Goal: Task Accomplishment & Management: Manage account settings

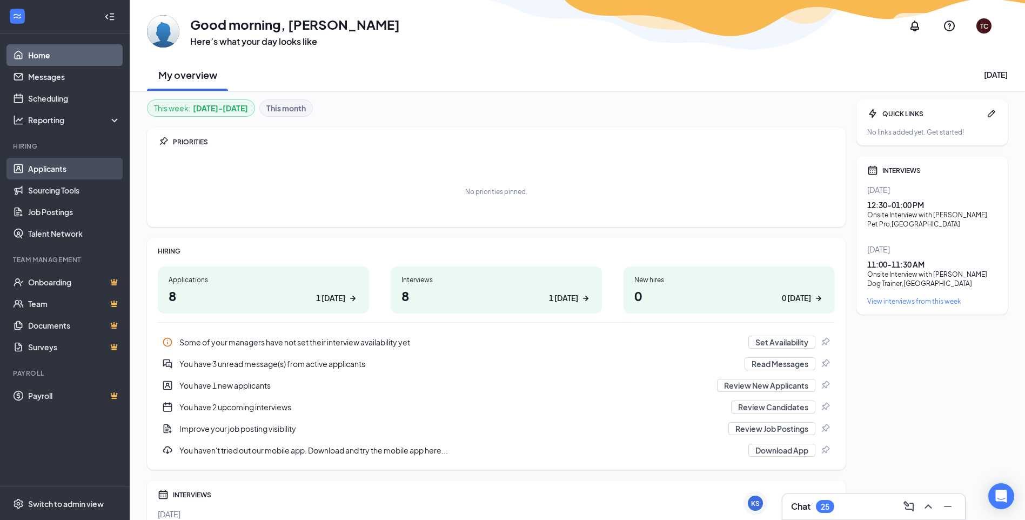
click at [71, 169] on link "Applicants" at bounding box center [74, 169] width 92 height 22
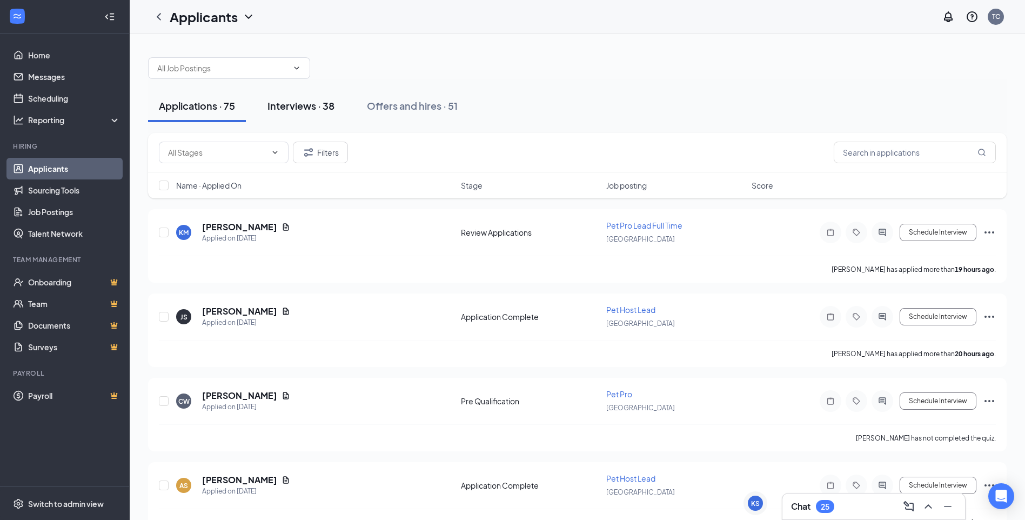
click at [286, 106] on div "Interviews · 38" at bounding box center [301, 106] width 67 height 14
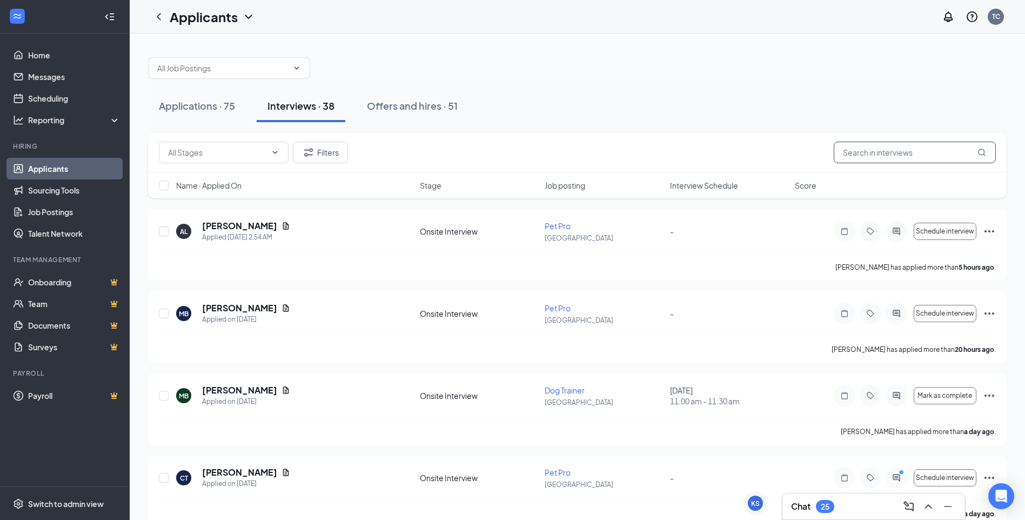
click at [876, 158] on input "text" at bounding box center [915, 153] width 162 height 22
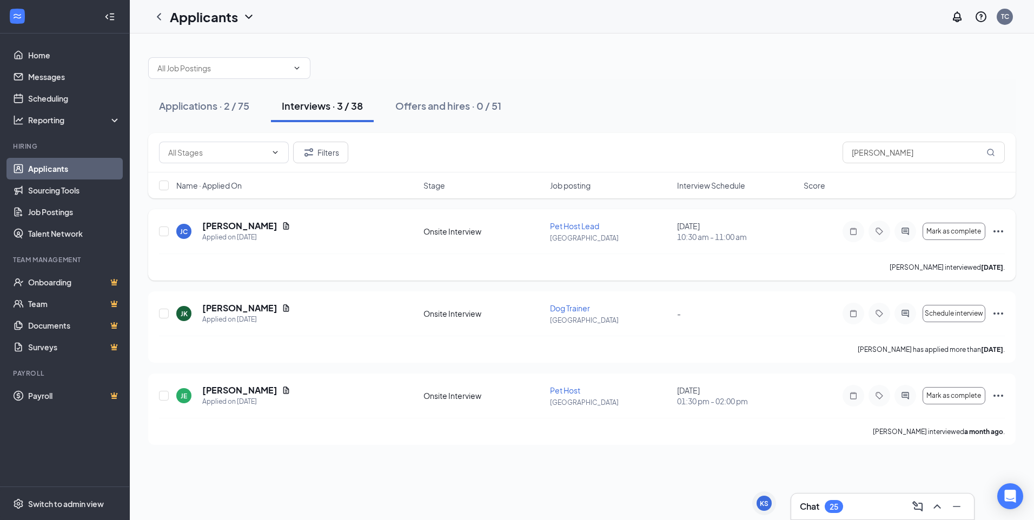
click at [998, 231] on icon "Ellipses" at bounding box center [998, 231] width 10 height 2
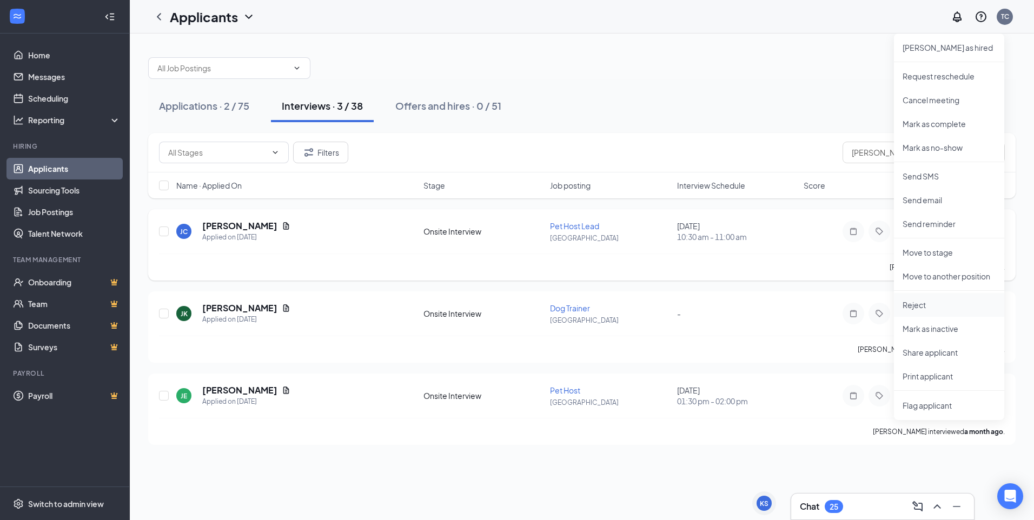
click at [935, 306] on p "Reject" at bounding box center [948, 304] width 93 height 11
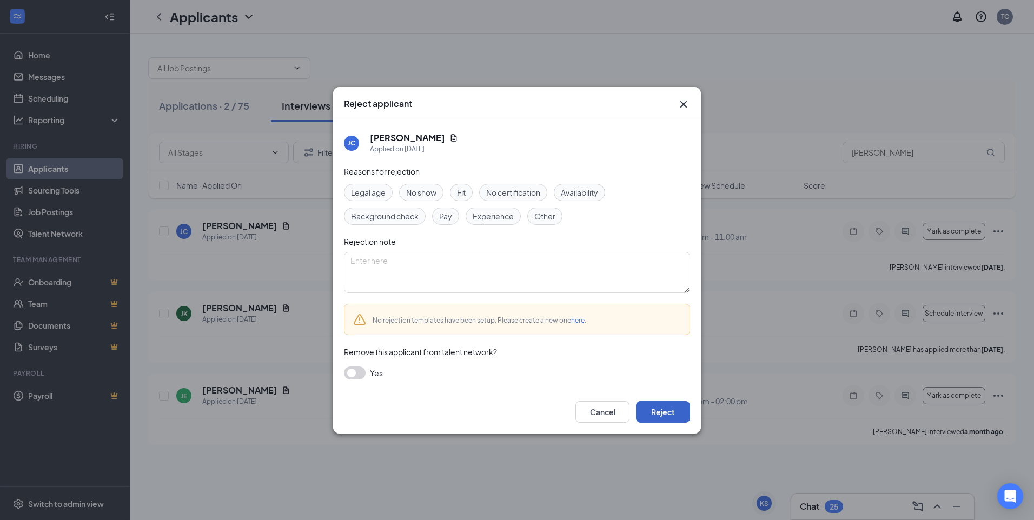
click at [654, 408] on button "Reject" at bounding box center [663, 412] width 54 height 22
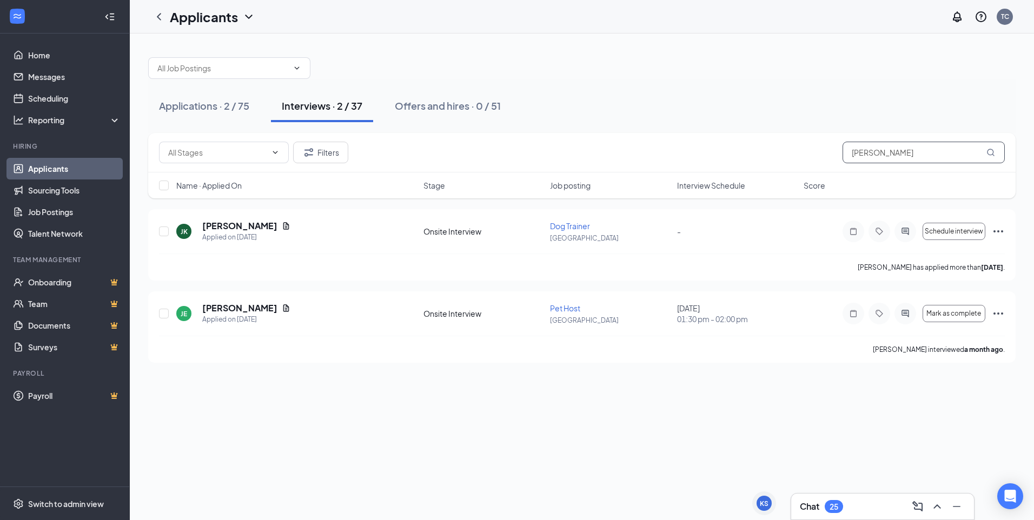
click at [876, 157] on input "[PERSON_NAME]" at bounding box center [923, 153] width 162 height 22
type input "j"
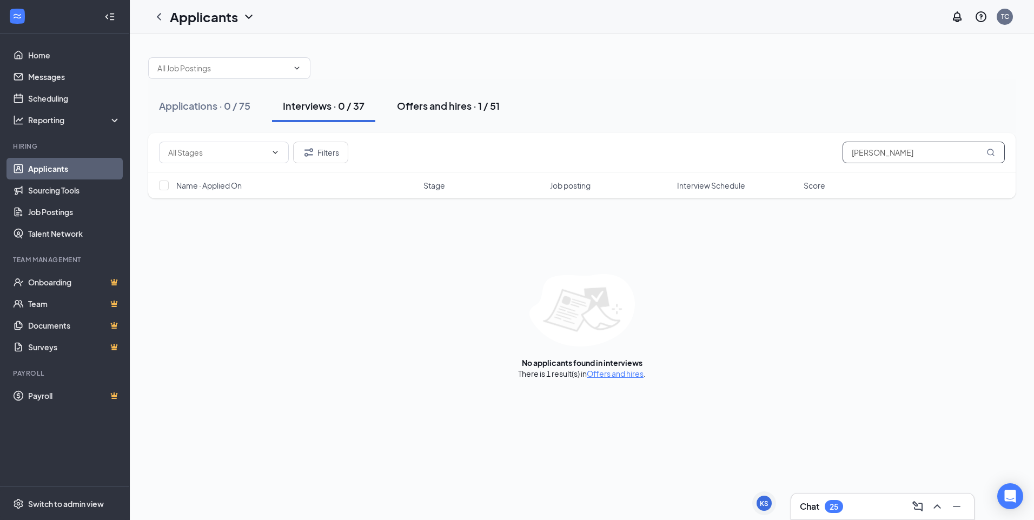
type input "[PERSON_NAME]"
click at [442, 115] on button "Offers and hires · 1 / 51" at bounding box center [448, 106] width 124 height 32
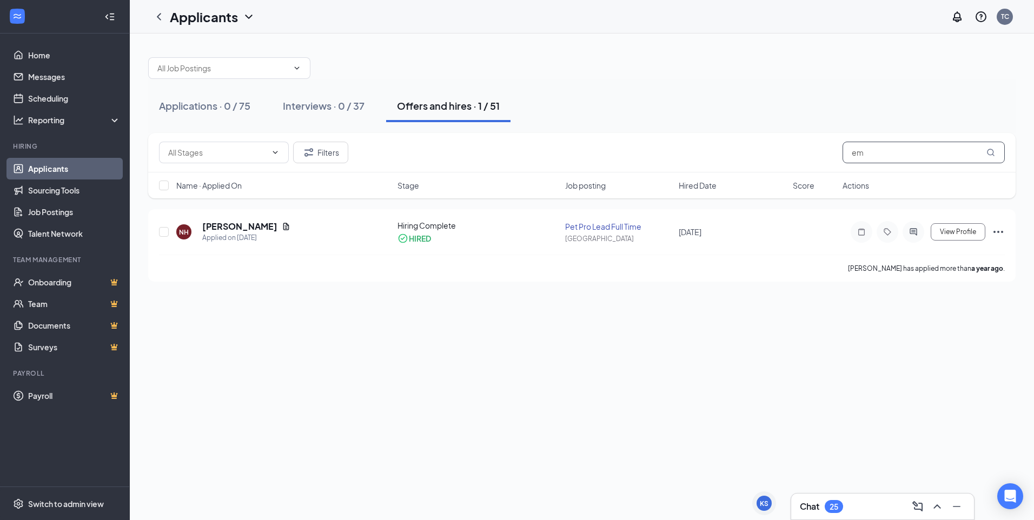
type input "e"
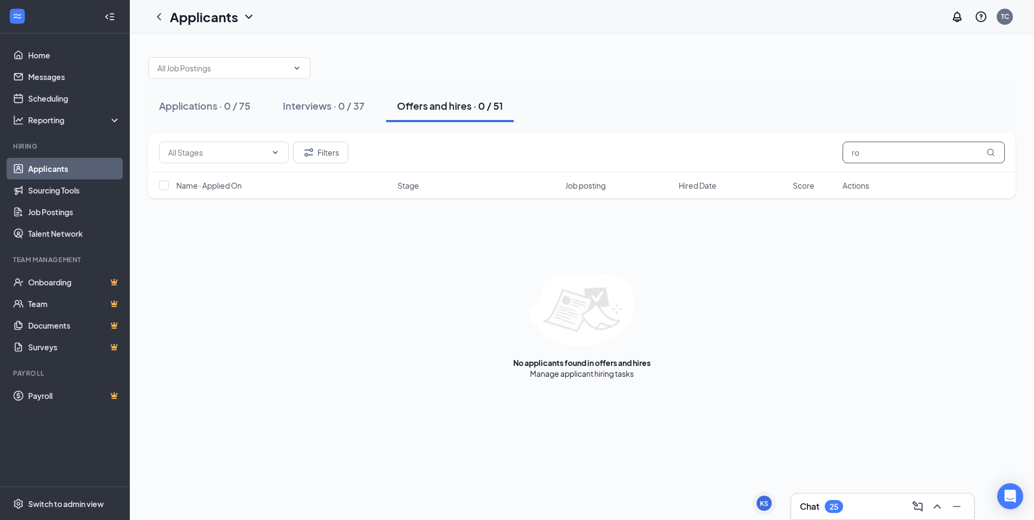
type input "r"
type input "n"
drag, startPoint x: 904, startPoint y: 150, endPoint x: 821, endPoint y: 150, distance: 82.7
click at [824, 148] on div "Filters [PERSON_NAME]" at bounding box center [581, 153] width 845 height 22
type input "[PERSON_NAME]"
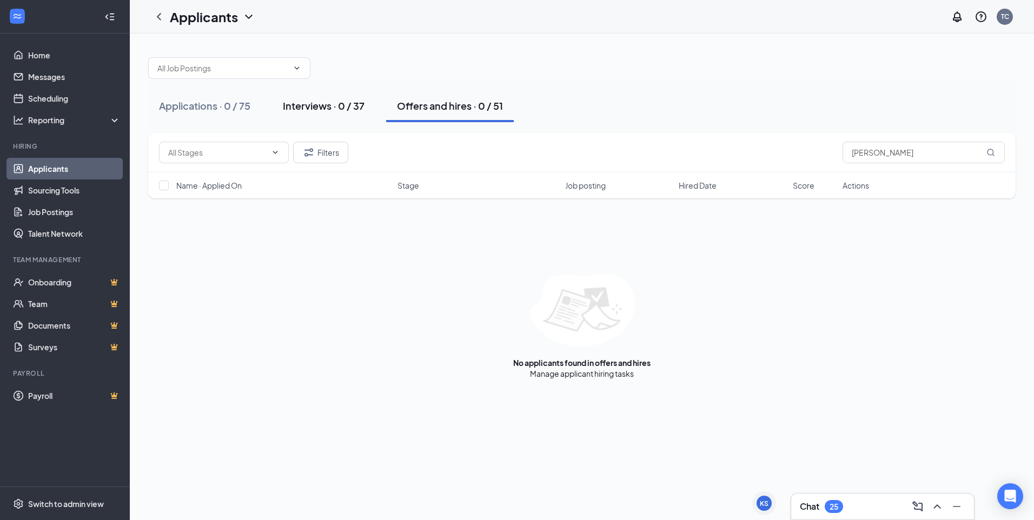
click at [308, 103] on div "Interviews · 0 / 37" at bounding box center [324, 106] width 82 height 14
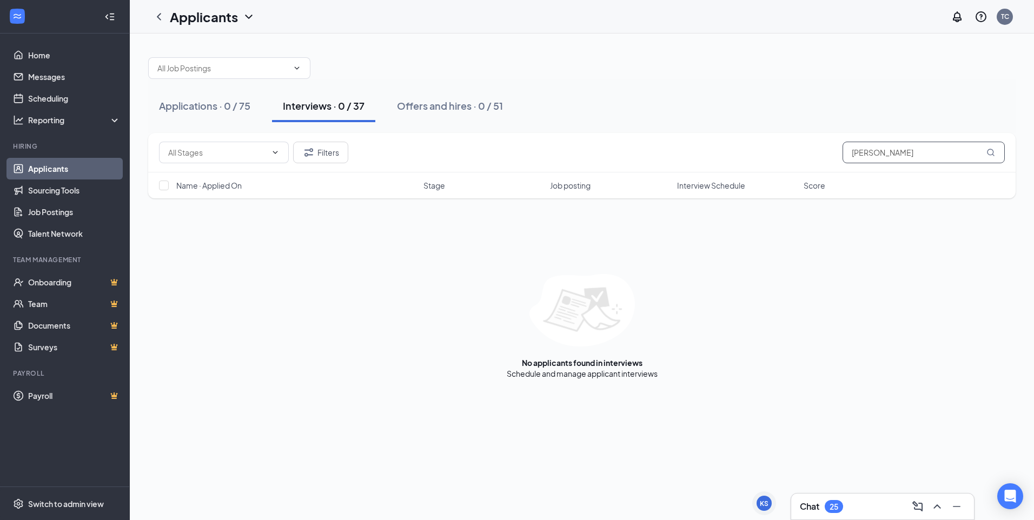
drag, startPoint x: 889, startPoint y: 152, endPoint x: 810, endPoint y: 152, distance: 78.9
click at [810, 151] on div "Filters [PERSON_NAME]" at bounding box center [581, 153] width 845 height 22
type input "d"
type input "weed"
click at [457, 103] on div "Offers and hires · 2 / 51" at bounding box center [449, 106] width 105 height 14
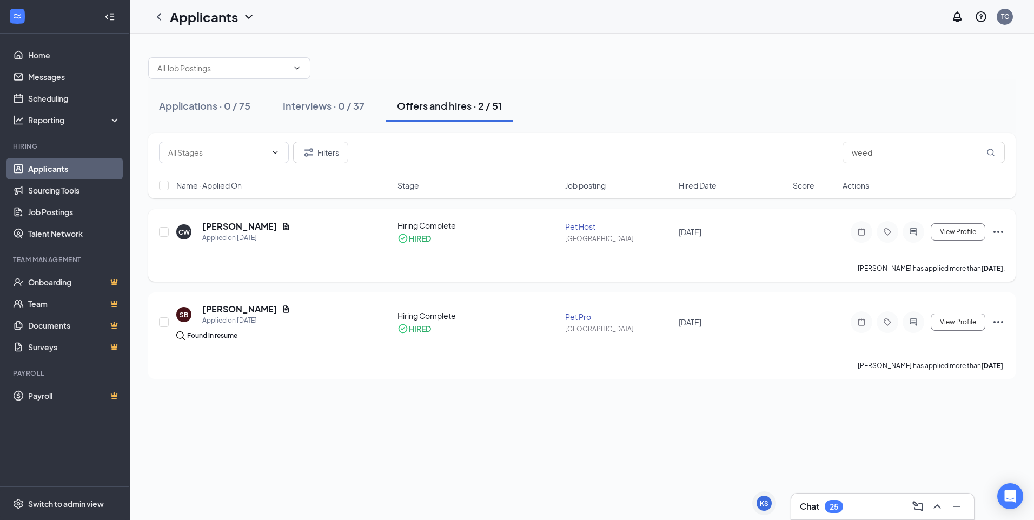
click at [184, 232] on div "CW" at bounding box center [183, 232] width 11 height 9
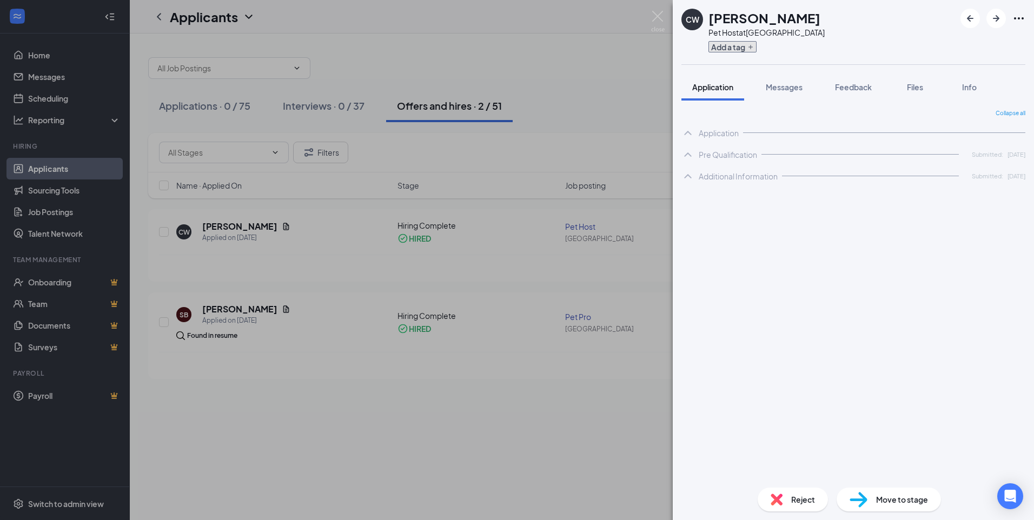
click at [731, 50] on button "Add a tag" at bounding box center [732, 46] width 48 height 11
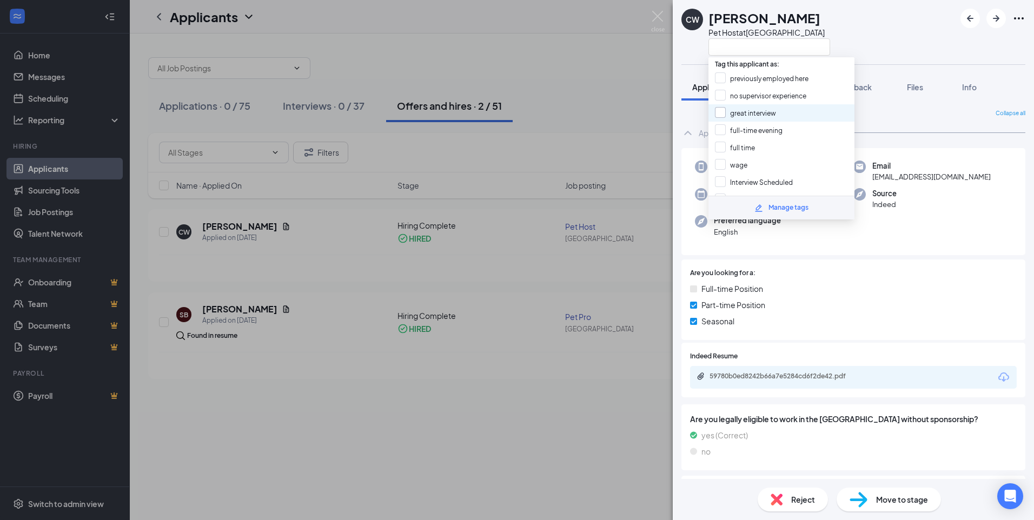
click at [715, 111] on input "great interview" at bounding box center [745, 113] width 61 height 12
checkbox input "true"
click at [716, 86] on input "on standby" at bounding box center [740, 87] width 50 height 12
checkbox input "true"
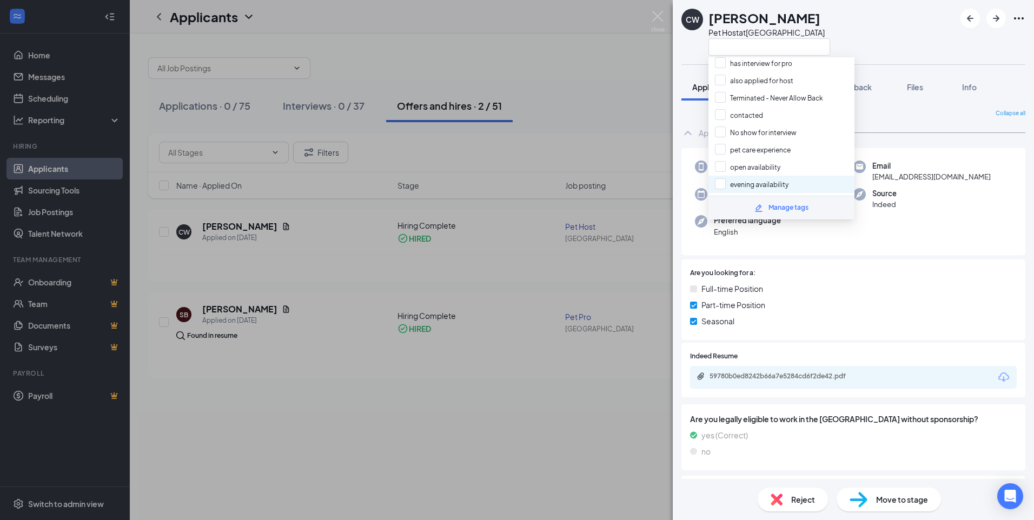
scroll to position [865, 0]
click at [901, 105] on div "Collapse all Application Phone [PHONE_NUMBER] Email [EMAIL_ADDRESS][DOMAIN_NAME…" at bounding box center [852, 290] width 361 height 378
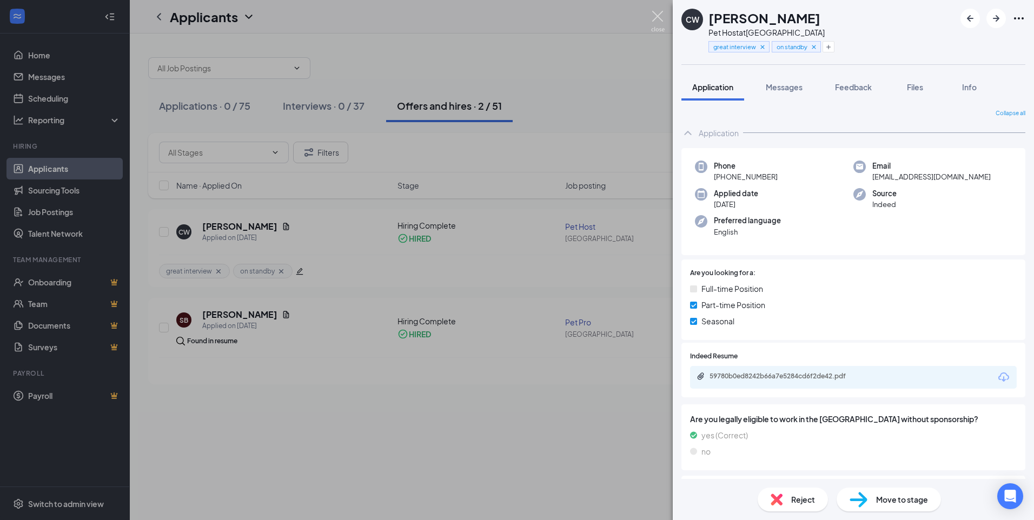
click at [658, 13] on img at bounding box center [658, 21] width 14 height 21
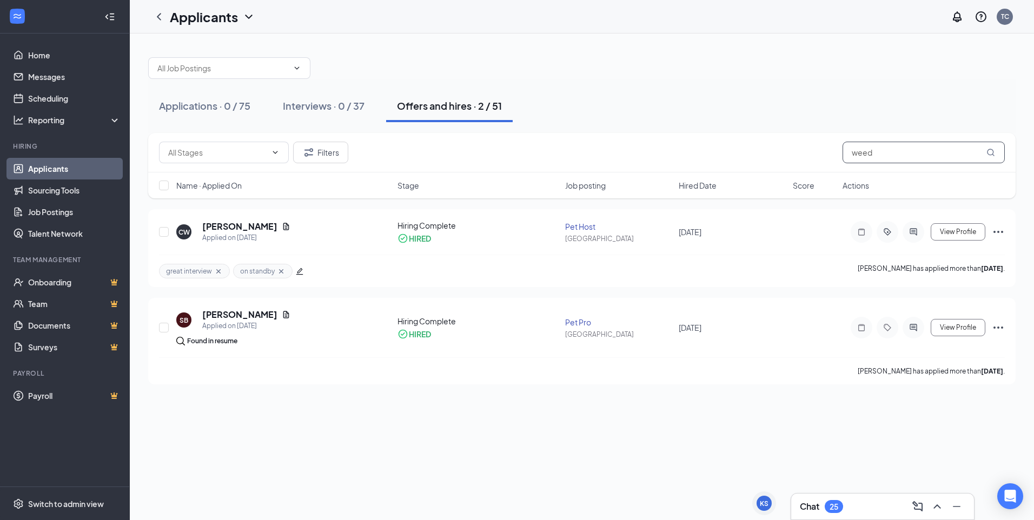
drag, startPoint x: 900, startPoint y: 156, endPoint x: 838, endPoint y: 150, distance: 62.4
click at [839, 150] on div "Filters weed" at bounding box center [581, 153] width 845 height 22
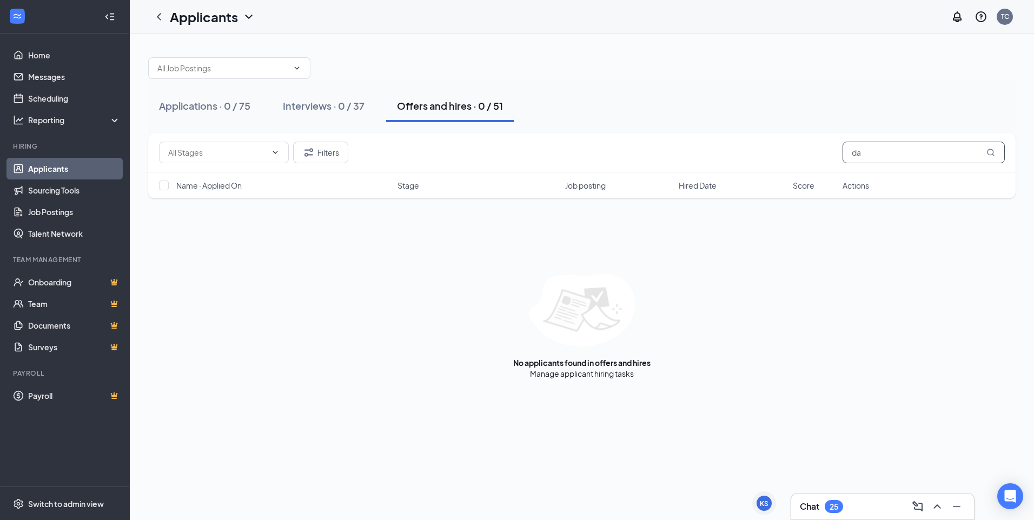
type input "d"
type input "[PERSON_NAME]"
click at [350, 103] on div "Interviews · 0 / 37" at bounding box center [324, 106] width 82 height 14
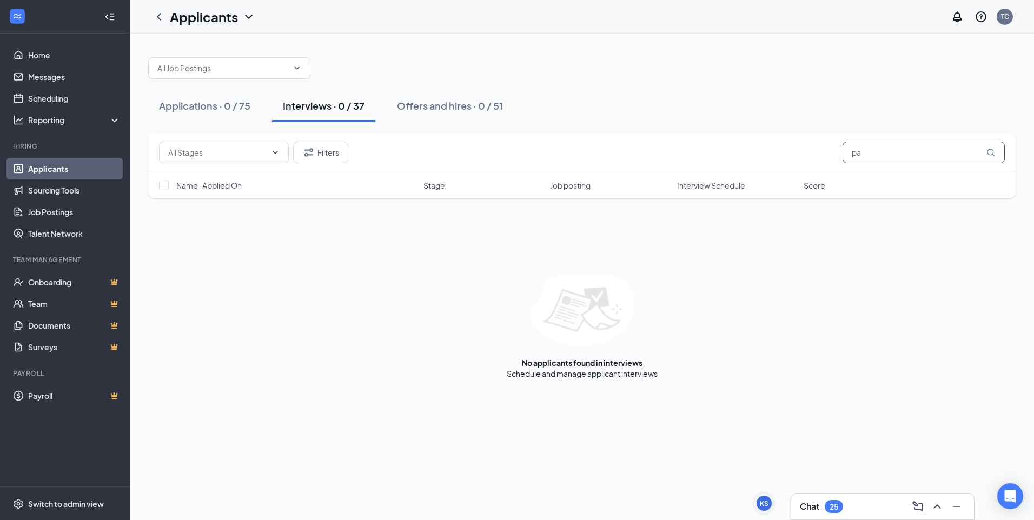
type input "p"
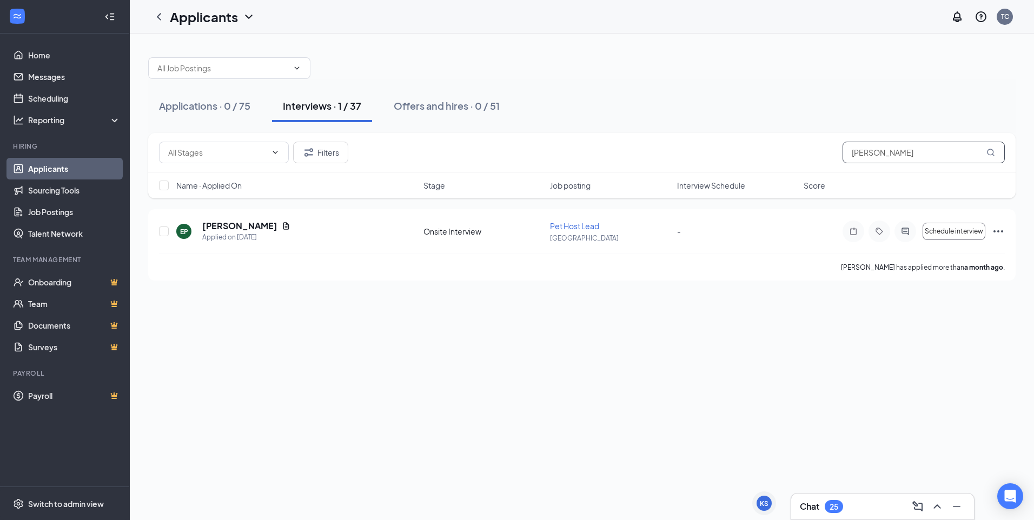
drag, startPoint x: 905, startPoint y: 156, endPoint x: 837, endPoint y: 156, distance: 67.6
click at [837, 156] on div "Filters [PERSON_NAME]" at bounding box center [581, 153] width 845 height 22
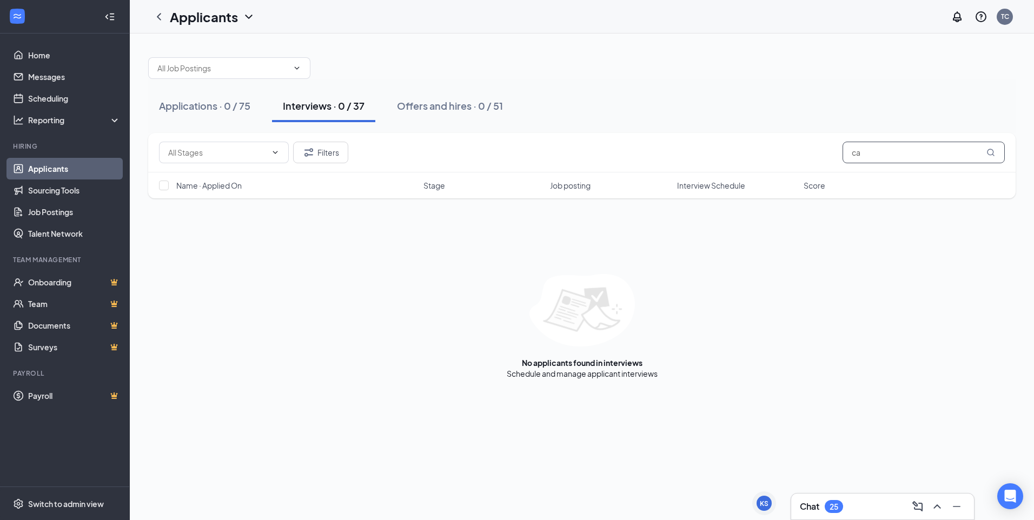
type input "c"
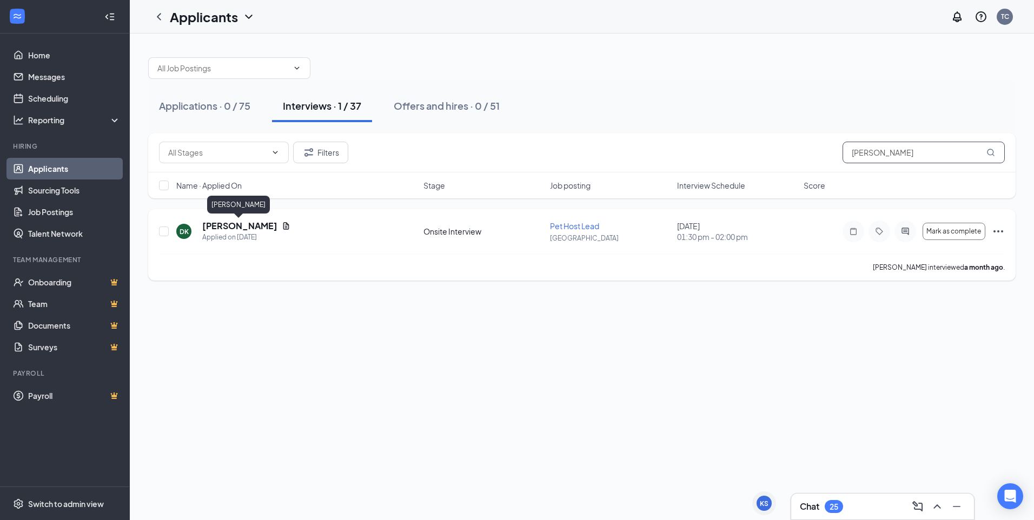
type input "[PERSON_NAME]"
click at [226, 228] on h5 "[PERSON_NAME]" at bounding box center [239, 226] width 75 height 12
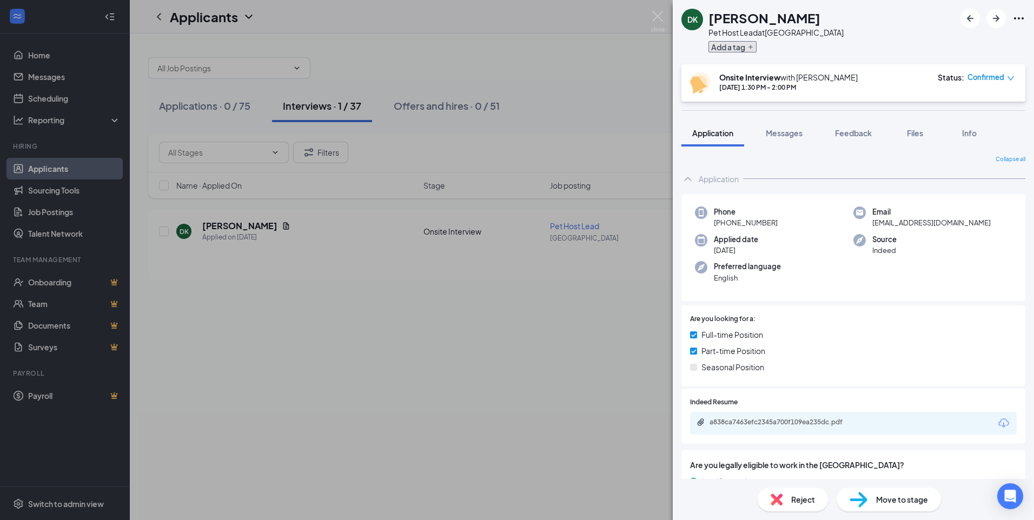
click at [718, 49] on button "Add a tag" at bounding box center [732, 46] width 48 height 11
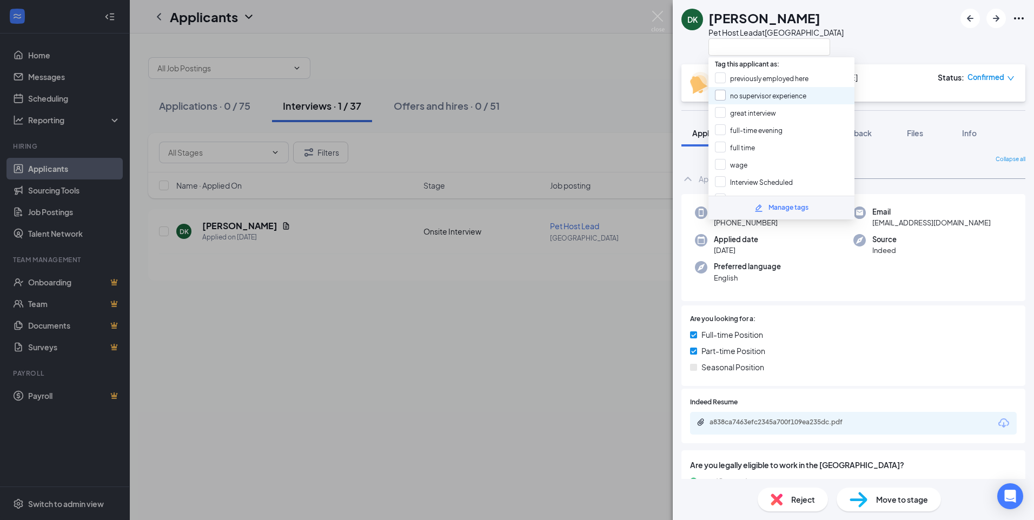
click at [724, 95] on input "no supervisor experience" at bounding box center [760, 96] width 91 height 12
checkbox input "true"
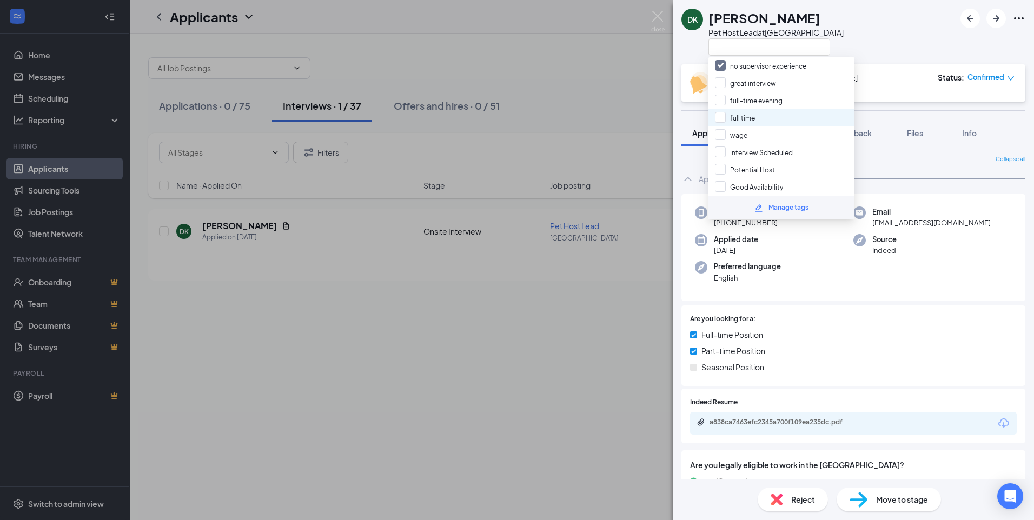
scroll to position [54, 0]
click at [722, 58] on input "great interview" at bounding box center [745, 59] width 61 height 12
checkbox input "true"
click at [719, 106] on input "Good Availability" at bounding box center [749, 109] width 68 height 12
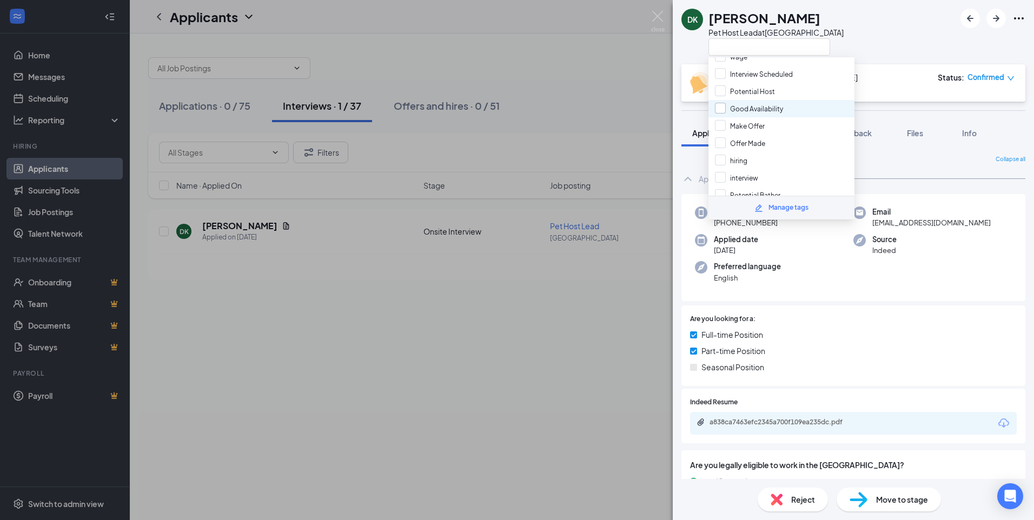
checkbox input "true"
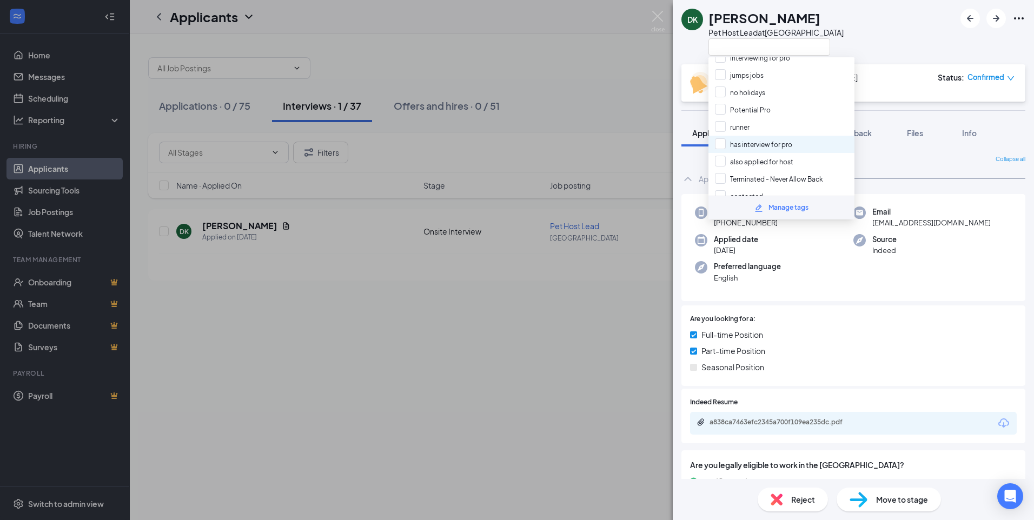
scroll to position [757, 0]
click at [722, 79] on input "Potential Pro" at bounding box center [743, 83] width 56 height 12
checkbox input "true"
click at [886, 42] on div "DK [PERSON_NAME] Pet Host Lead at [GEOGRAPHIC_DATA]" at bounding box center [852, 32] width 361 height 64
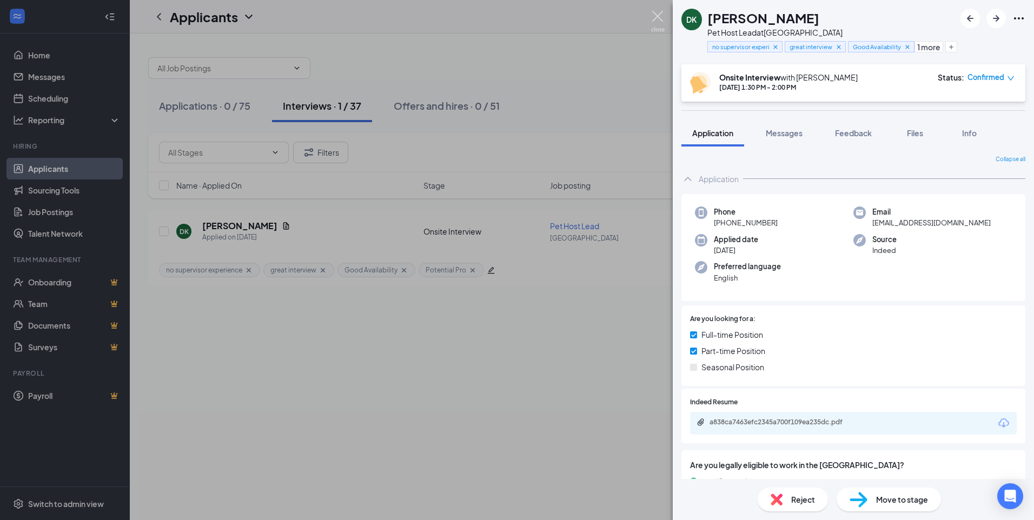
click at [657, 15] on img at bounding box center [658, 21] width 14 height 21
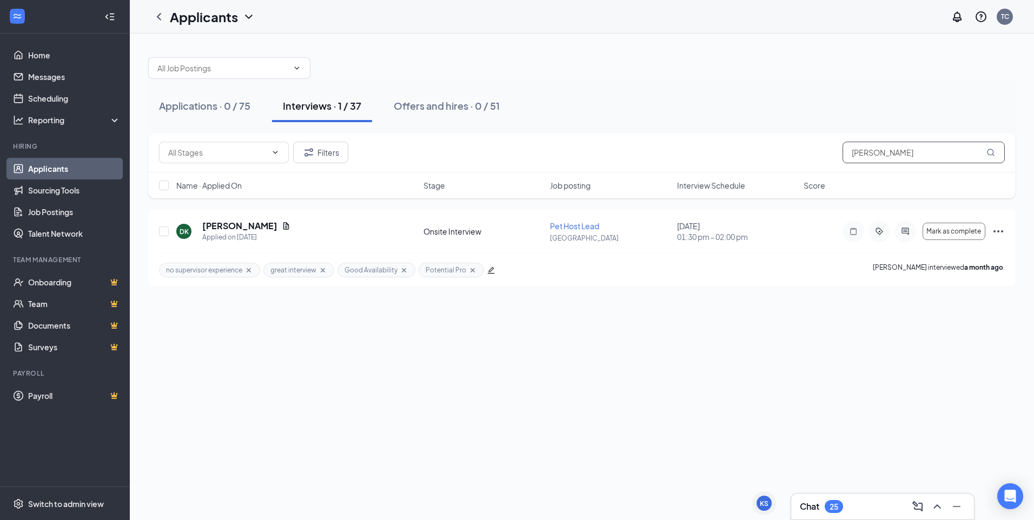
drag, startPoint x: 892, startPoint y: 156, endPoint x: 825, endPoint y: 155, distance: 67.0
click at [825, 155] on div "Filters [PERSON_NAME]" at bounding box center [581, 153] width 845 height 22
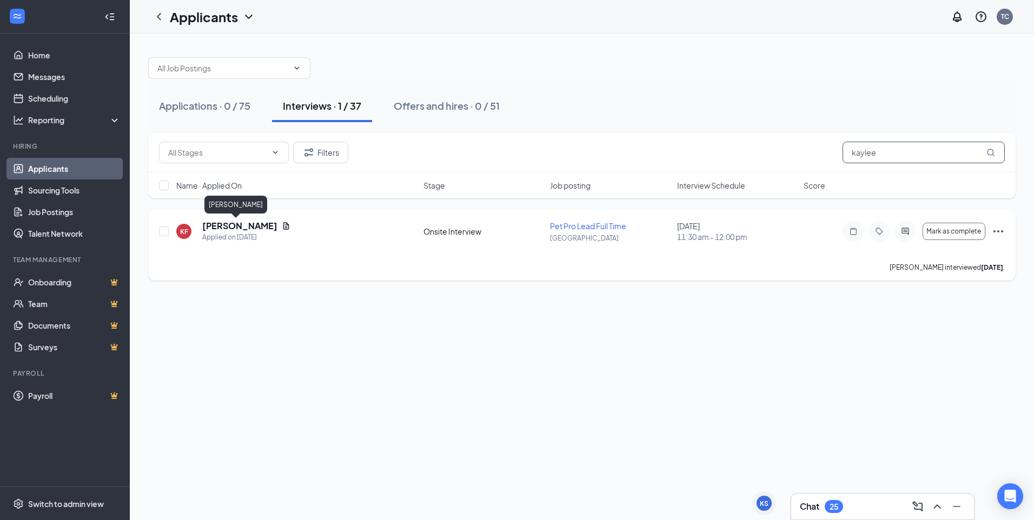
type input "kaylee"
click at [218, 228] on h5 "[PERSON_NAME]" at bounding box center [239, 226] width 75 height 12
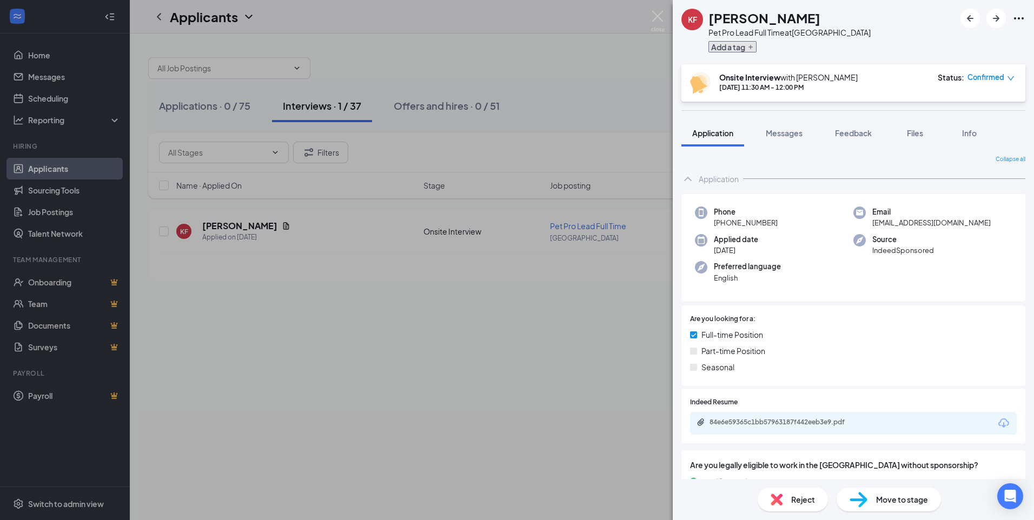
click at [744, 50] on button "Add a tag" at bounding box center [732, 46] width 48 height 11
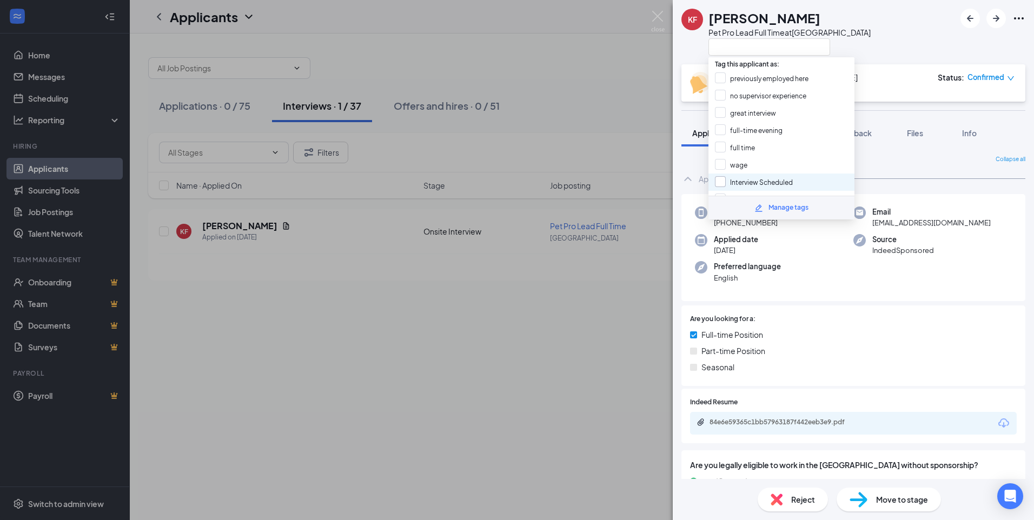
scroll to position [54, 0]
click at [721, 94] on input "full time" at bounding box center [735, 94] width 40 height 12
checkbox input "true"
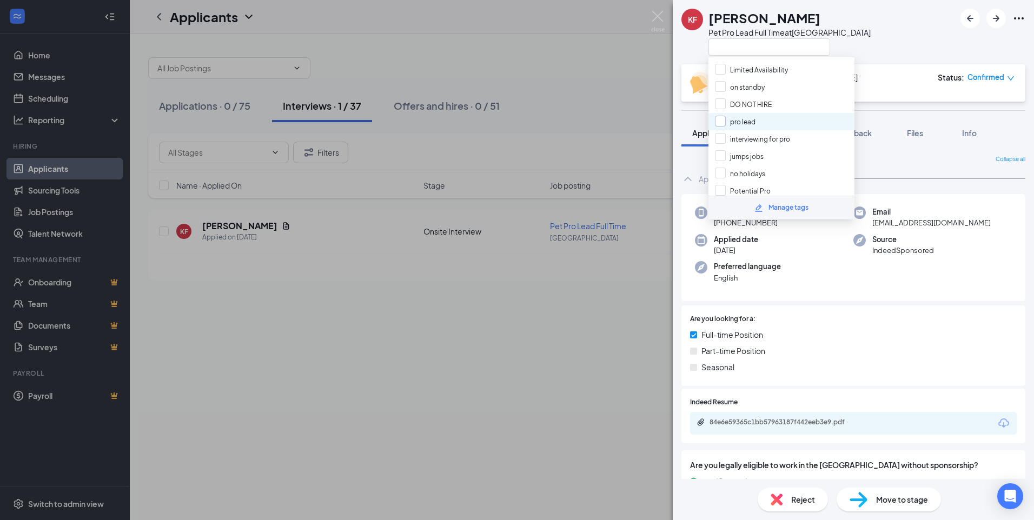
scroll to position [703, 0]
click at [720, 135] on input "Potential Pro" at bounding box center [743, 137] width 56 height 12
checkbox input "true"
click at [892, 38] on div "KF [PERSON_NAME] Pet Pro Lead Full Time at [GEOGRAPHIC_DATA]" at bounding box center [852, 32] width 361 height 64
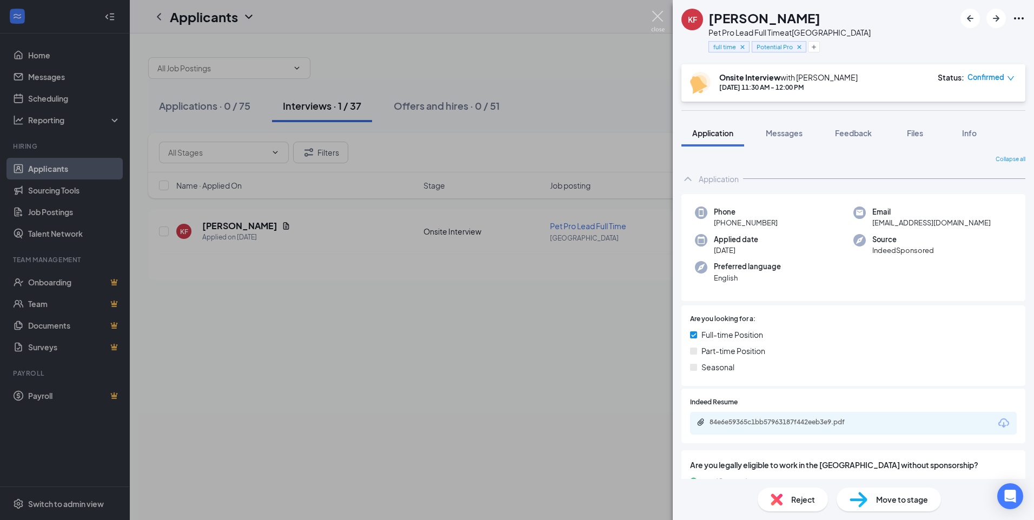
click at [659, 18] on img at bounding box center [658, 21] width 14 height 21
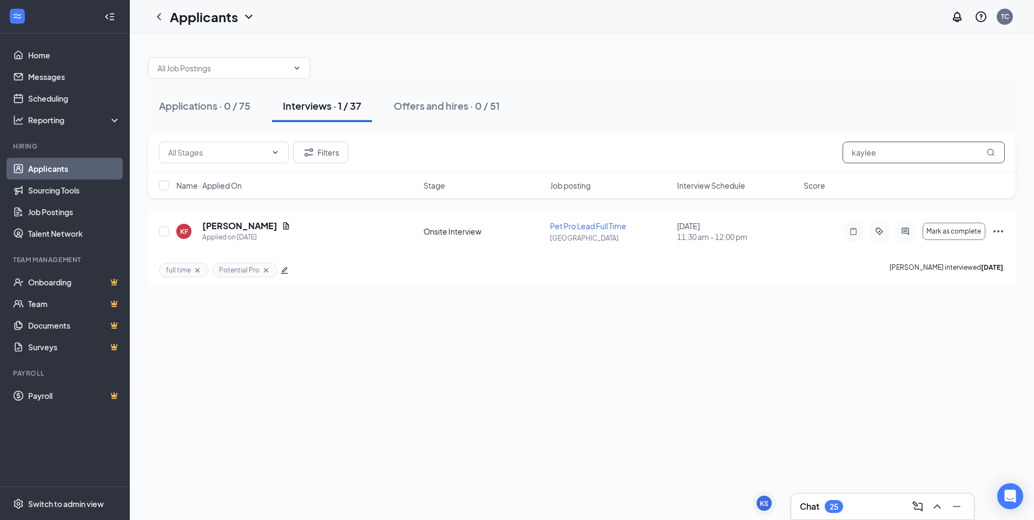
drag, startPoint x: 889, startPoint y: 151, endPoint x: 839, endPoint y: 157, distance: 50.1
click at [839, 157] on div "Filters kaylee" at bounding box center [581, 153] width 845 height 22
type input "[PERSON_NAME]"
click at [239, 226] on h5 "[PERSON_NAME]" at bounding box center [239, 226] width 75 height 12
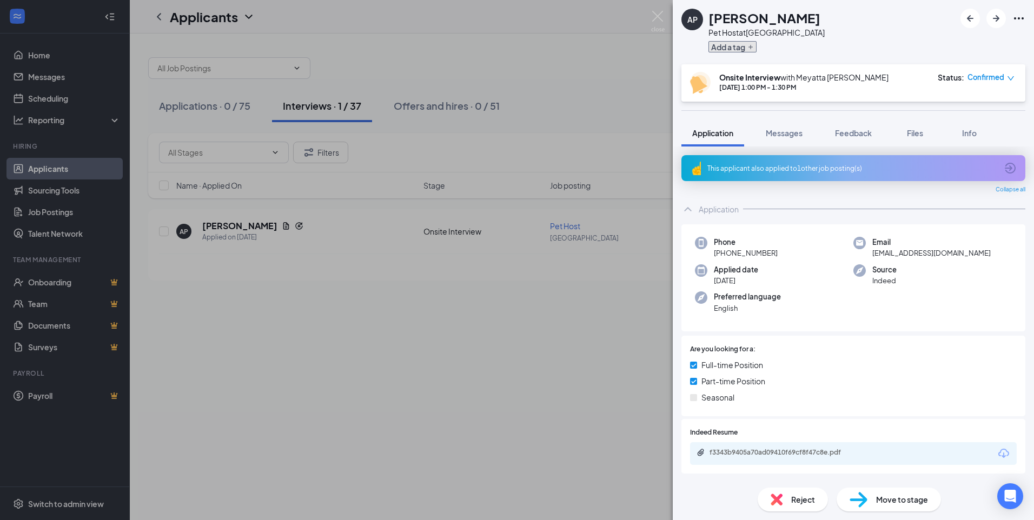
click at [742, 46] on button "Add a tag" at bounding box center [732, 46] width 48 height 11
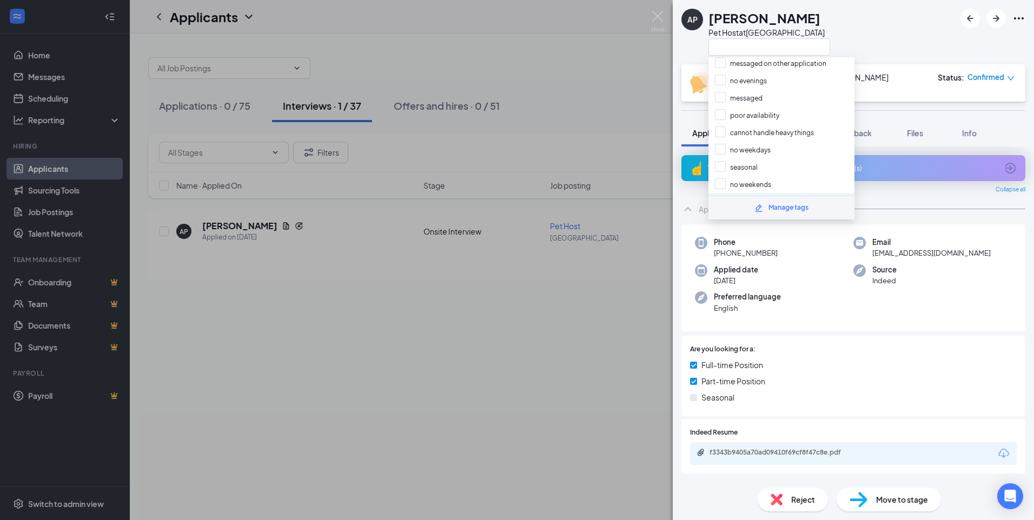
scroll to position [432, 0]
click at [719, 129] on input "no weekends" at bounding box center [743, 130] width 56 height 12
checkbox input "true"
click at [719, 172] on input "Limited Availability" at bounding box center [751, 170] width 73 height 12
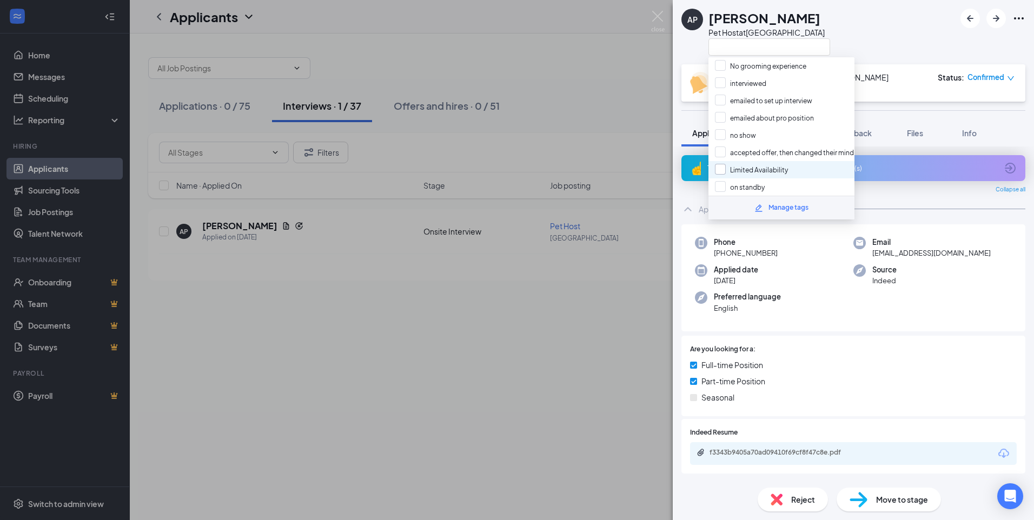
checkbox input "true"
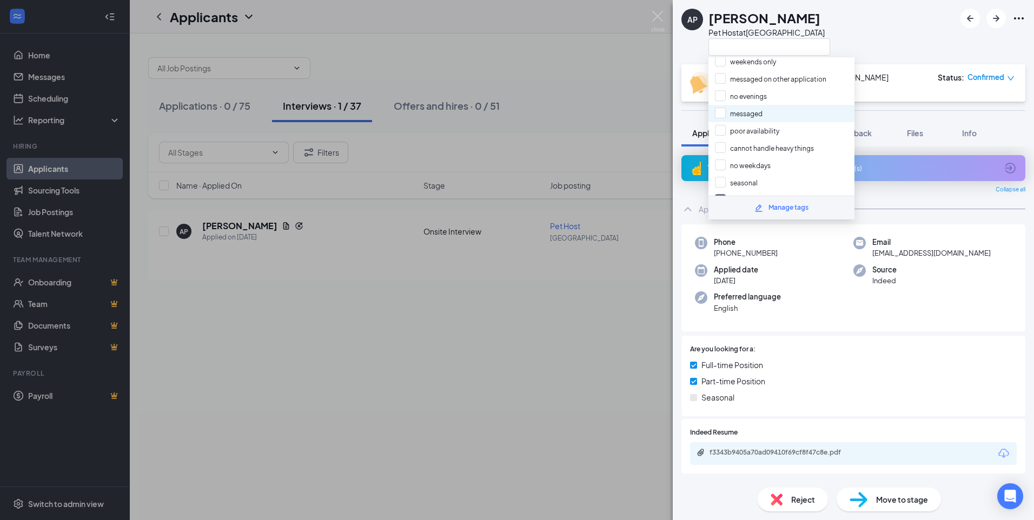
scroll to position [332, 0]
click at [857, 37] on div "AP [PERSON_NAME] Pet Host at [GEOGRAPHIC_DATA]" at bounding box center [852, 32] width 361 height 64
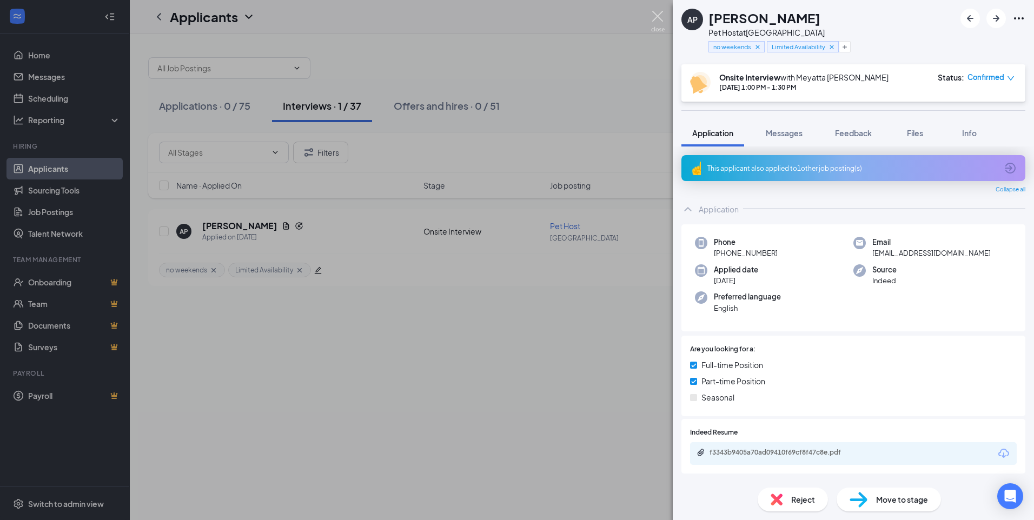
click at [663, 15] on img at bounding box center [658, 21] width 14 height 21
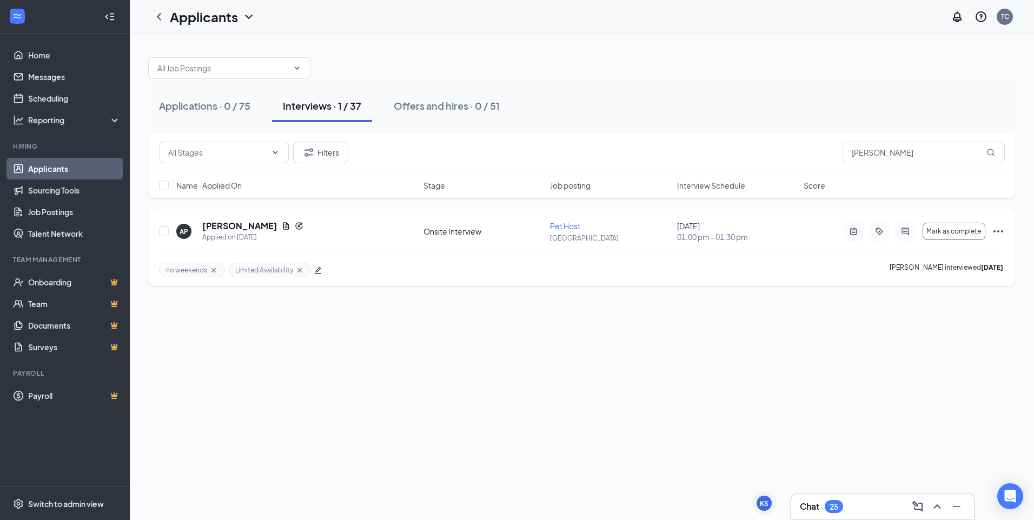
click at [996, 234] on icon "Ellipses" at bounding box center [997, 231] width 13 height 13
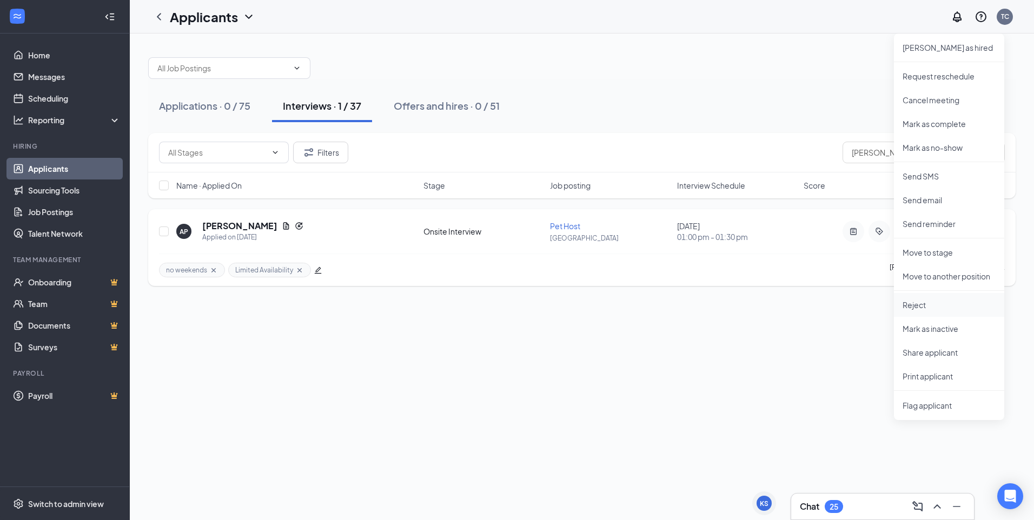
click at [918, 303] on p "Reject" at bounding box center [948, 304] width 93 height 11
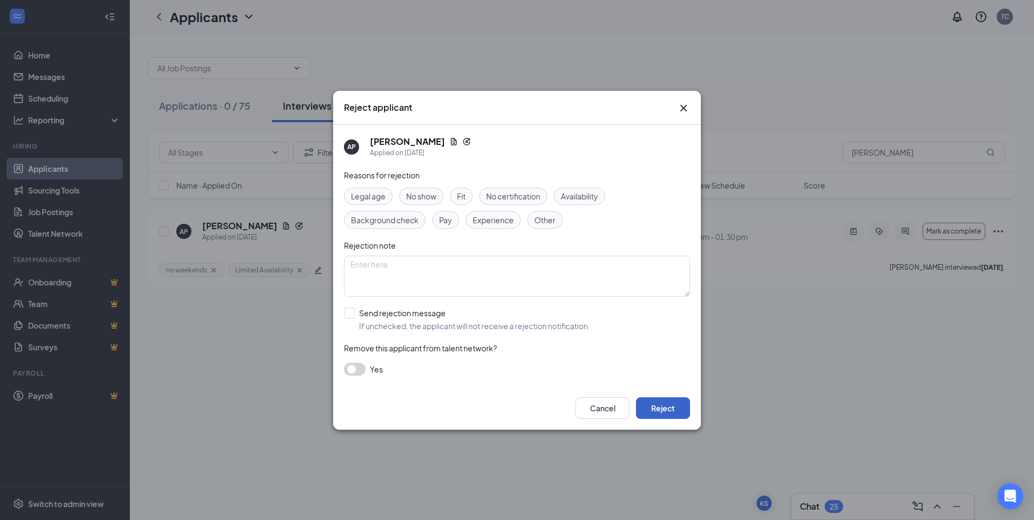
click at [675, 403] on button "Reject" at bounding box center [663, 408] width 54 height 22
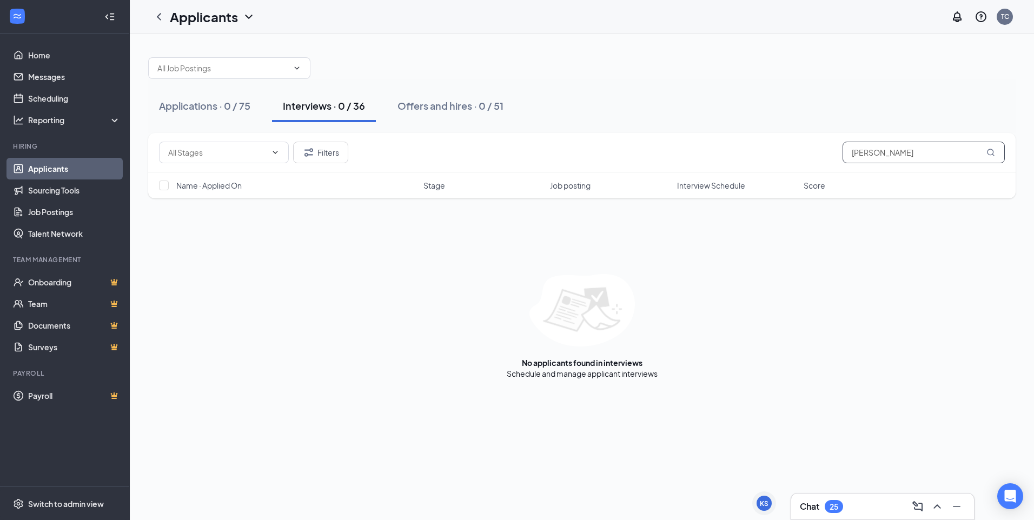
drag, startPoint x: 851, startPoint y: 158, endPoint x: 842, endPoint y: 158, distance: 9.2
click at [842, 158] on div "Filters [PERSON_NAME]" at bounding box center [581, 153] width 845 height 22
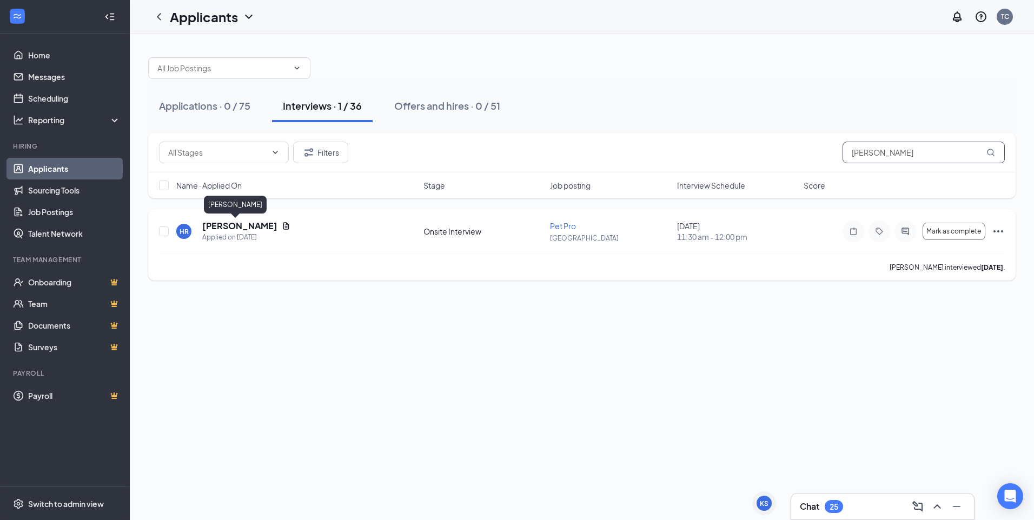
type input "[PERSON_NAME]"
click at [214, 228] on h5 "[PERSON_NAME]" at bounding box center [239, 226] width 75 height 12
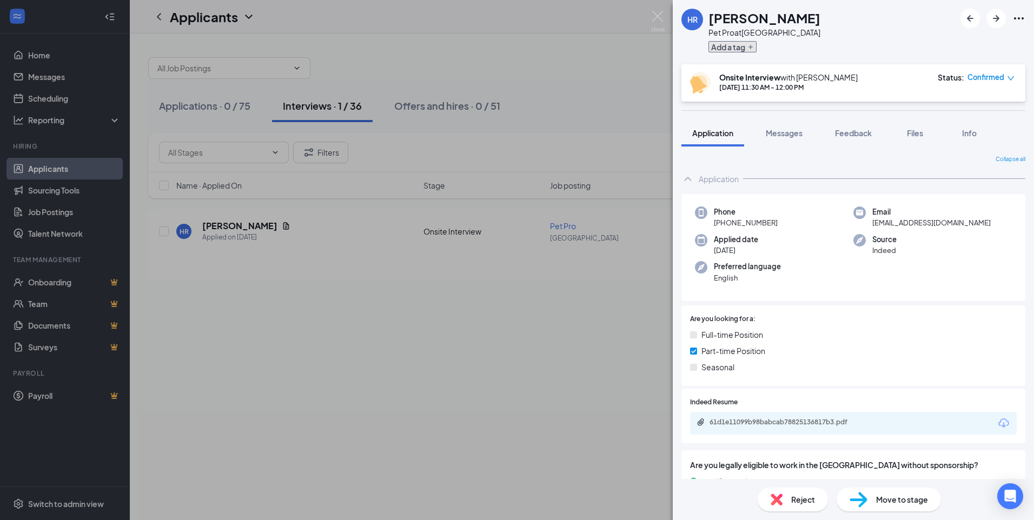
click at [734, 41] on button "Add a tag" at bounding box center [732, 46] width 48 height 11
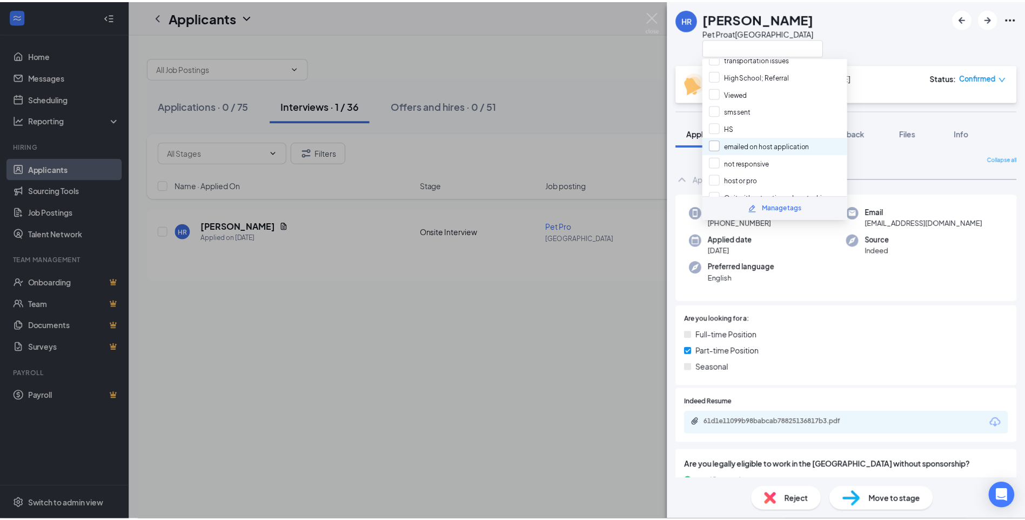
scroll to position [973, 0]
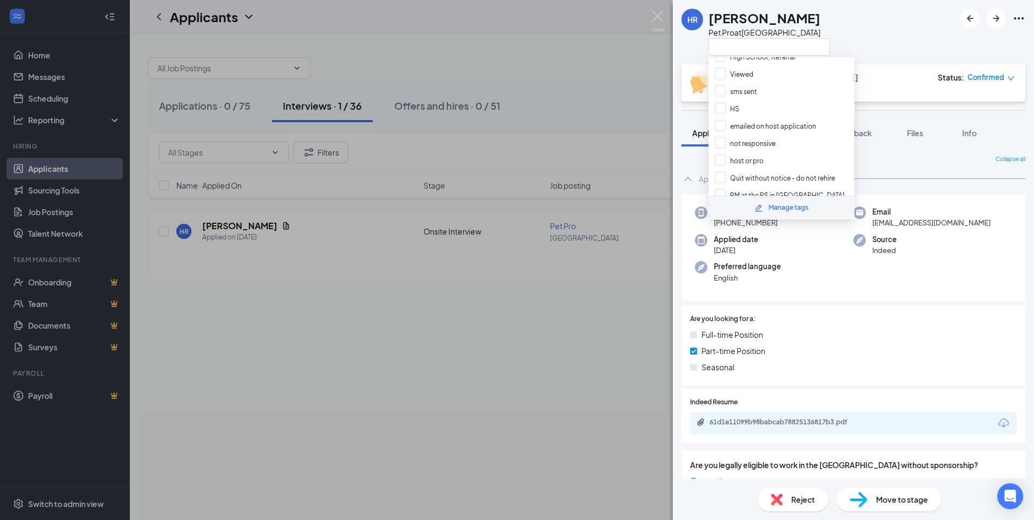
click at [857, 41] on div "HR [PERSON_NAME] Pet Pro at [GEOGRAPHIC_DATA]" at bounding box center [852, 32] width 361 height 64
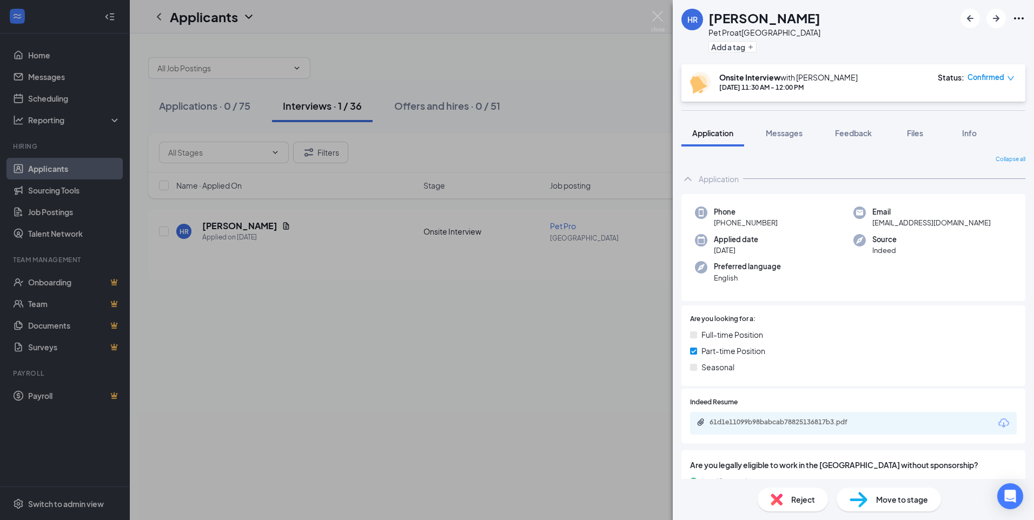
click at [785, 495] on div "Reject" at bounding box center [792, 500] width 70 height 24
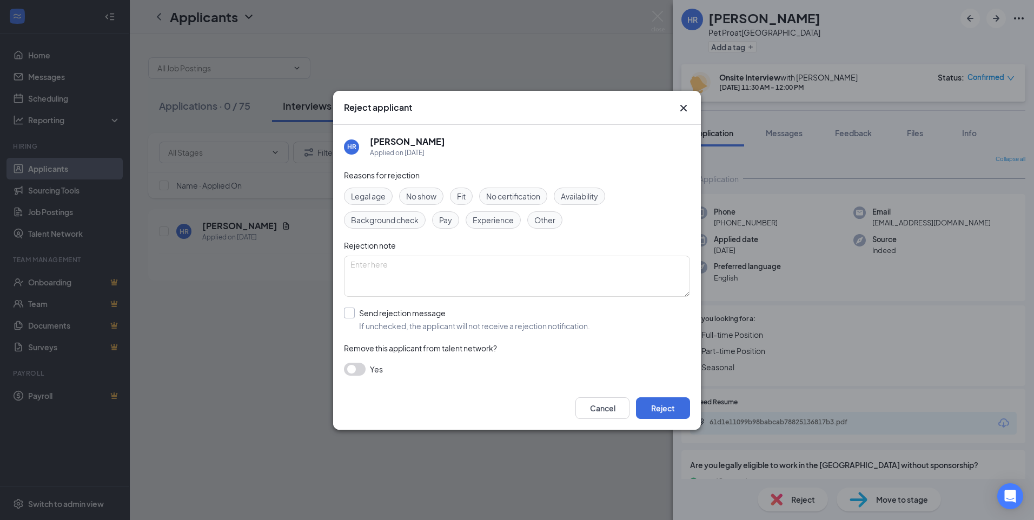
click at [354, 317] on input "Send rejection message If unchecked, the applicant will not receive a rejection…" at bounding box center [467, 320] width 246 height 24
checkbox input "true"
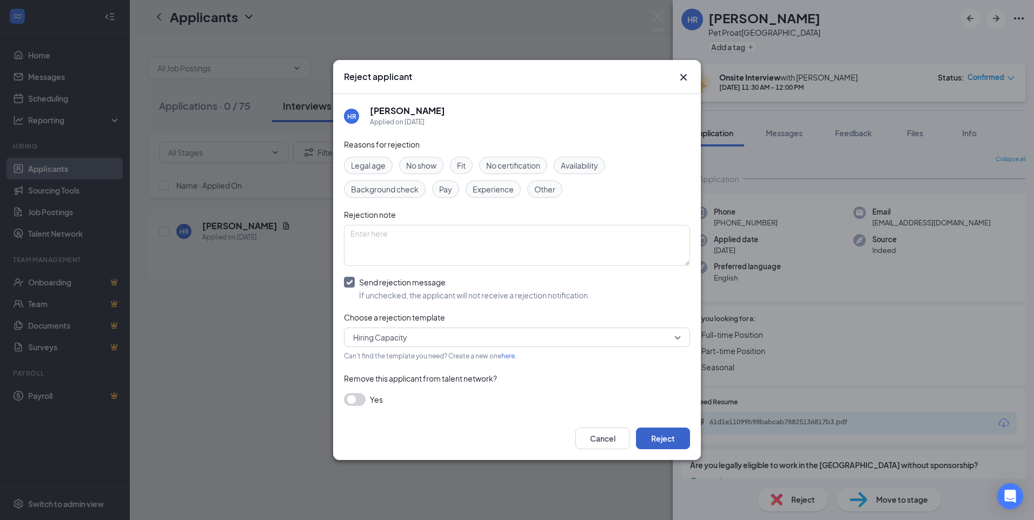
click at [681, 438] on button "Reject" at bounding box center [663, 439] width 54 height 22
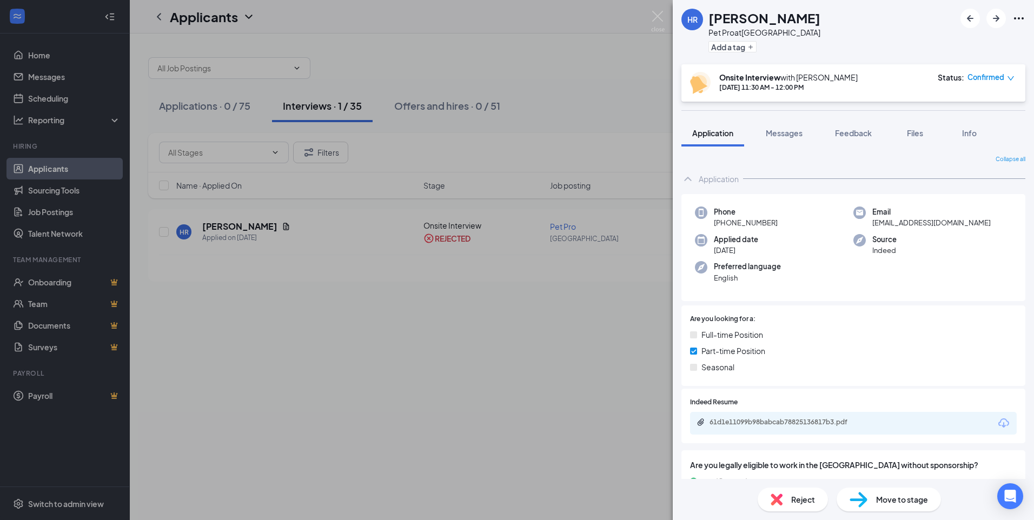
click at [664, 10] on div "HR [PERSON_NAME] Pet Pro at [GEOGRAPHIC_DATA] Add a tag Onsite Interview with […" at bounding box center [517, 260] width 1034 height 520
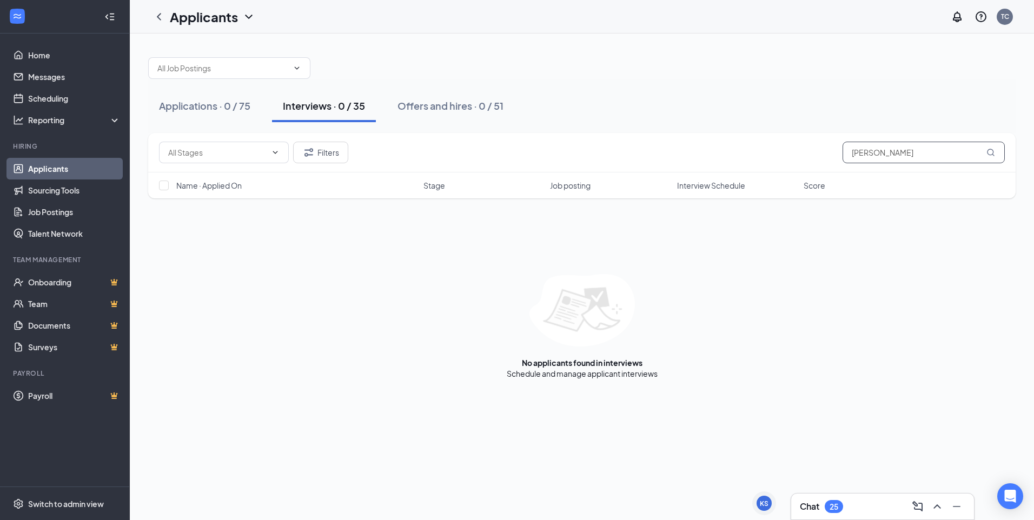
drag, startPoint x: 874, startPoint y: 156, endPoint x: 847, endPoint y: 154, distance: 27.1
click at [850, 153] on input "[PERSON_NAME]" at bounding box center [923, 153] width 162 height 22
drag, startPoint x: 877, startPoint y: 157, endPoint x: 840, endPoint y: 150, distance: 38.1
click at [841, 150] on div "Filters [PERSON_NAME]" at bounding box center [581, 153] width 845 height 22
type input "c"
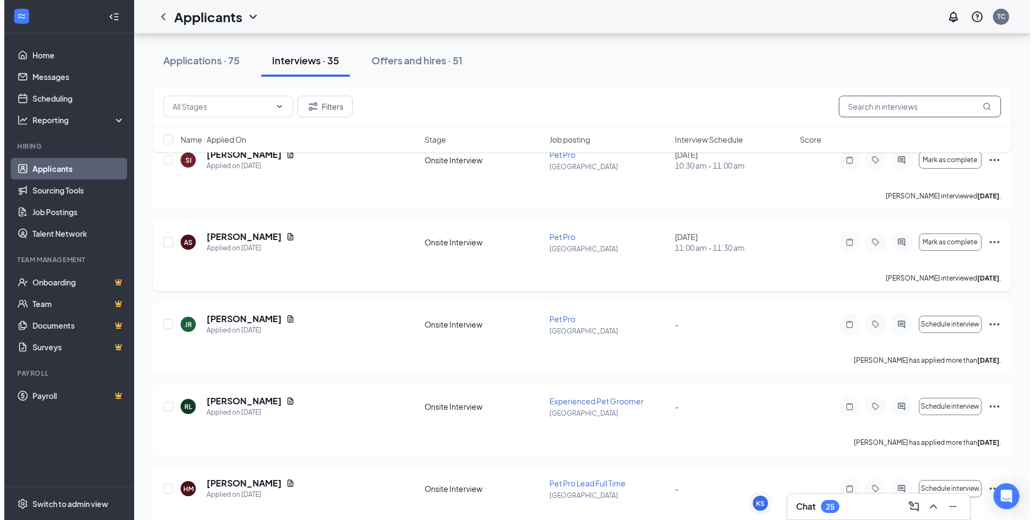
scroll to position [703, 0]
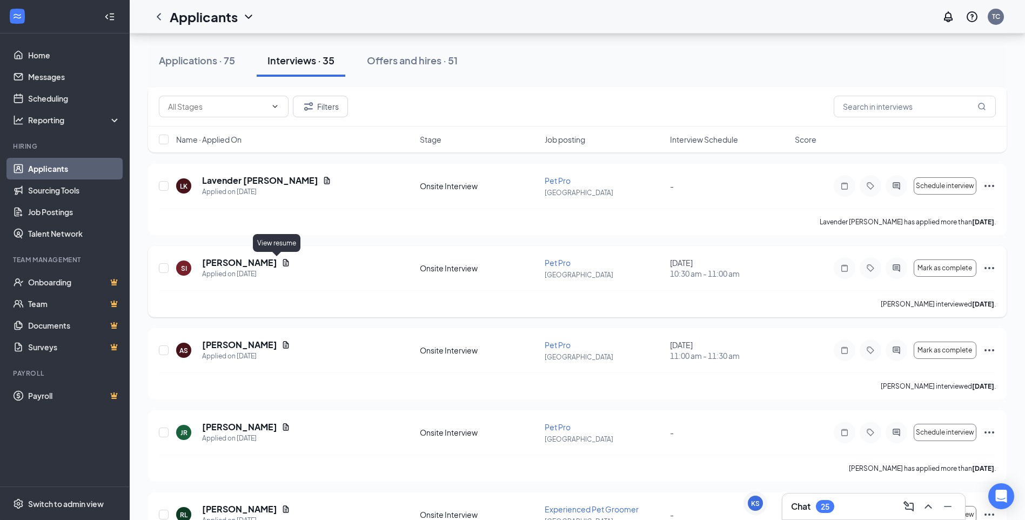
click at [282, 262] on icon "Document" at bounding box center [286, 262] width 9 height 9
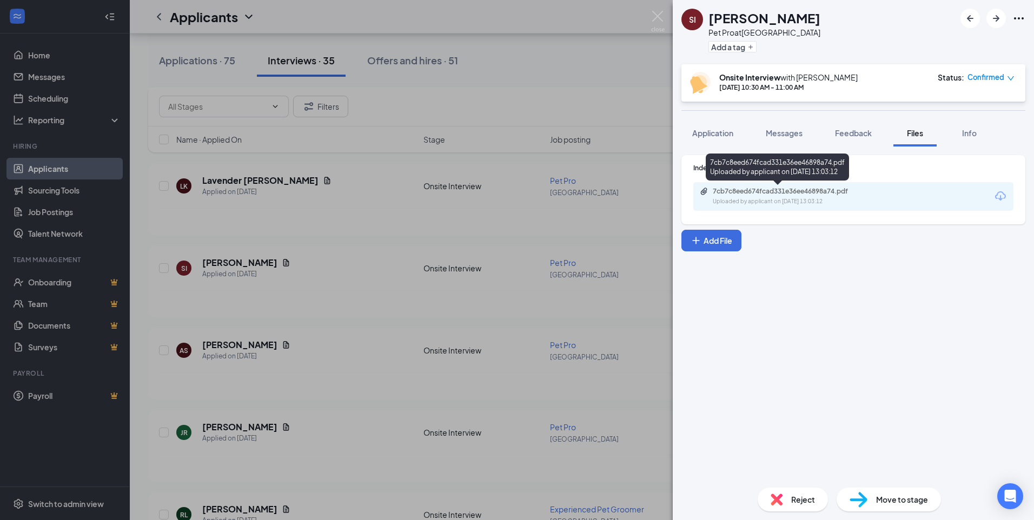
click at [734, 196] on div "7cb7c8eed674fcad331e36ee46898a74.pdf Uploaded by applicant on [DATE] 13:03:12" at bounding box center [786, 196] width 175 height 19
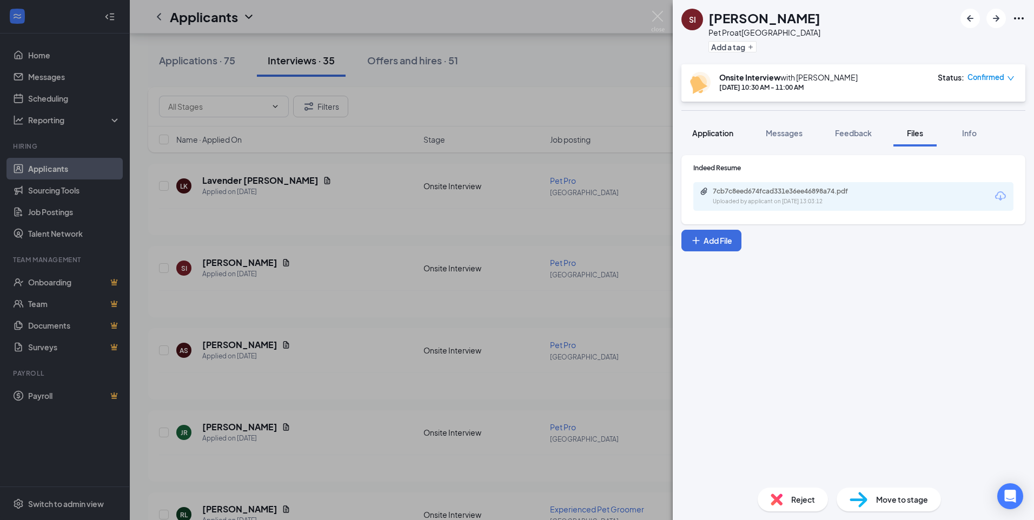
click at [723, 129] on span "Application" at bounding box center [712, 133] width 41 height 10
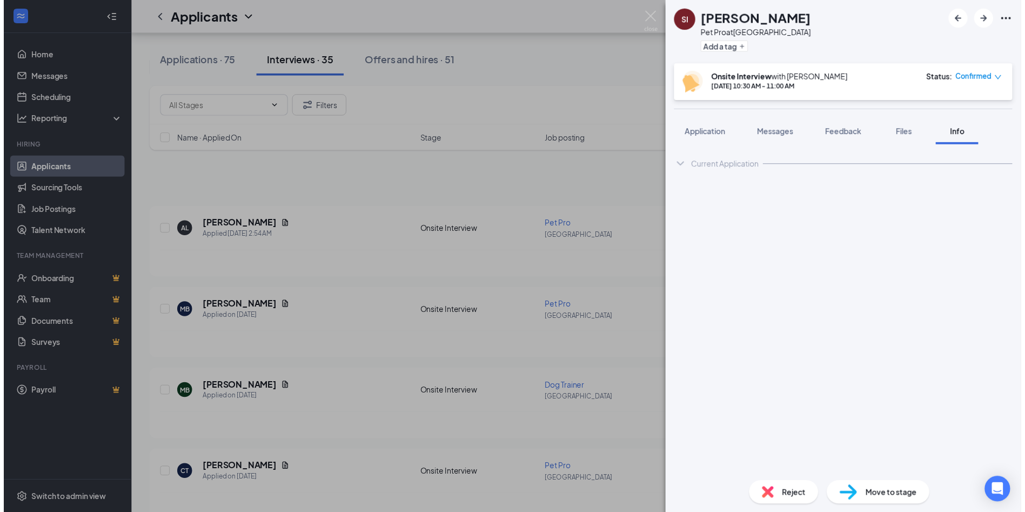
scroll to position [703, 0]
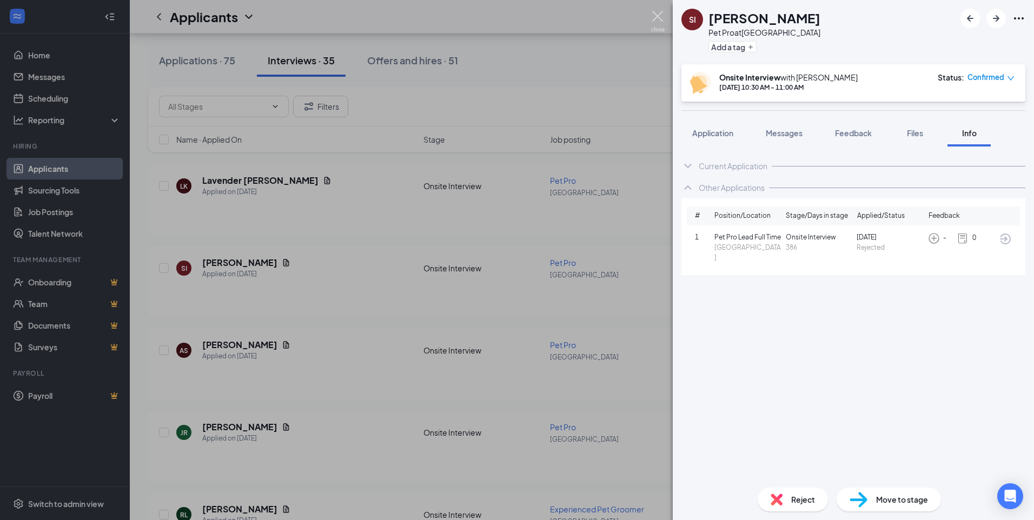
click at [658, 19] on img at bounding box center [658, 21] width 14 height 21
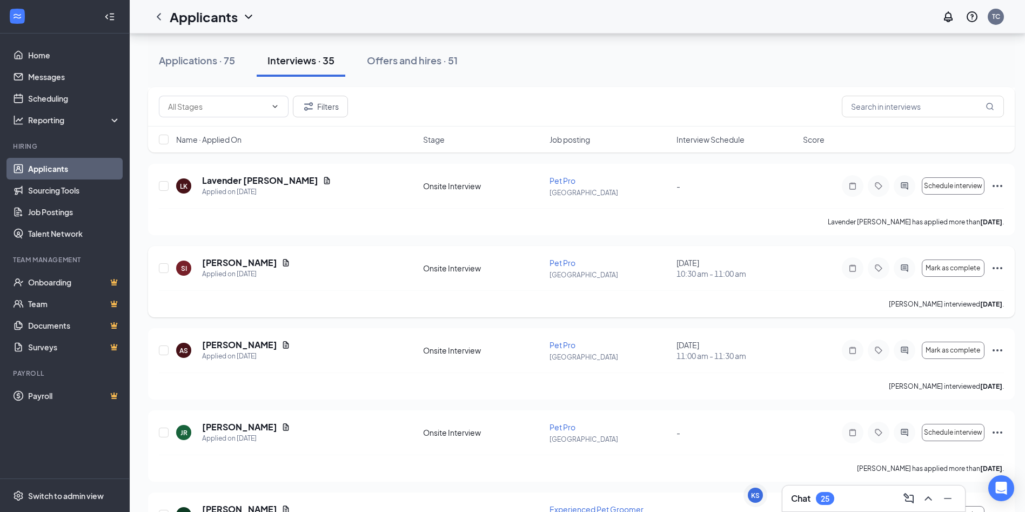
click at [994, 269] on icon "Ellipses" at bounding box center [998, 268] width 10 height 2
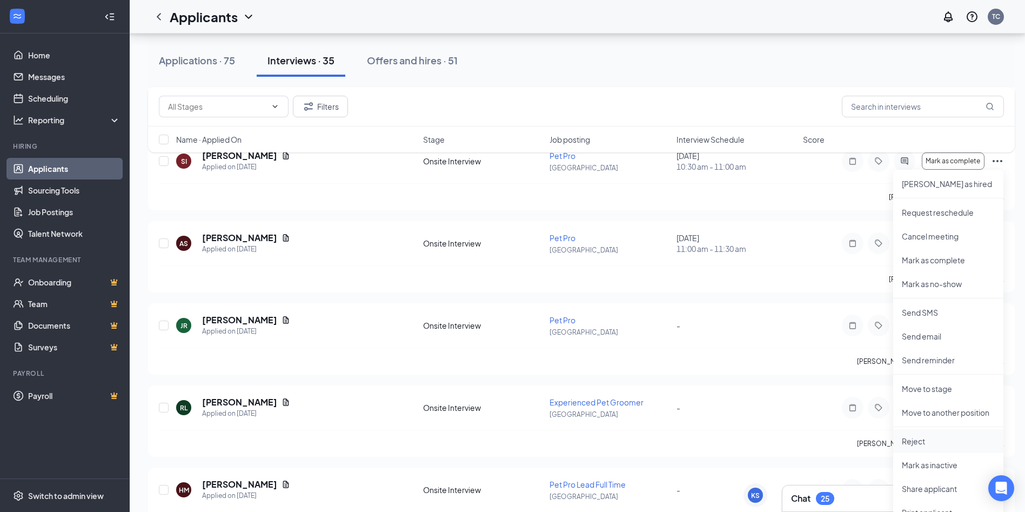
scroll to position [811, 0]
click at [923, 436] on p "Reject" at bounding box center [948, 440] width 93 height 11
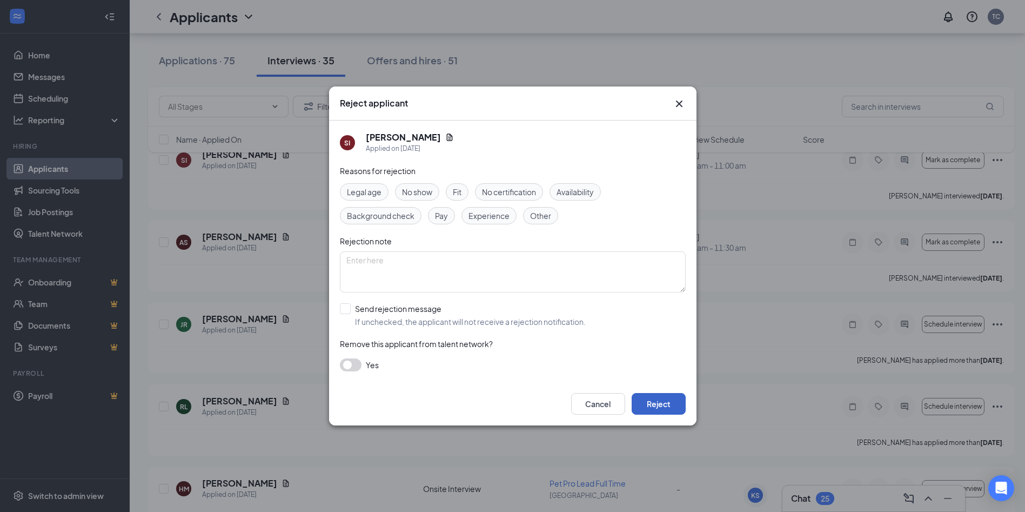
click at [678, 403] on button "Reject" at bounding box center [659, 404] width 54 height 22
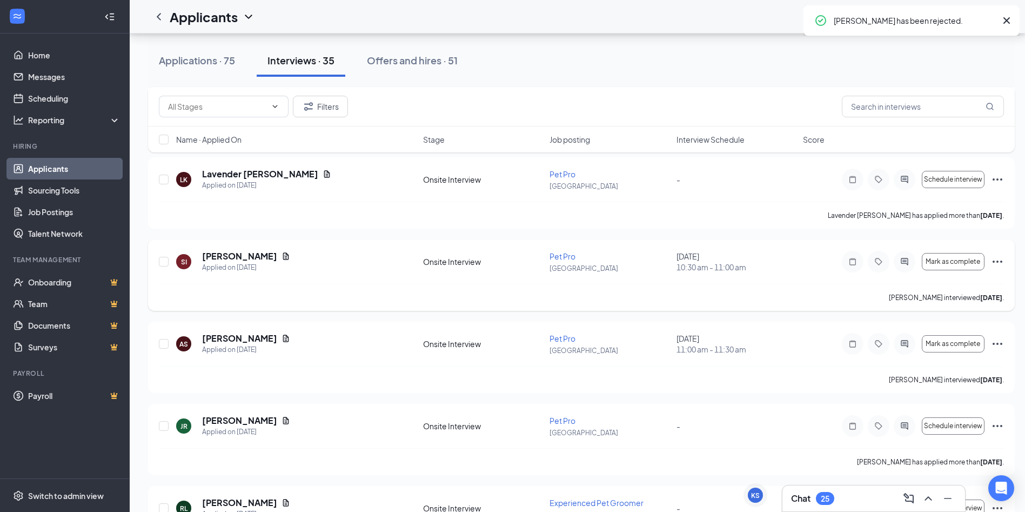
scroll to position [649, 0]
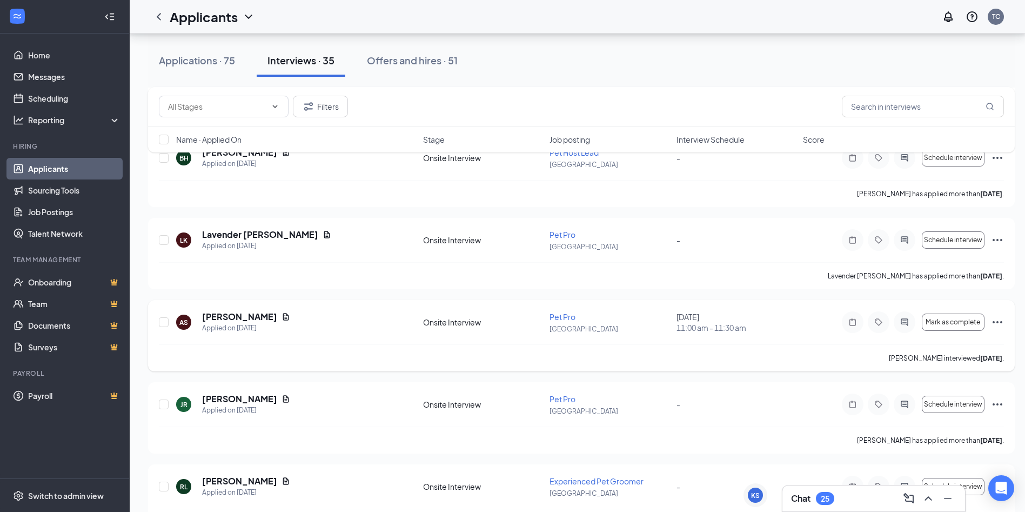
click at [998, 322] on icon "Ellipses" at bounding box center [998, 322] width 10 height 2
click at [939, 350] on li "[PERSON_NAME] as hired" at bounding box center [949, 345] width 110 height 24
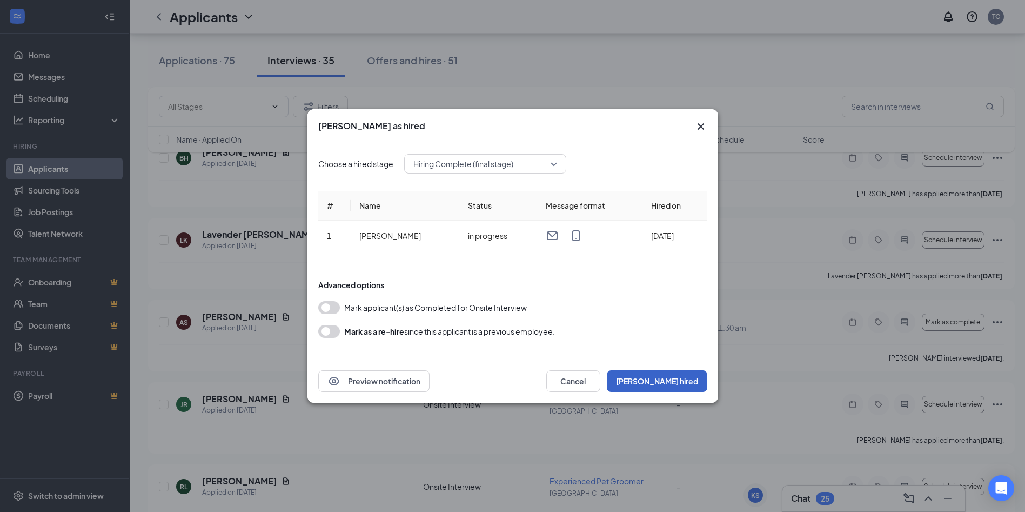
click at [692, 382] on button "Mark hired" at bounding box center [657, 381] width 101 height 22
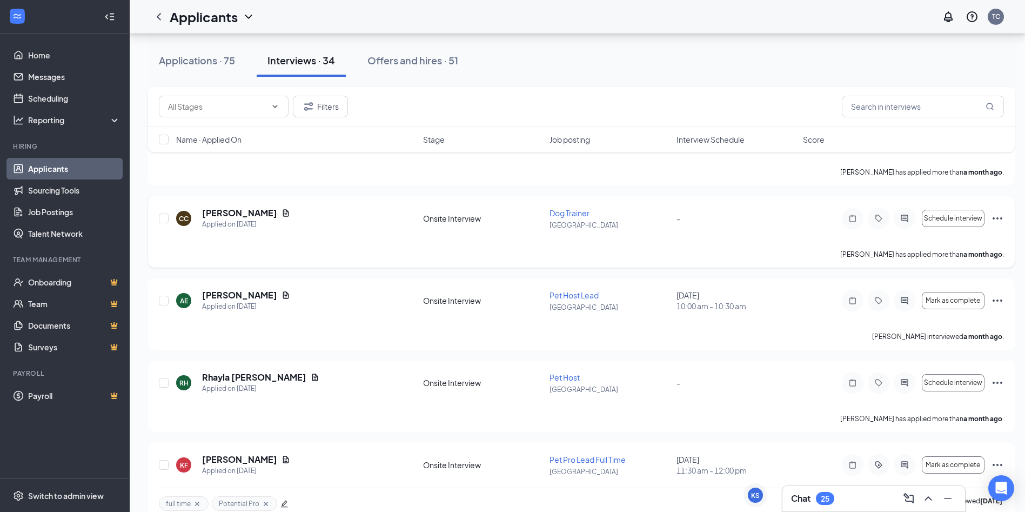
scroll to position [2054, 0]
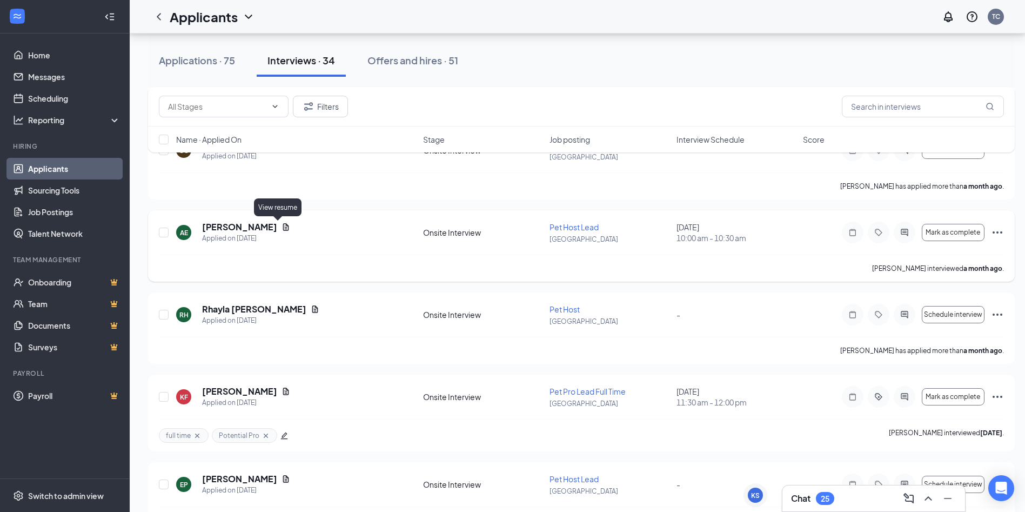
click at [283, 228] on icon "Document" at bounding box center [286, 226] width 6 height 7
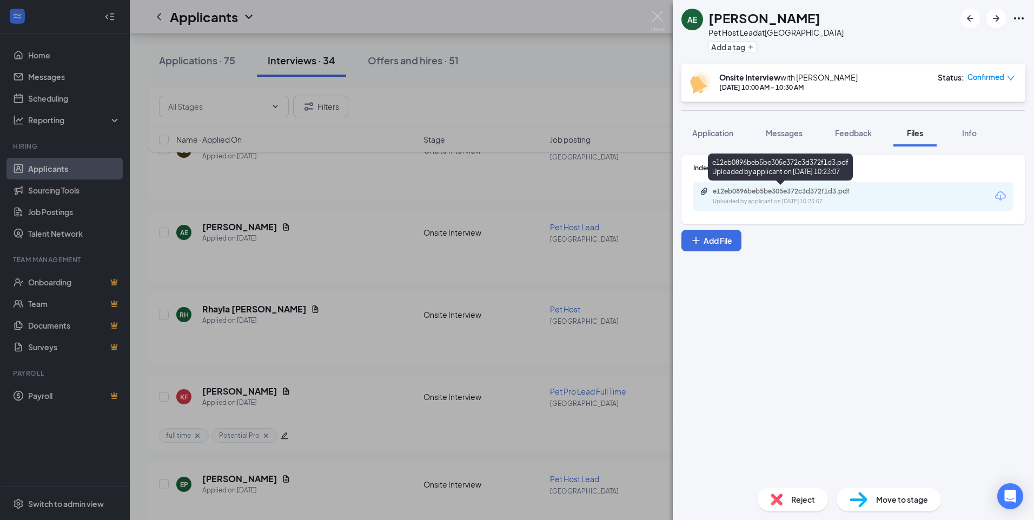
click at [739, 197] on div "e12eb0896beb5be305e372c3d372f1d3.pdf Uploaded by applicant on Jul 27, 2025 at 1…" at bounding box center [786, 196] width 175 height 19
click at [657, 11] on img at bounding box center [658, 21] width 14 height 21
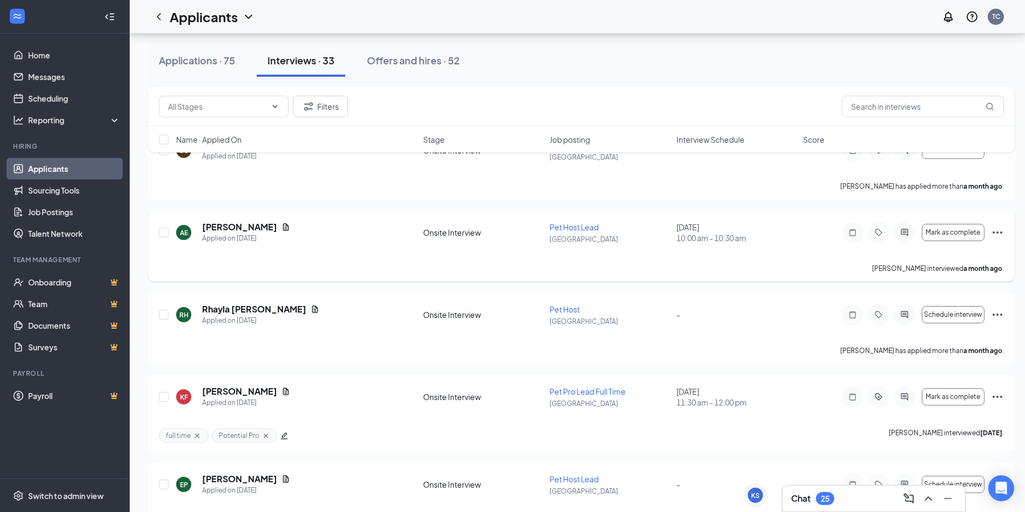
click at [1002, 230] on icon "Ellipses" at bounding box center [997, 232] width 13 height 13
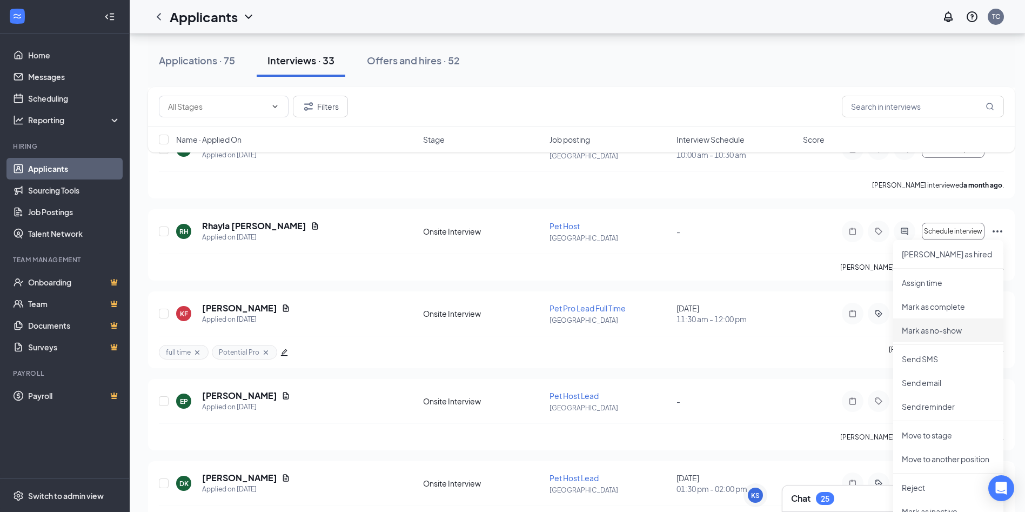
scroll to position [2053, 0]
click at [711, 295] on div "KF Kaylee Fox Applied on Jul 26 Onsite Interview Pet Pro Lead Full Time Sterlin…" at bounding box center [581, 330] width 867 height 77
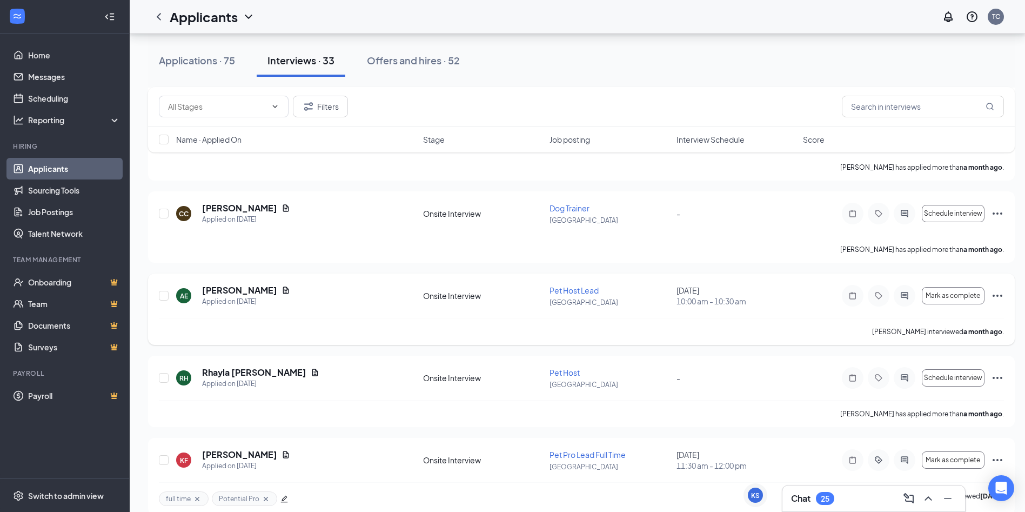
scroll to position [1891, 0]
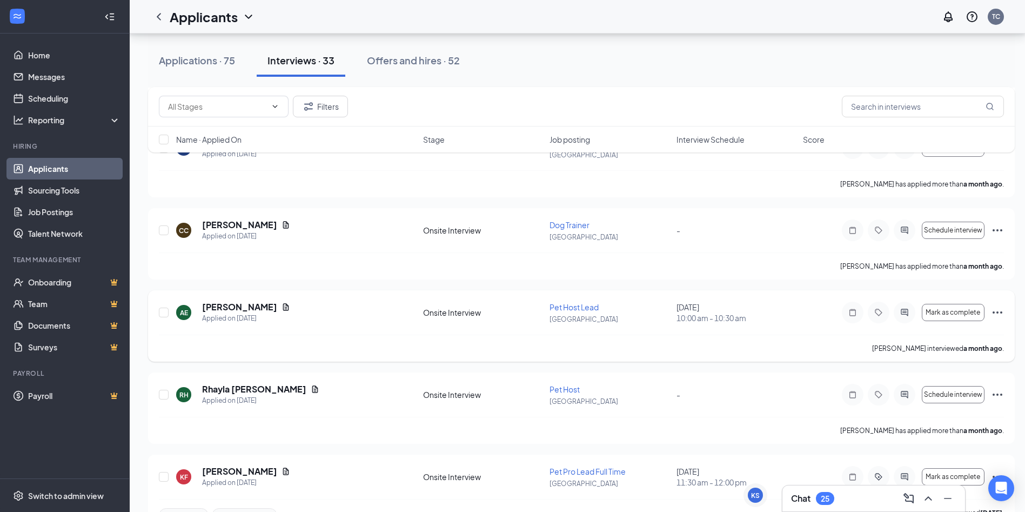
click at [994, 310] on icon "Ellipses" at bounding box center [997, 312] width 13 height 13
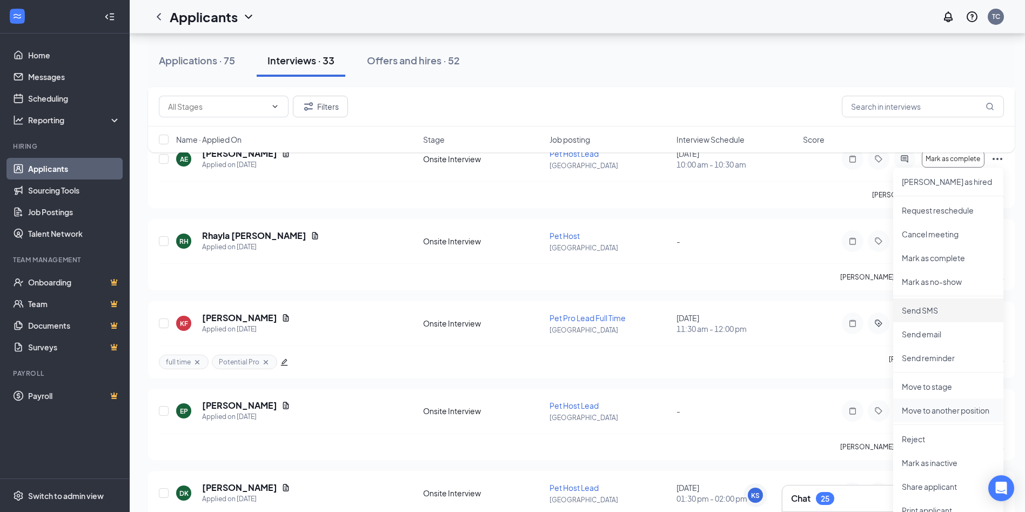
scroll to position [2107, 0]
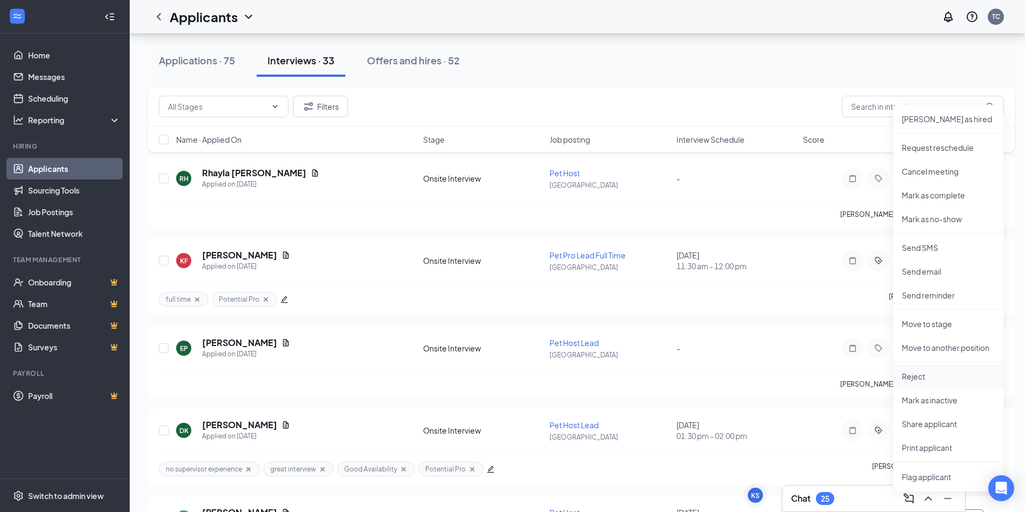
click at [928, 377] on p "Reject" at bounding box center [948, 376] width 93 height 11
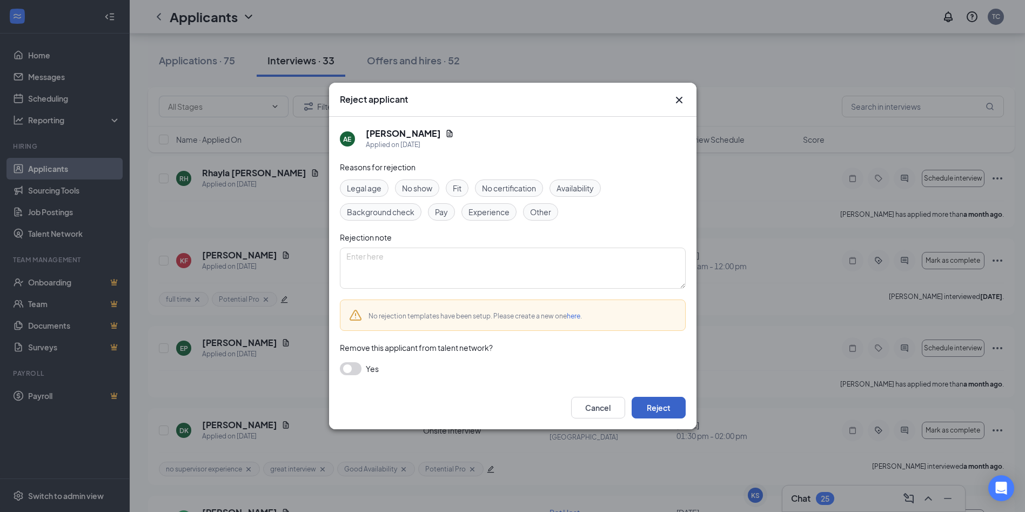
click at [674, 415] on button "Reject" at bounding box center [659, 408] width 54 height 22
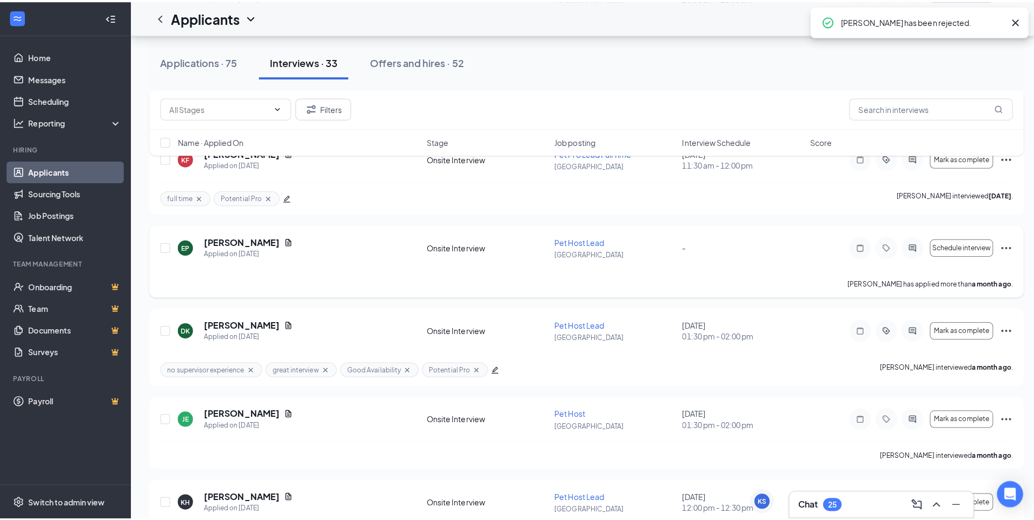
scroll to position [2215, 0]
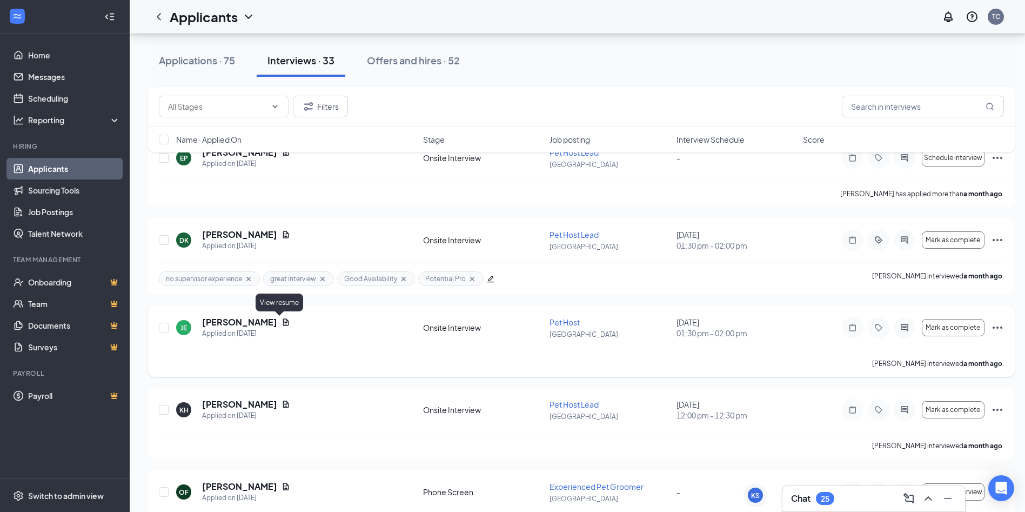
click at [282, 322] on icon "Document" at bounding box center [286, 322] width 9 height 9
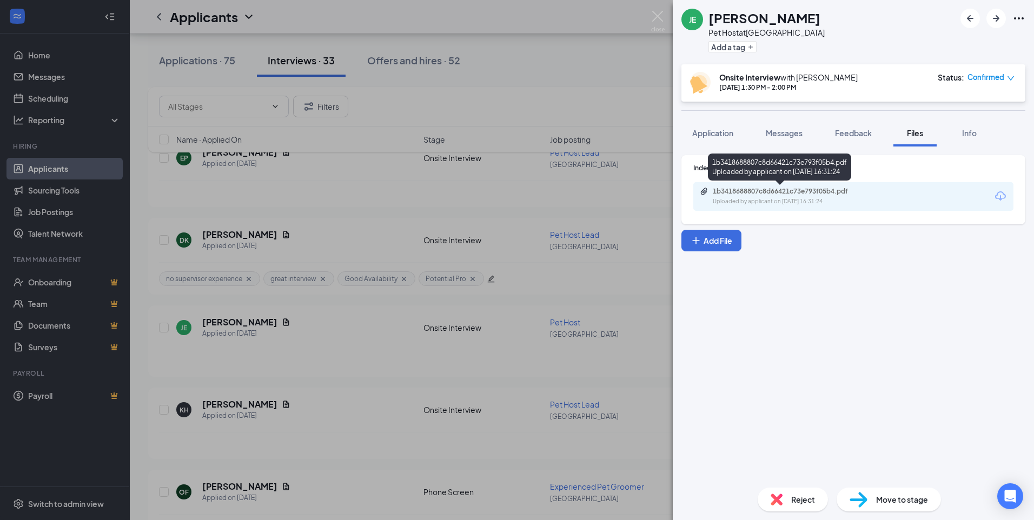
click at [750, 201] on div "Uploaded by applicant on Jul 15, 2025 at 16:31:24" at bounding box center [793, 201] width 162 height 9
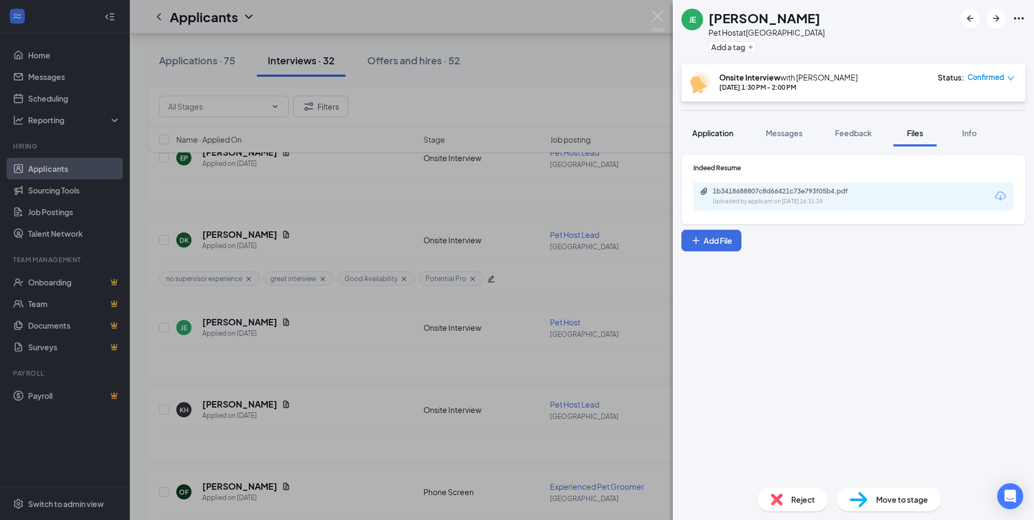
click at [701, 132] on span "Application" at bounding box center [712, 133] width 41 height 10
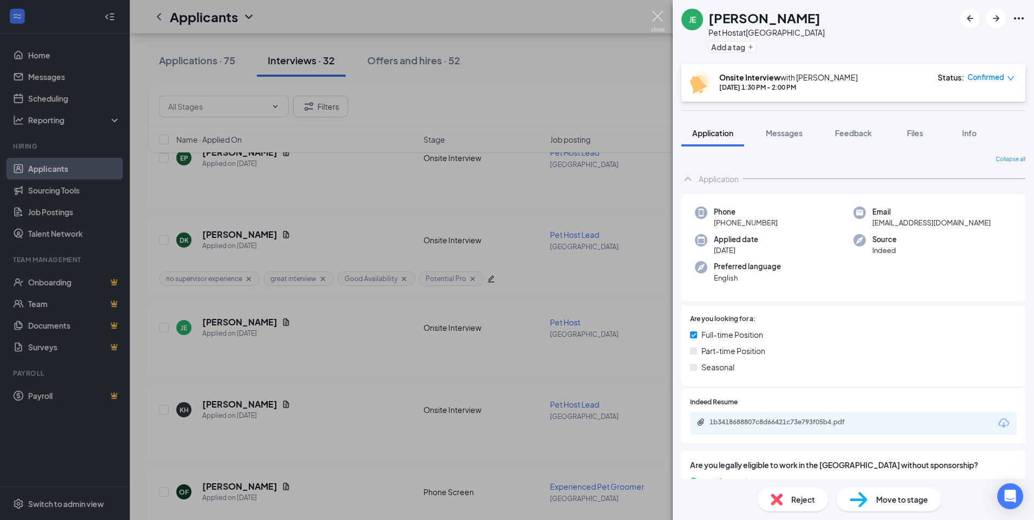
click at [659, 15] on img at bounding box center [658, 21] width 14 height 21
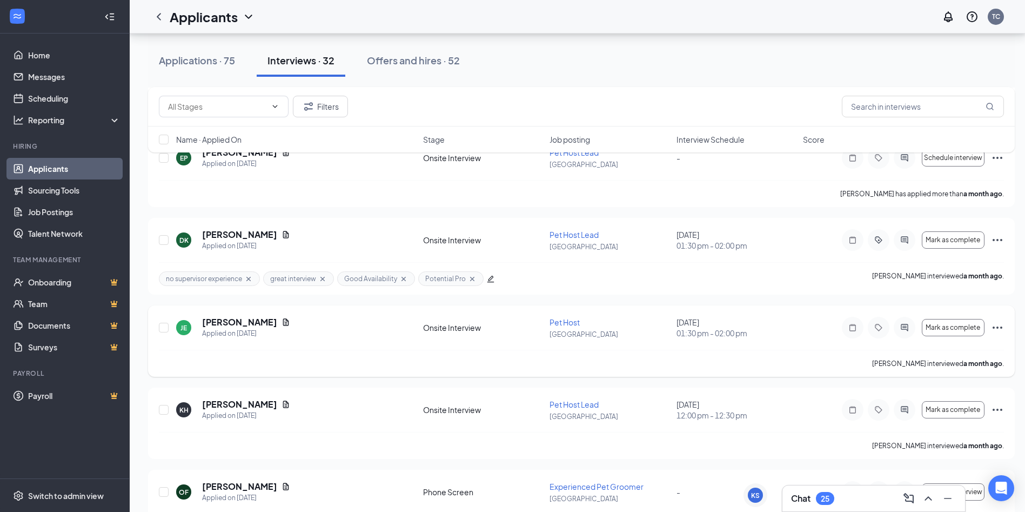
click at [850, 332] on div at bounding box center [853, 328] width 22 height 22
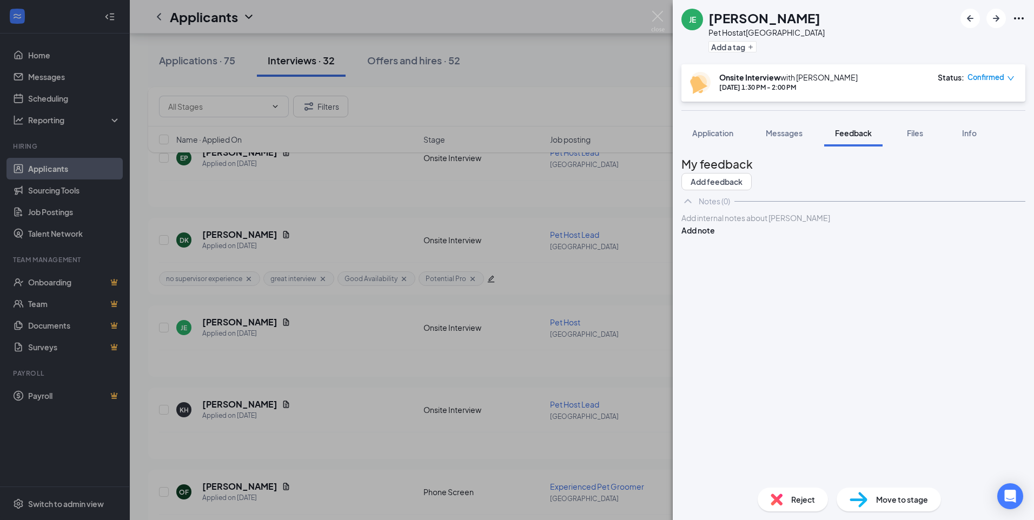
click at [761, 236] on div "Add internal notes about Jessica Edmister Add note" at bounding box center [853, 224] width 344 height 24
click at [761, 224] on div at bounding box center [853, 217] width 343 height 11
click at [715, 236] on button "Add note" at bounding box center [698, 230] width 34 height 12
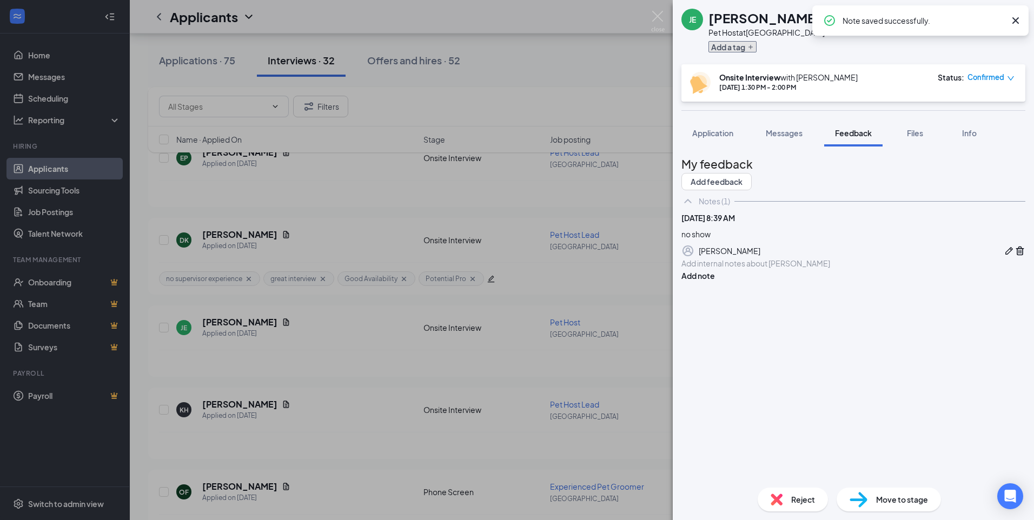
click at [719, 45] on button "Add a tag" at bounding box center [732, 46] width 48 height 11
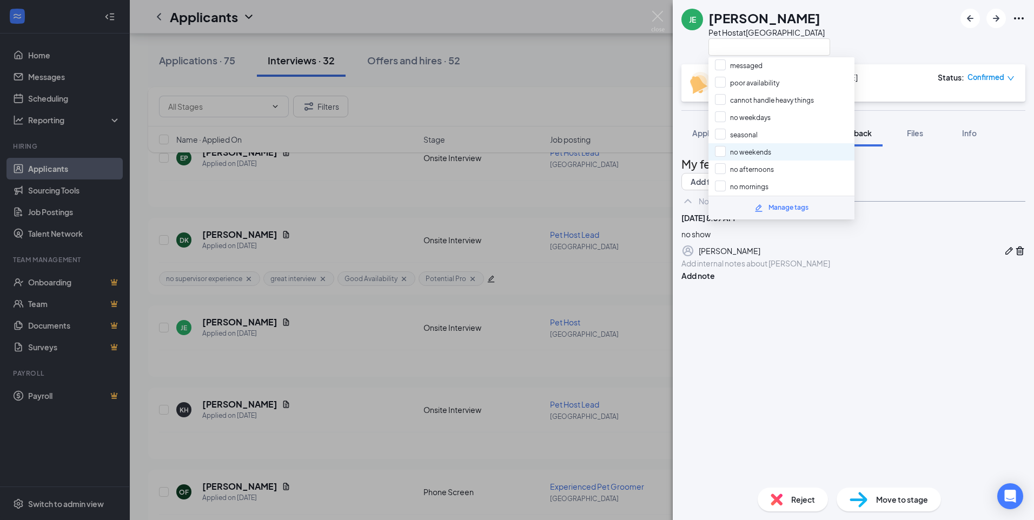
scroll to position [541, 0]
click at [723, 142] on input "no show" at bounding box center [735, 143] width 41 height 12
checkbox input "true"
click at [895, 110] on div "JE Jessica Edmister Pet Host at Sterling Heights Onsite Interview with Tayla Co…" at bounding box center [852, 260] width 361 height 520
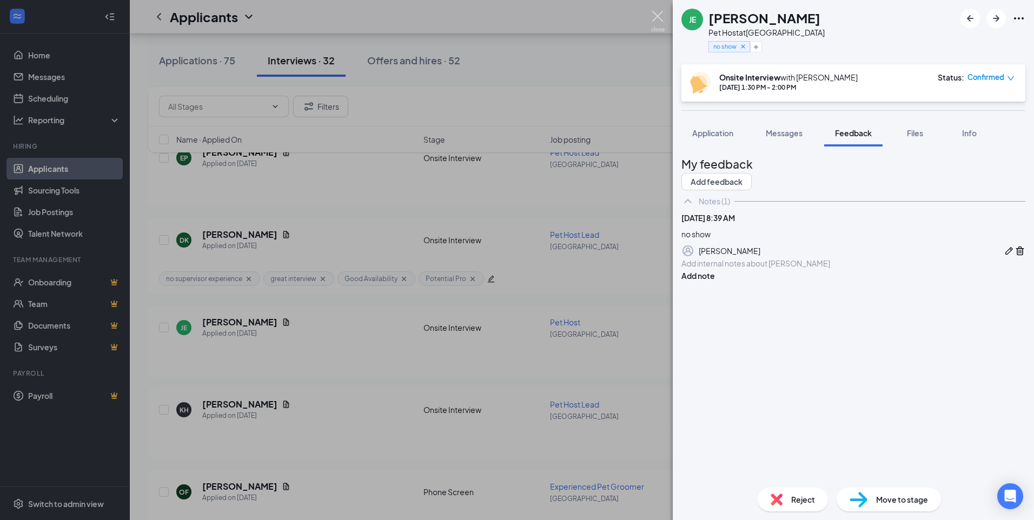
click at [659, 17] on img at bounding box center [658, 21] width 14 height 21
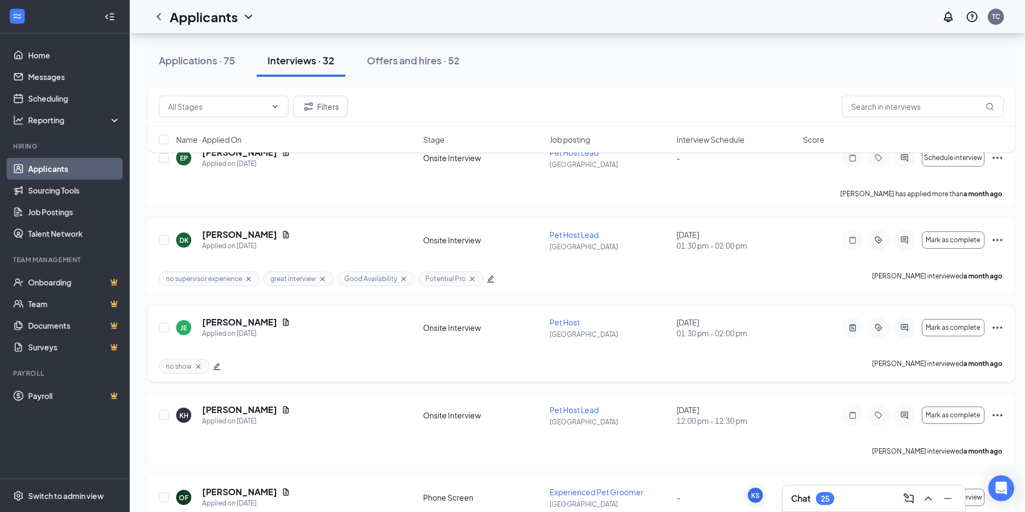
click at [1002, 331] on icon "Ellipses" at bounding box center [997, 327] width 13 height 13
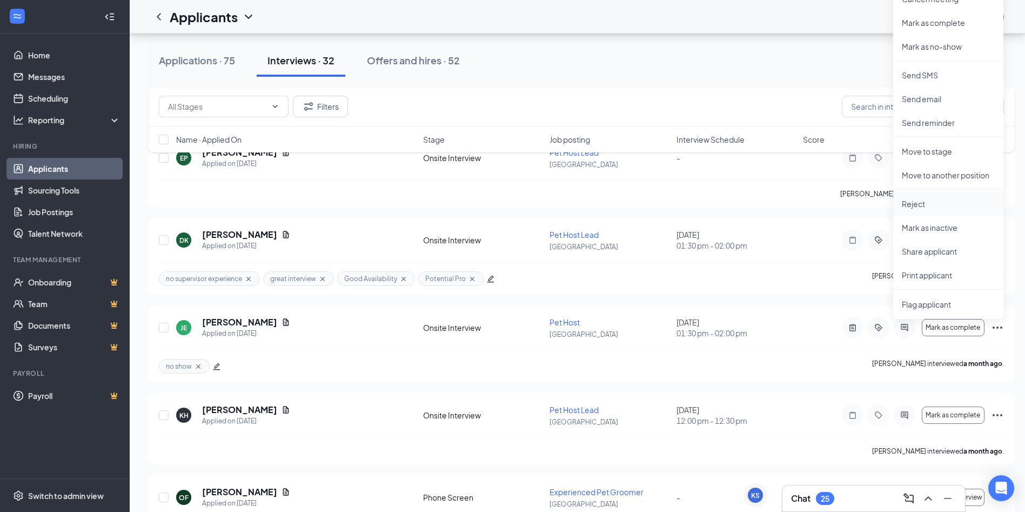
click at [930, 209] on p "Reject" at bounding box center [948, 203] width 93 height 11
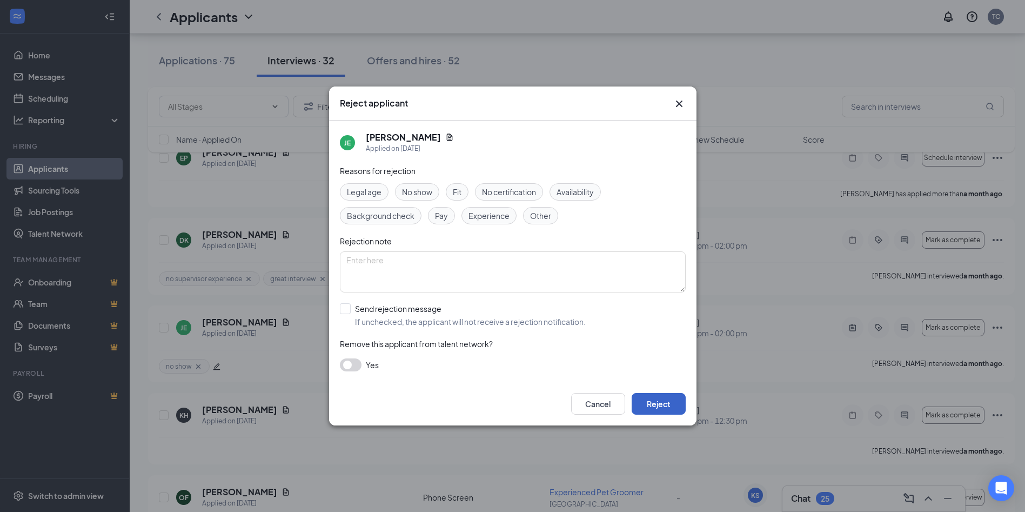
click at [652, 405] on button "Reject" at bounding box center [659, 404] width 54 height 22
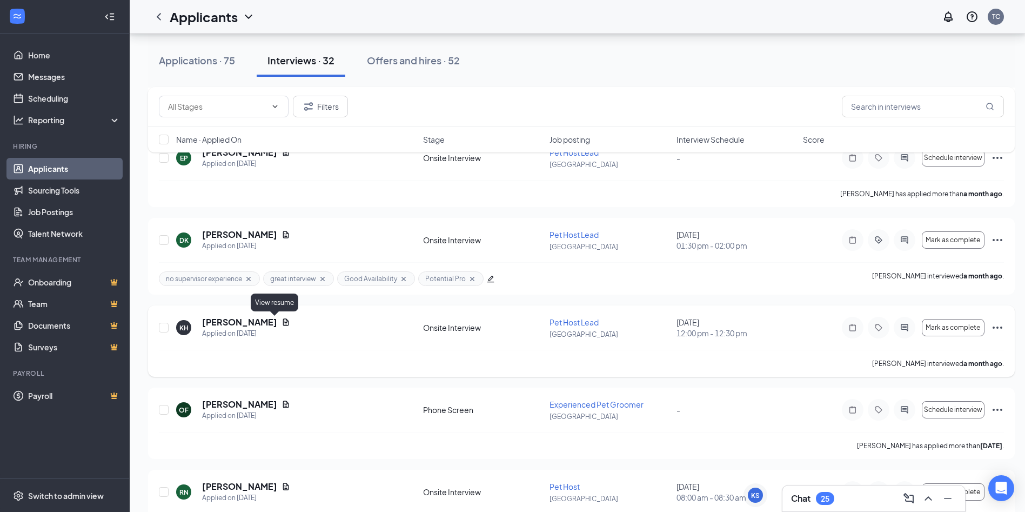
click at [283, 320] on icon "Document" at bounding box center [286, 321] width 6 height 7
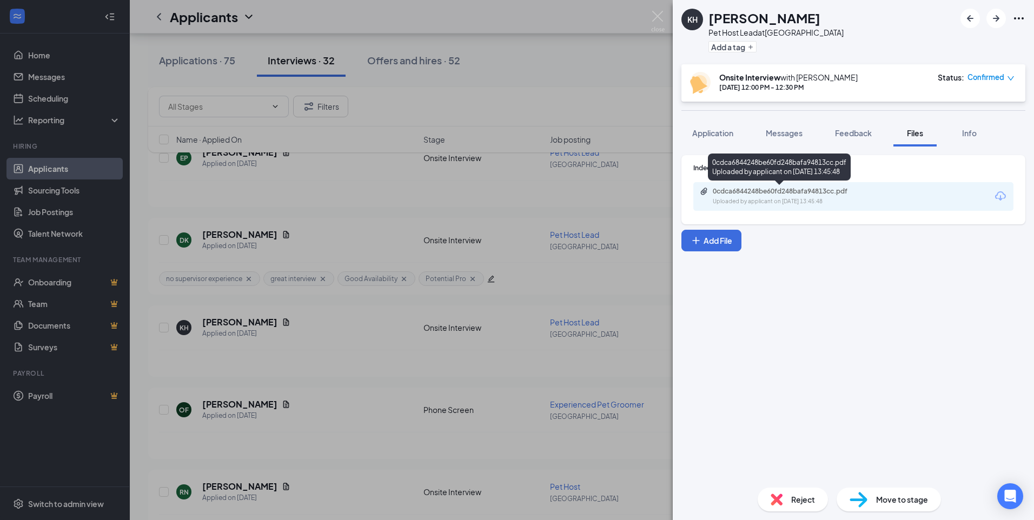
click at [761, 194] on div "0cdca6844248be60fd248bafa94813cc.pdf" at bounding box center [787, 191] width 151 height 9
click at [652, 17] on img at bounding box center [658, 21] width 14 height 21
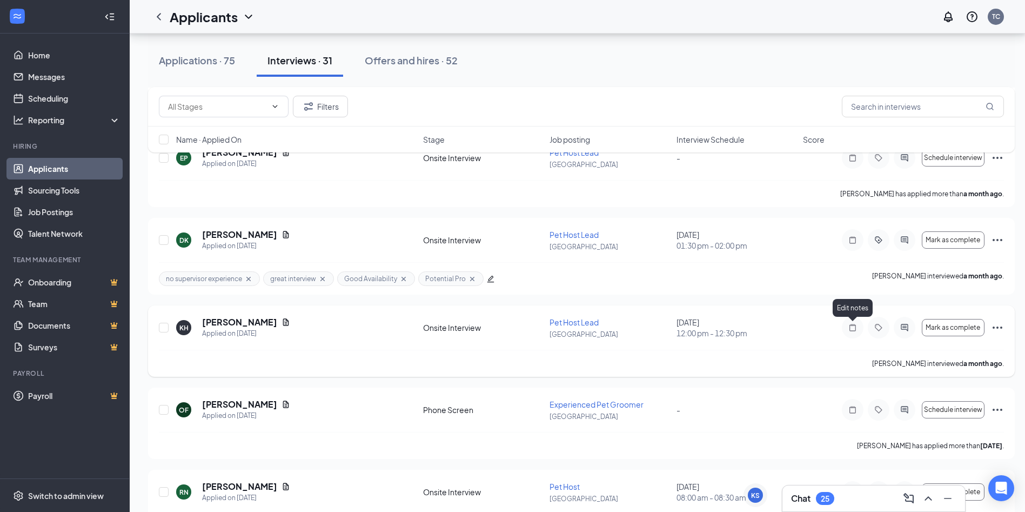
click at [855, 329] on icon "Note" at bounding box center [852, 327] width 13 height 9
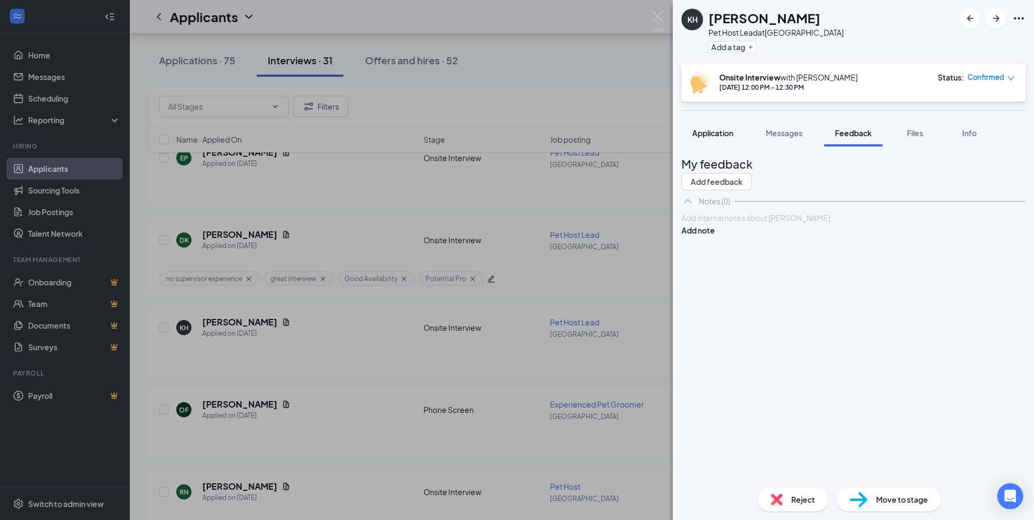
click at [727, 126] on button "Application" at bounding box center [712, 132] width 63 height 27
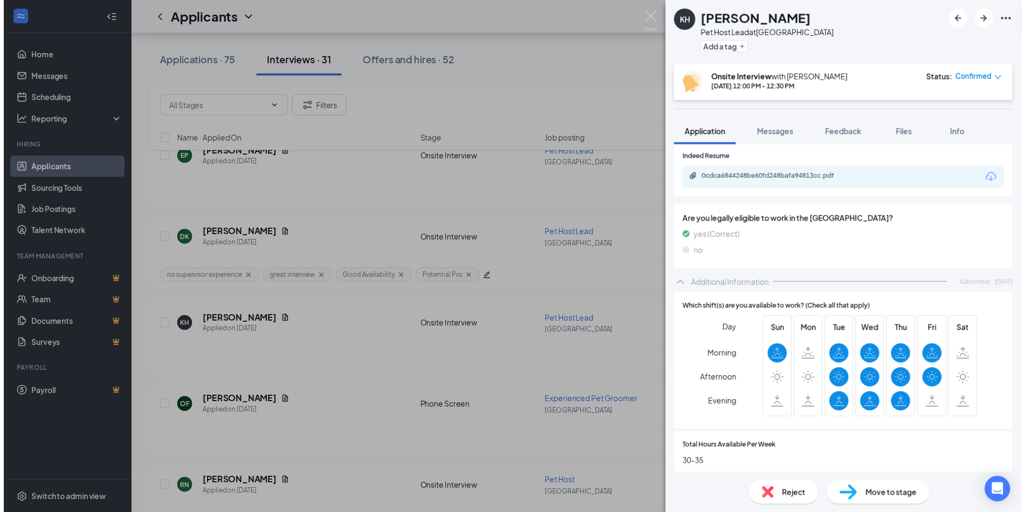
scroll to position [270, 0]
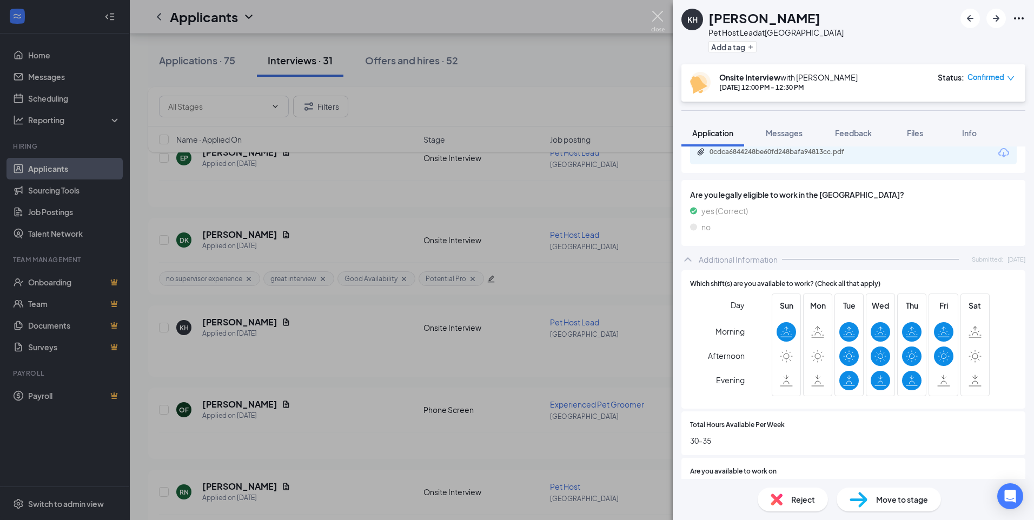
click at [659, 19] on img at bounding box center [658, 21] width 14 height 21
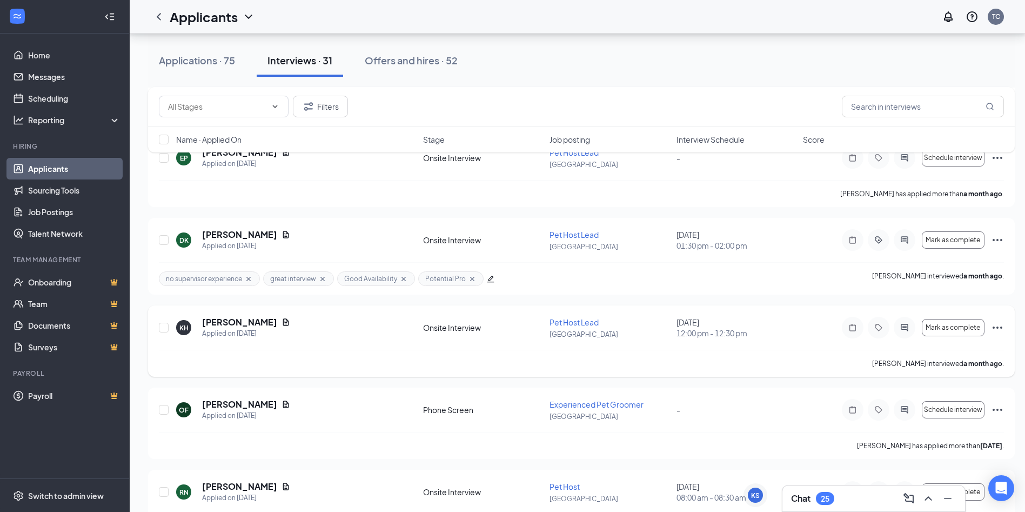
click at [995, 325] on icon "Ellipses" at bounding box center [997, 327] width 13 height 13
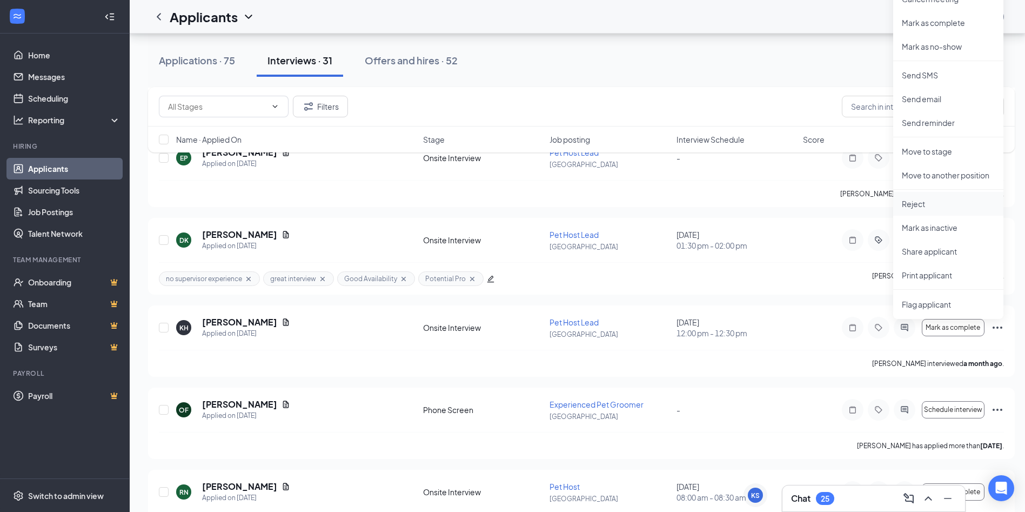
click at [915, 205] on p "Reject" at bounding box center [948, 203] width 93 height 11
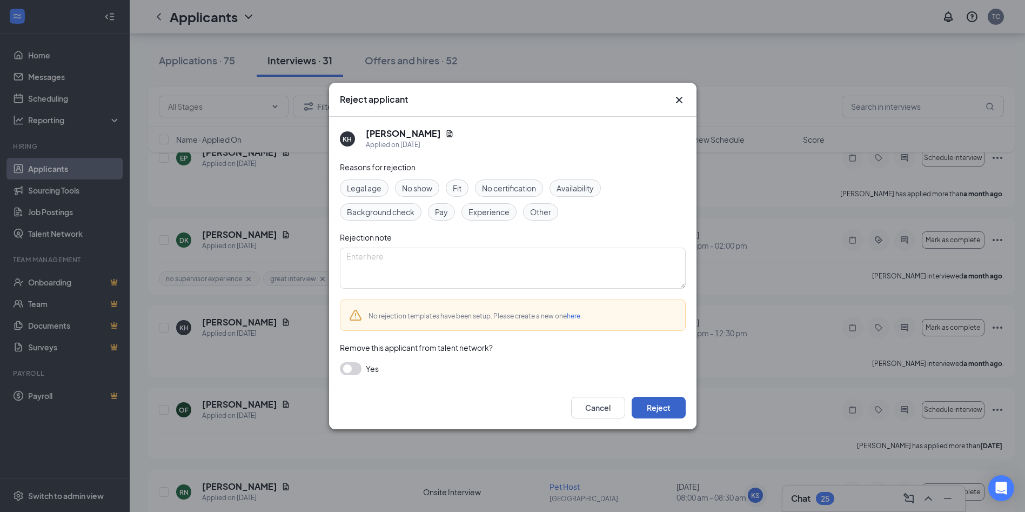
click at [663, 415] on button "Reject" at bounding box center [659, 408] width 54 height 22
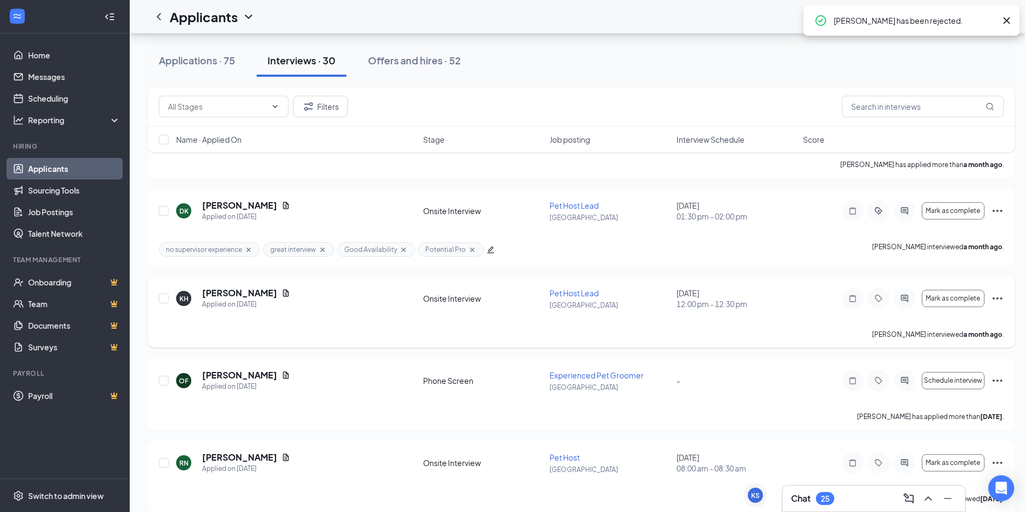
scroll to position [2257, 0]
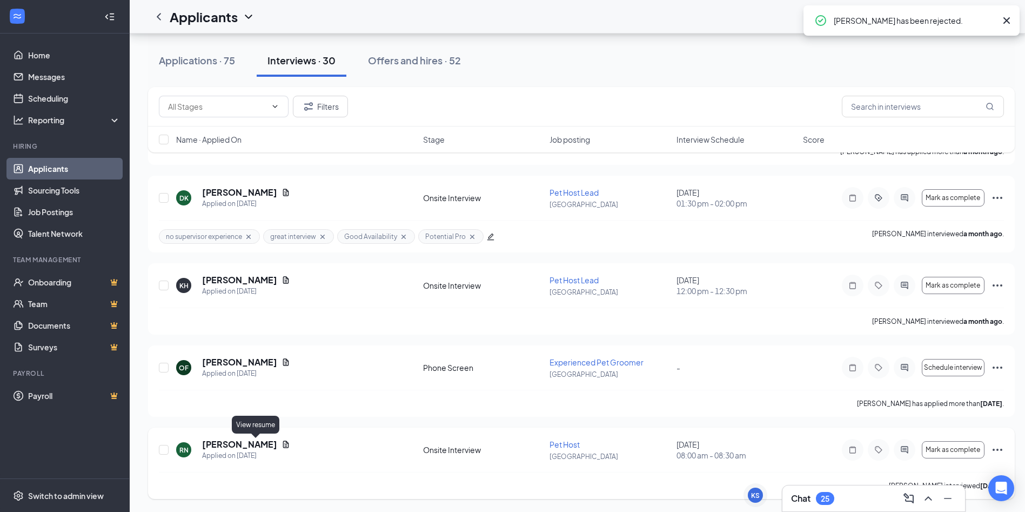
click at [252, 447] on div "Robin Nigh" at bounding box center [246, 444] width 88 height 12
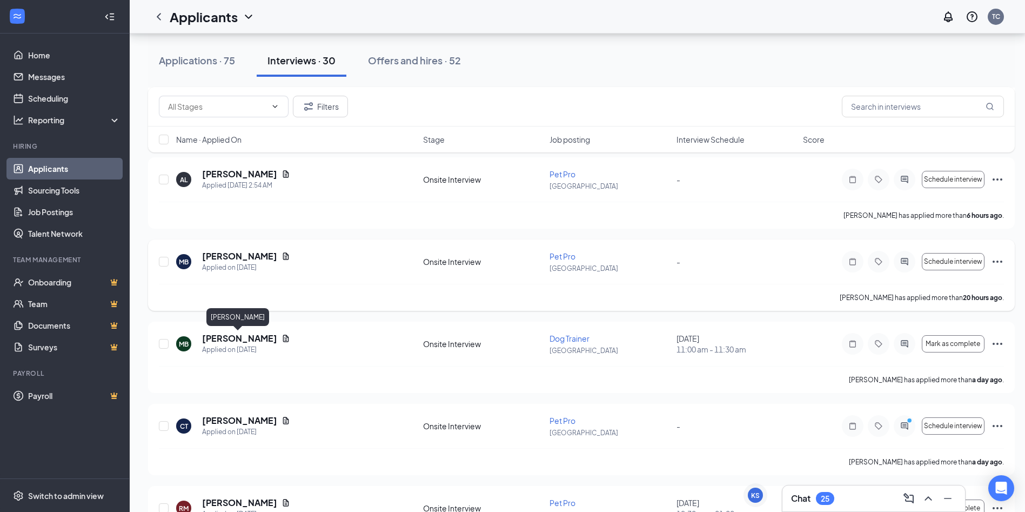
scroll to position [2365, 0]
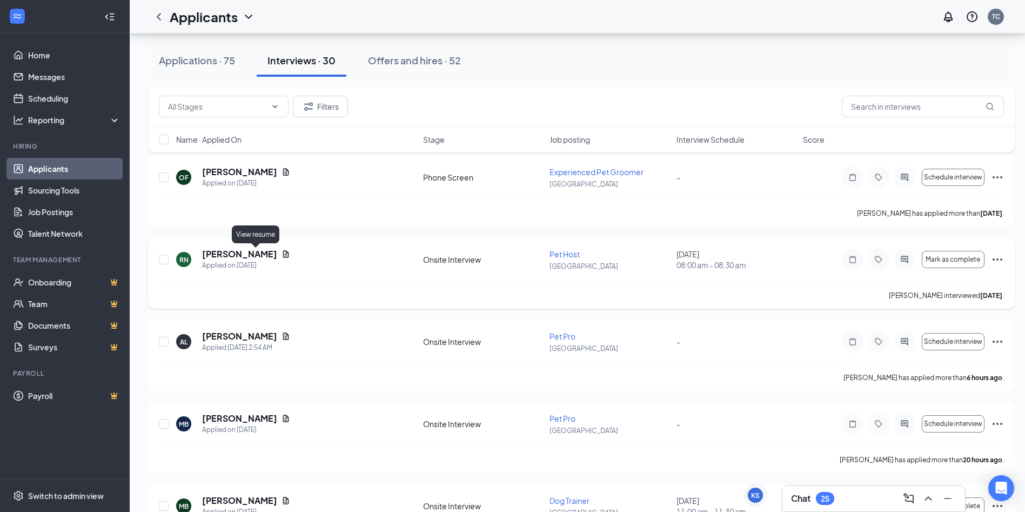
click at [283, 252] on icon "Document" at bounding box center [286, 253] width 6 height 7
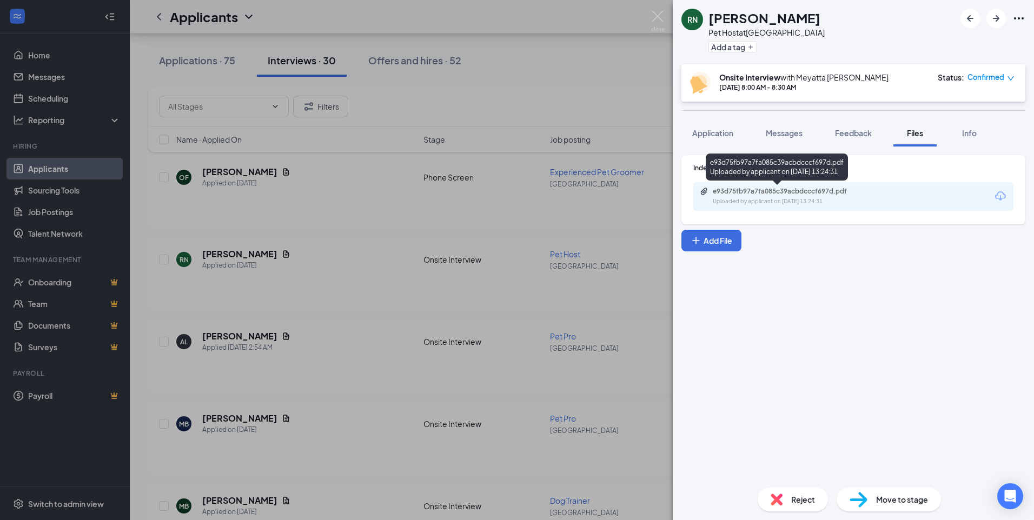
click at [755, 193] on div "e93d75fb97a7fa085c39acbdcccf697d.pdf" at bounding box center [787, 191] width 151 height 9
drag, startPoint x: 664, startPoint y: 10, endPoint x: 685, endPoint y: 157, distance: 148.0
click at [664, 10] on div "RN Robin Nigh Pet Host at Sterling Heights Add a tag Onsite Interview with Meya…" at bounding box center [517, 260] width 1034 height 520
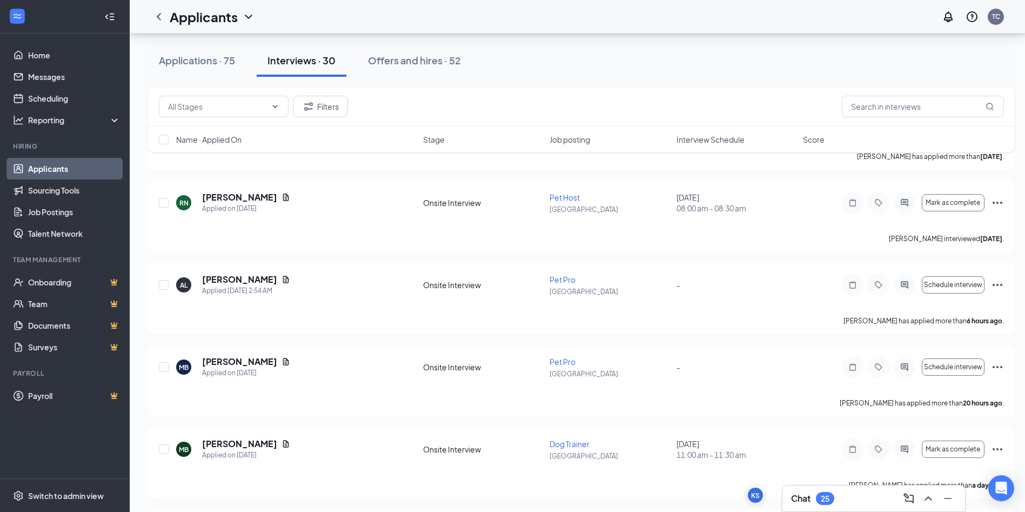
scroll to position [2419, 0]
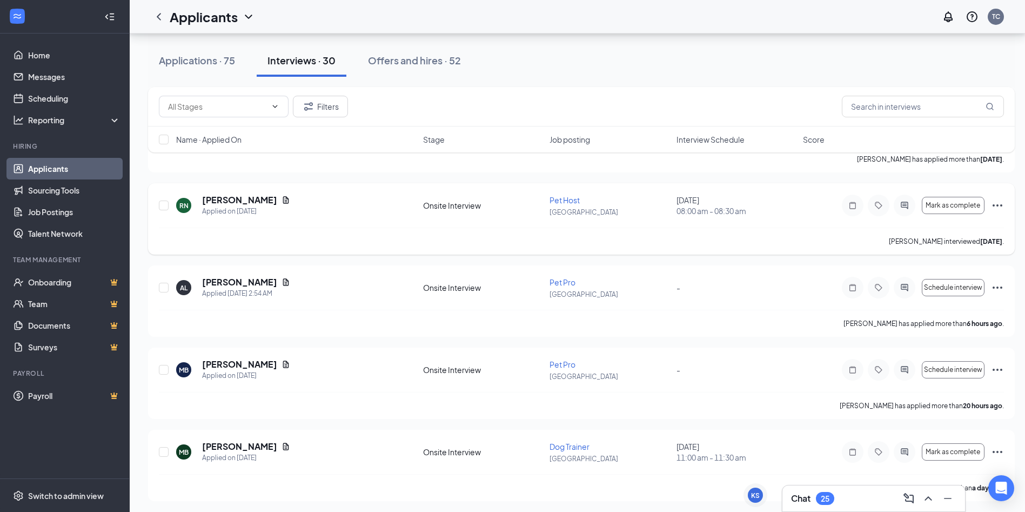
click at [997, 207] on icon "Ellipses" at bounding box center [997, 205] width 13 height 13
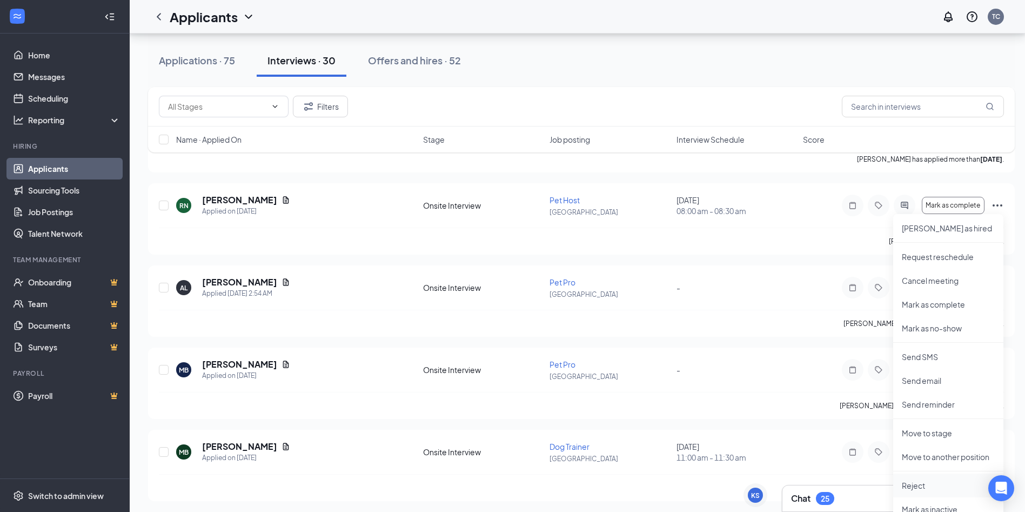
click at [924, 482] on p "Reject" at bounding box center [948, 485] width 93 height 11
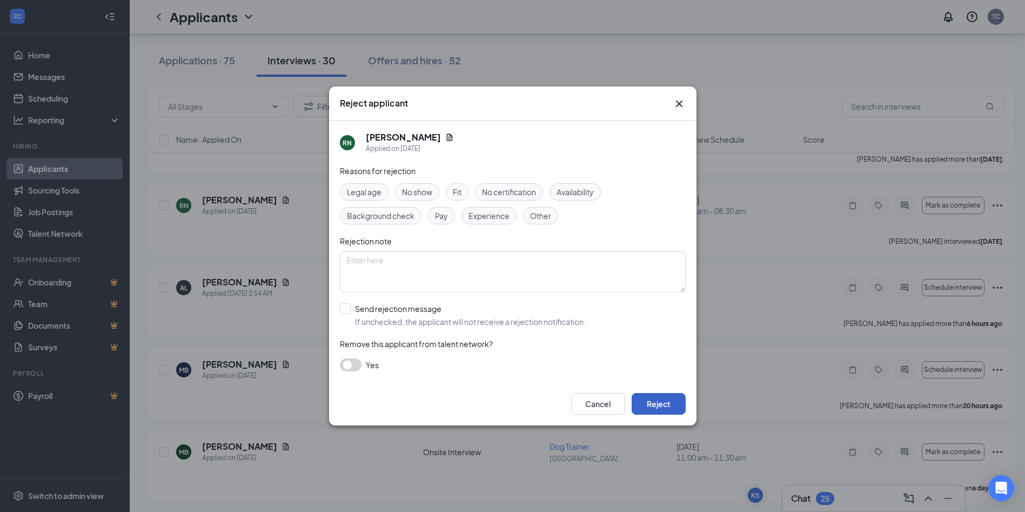
click at [672, 397] on button "Reject" at bounding box center [659, 404] width 54 height 22
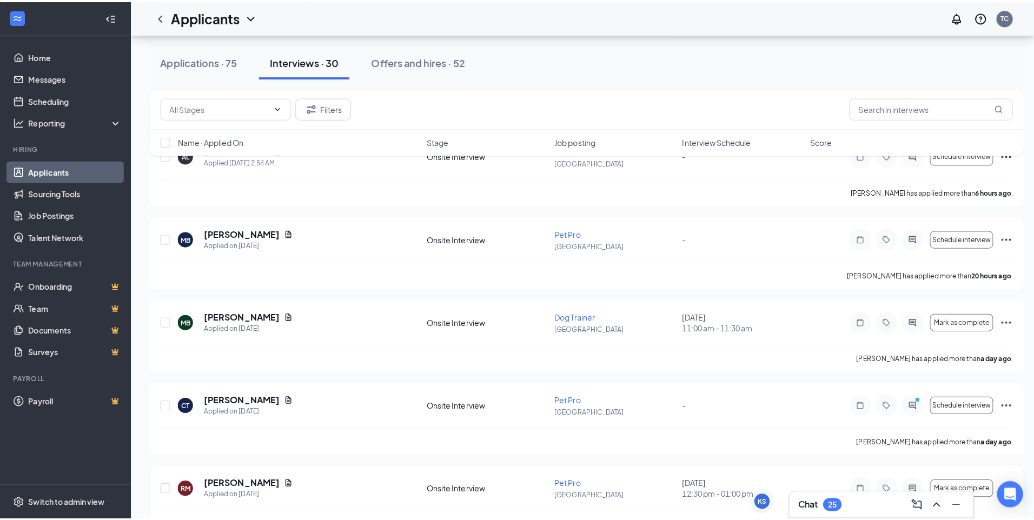
scroll to position [0, 0]
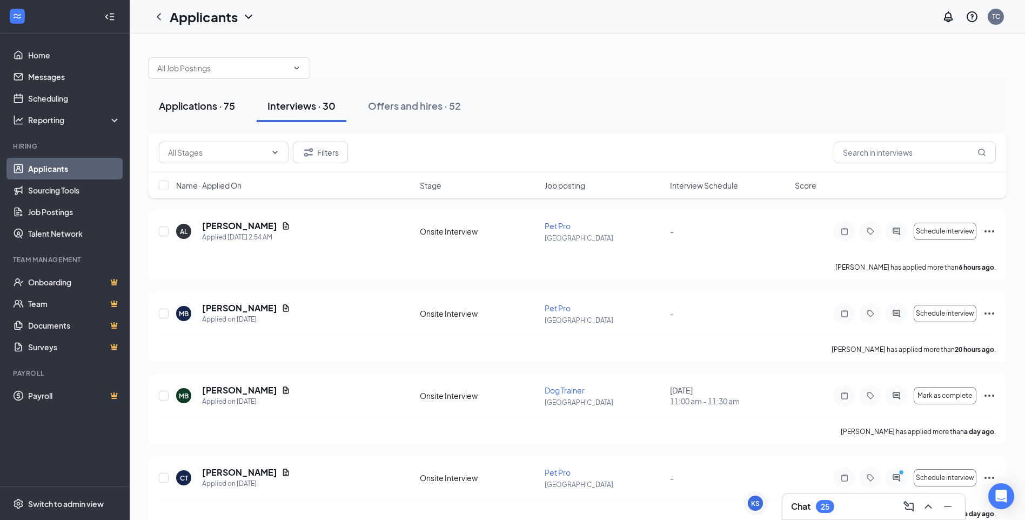
click at [218, 94] on button "Applications · 75" at bounding box center [197, 106] width 98 height 32
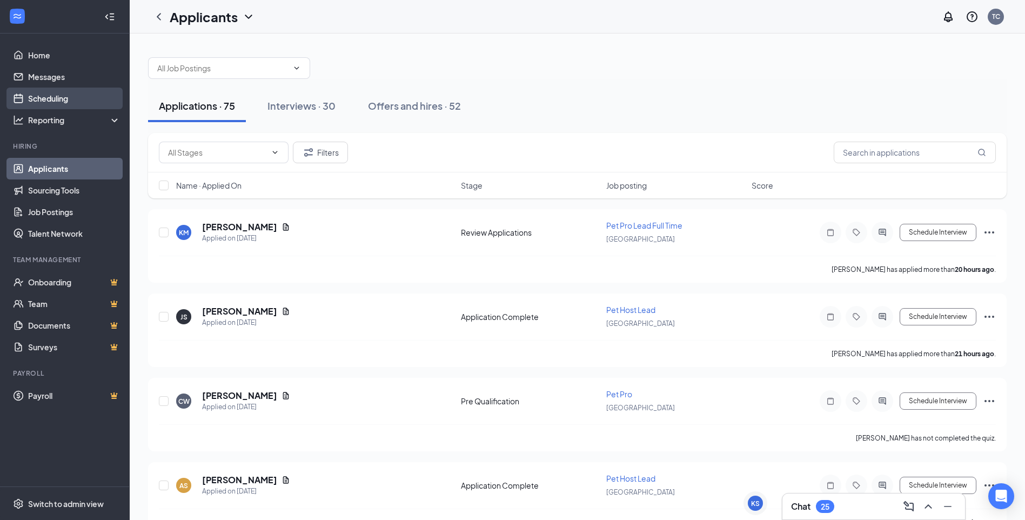
click at [40, 99] on link "Scheduling" at bounding box center [74, 99] width 92 height 22
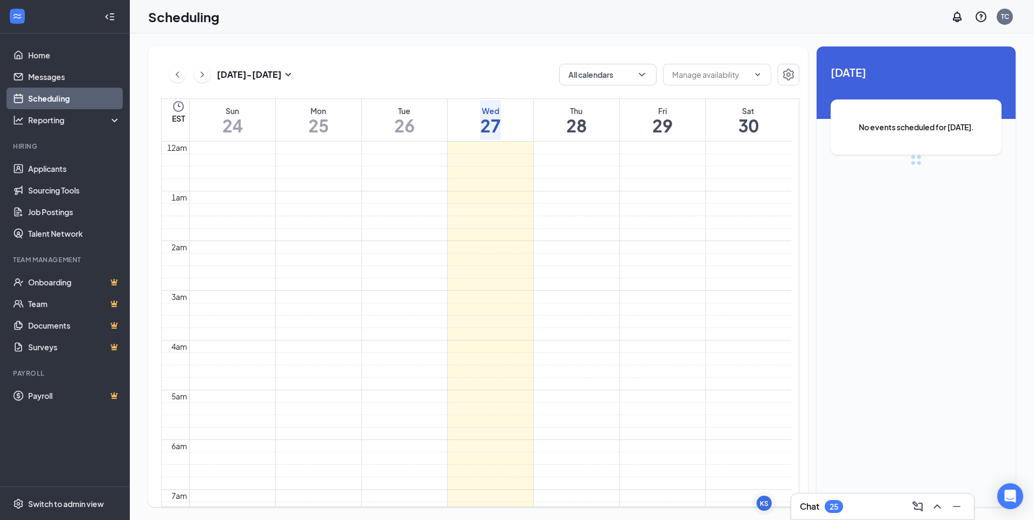
scroll to position [531, 0]
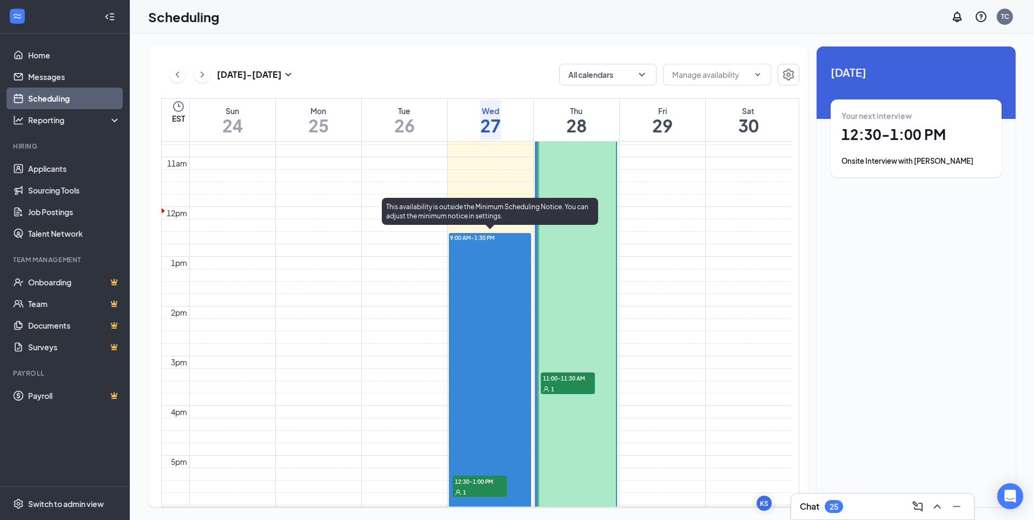
click at [468, 488] on div "1" at bounding box center [479, 491] width 54 height 11
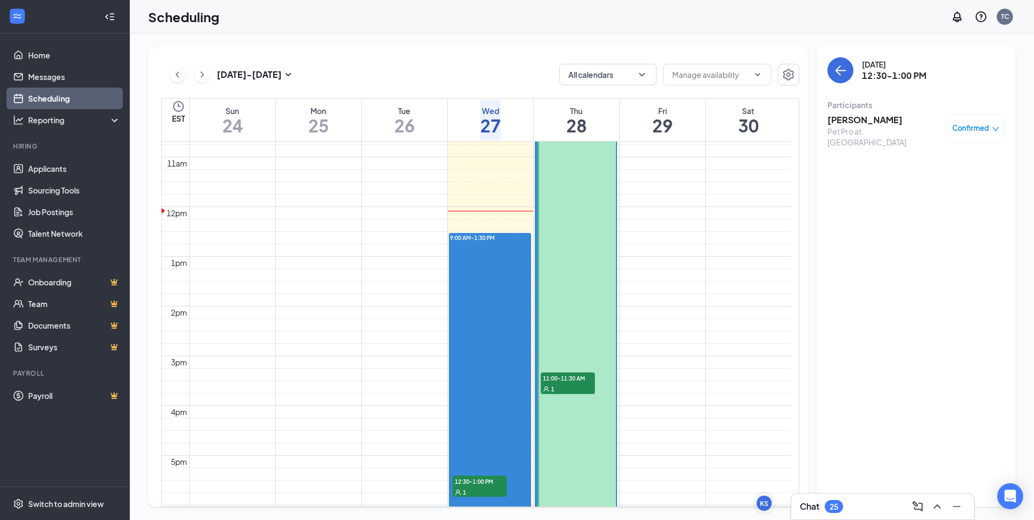
click at [545, 383] on div "1" at bounding box center [568, 388] width 54 height 11
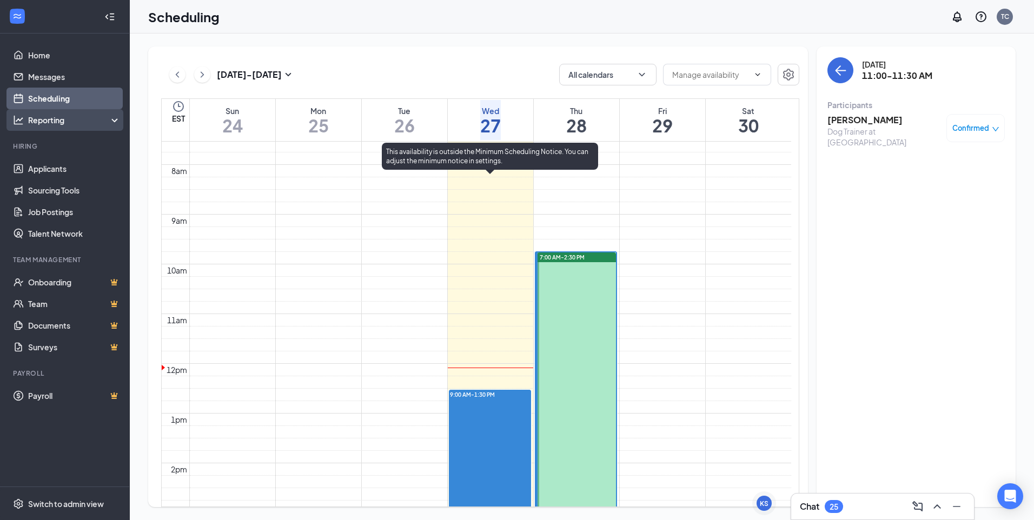
scroll to position [369, 0]
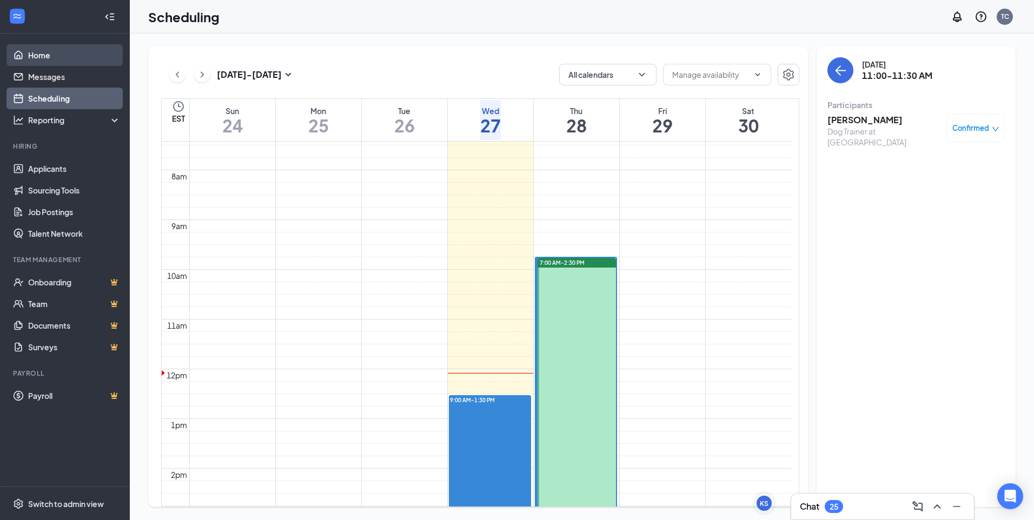
click at [28, 59] on link "Home" at bounding box center [74, 55] width 92 height 22
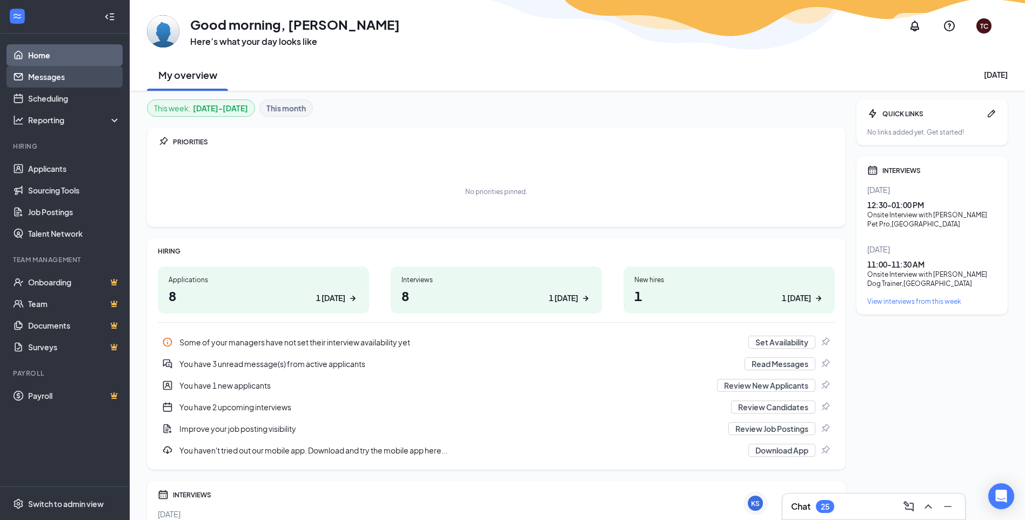
click at [51, 74] on link "Messages" at bounding box center [74, 77] width 92 height 22
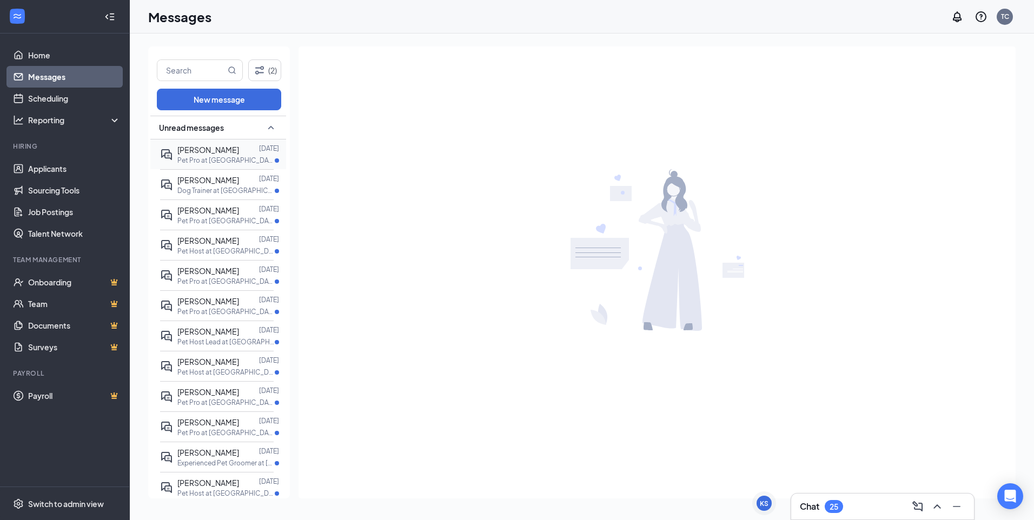
click at [214, 159] on p "Pet Pro at Sterling Heights" at bounding box center [225, 160] width 97 height 9
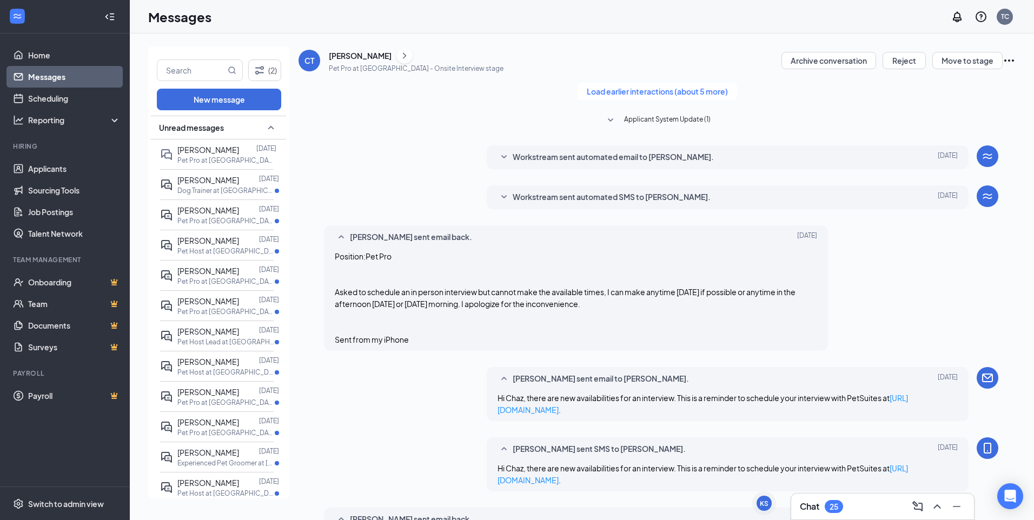
scroll to position [430, 0]
click at [186, 190] on p "Dog Trainer at Sterling Heights" at bounding box center [225, 190] width 97 height 9
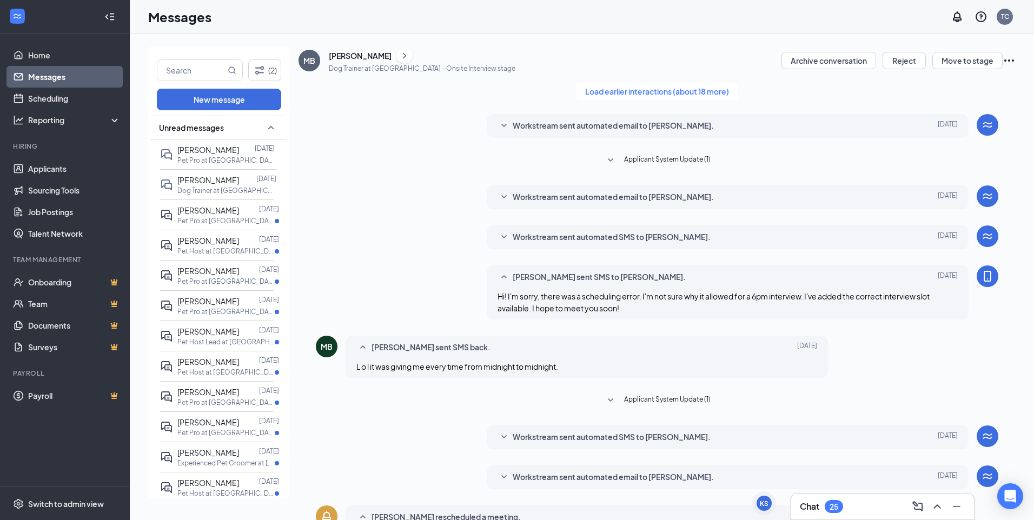
scroll to position [139, 0]
click at [225, 208] on span "[PERSON_NAME]" at bounding box center [208, 210] width 62 height 10
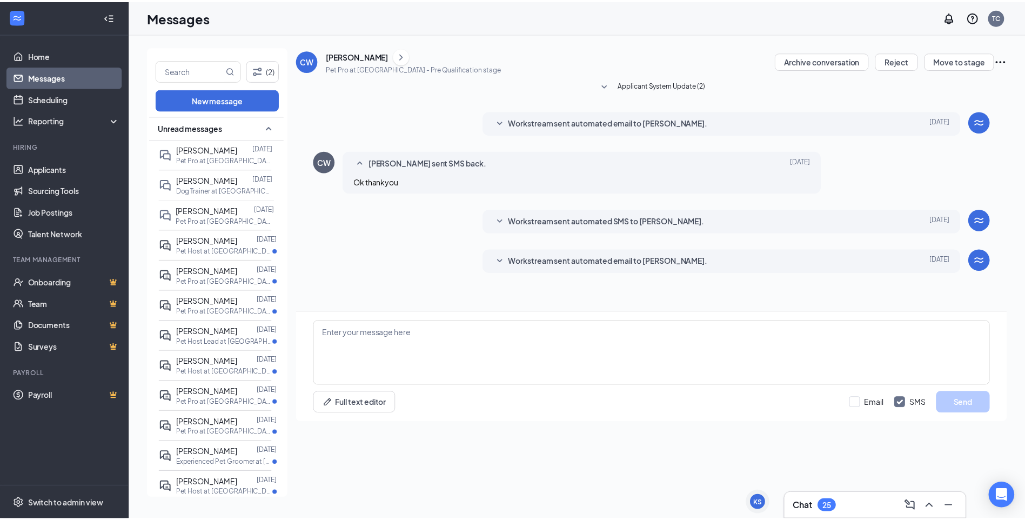
scroll to position [63, 0]
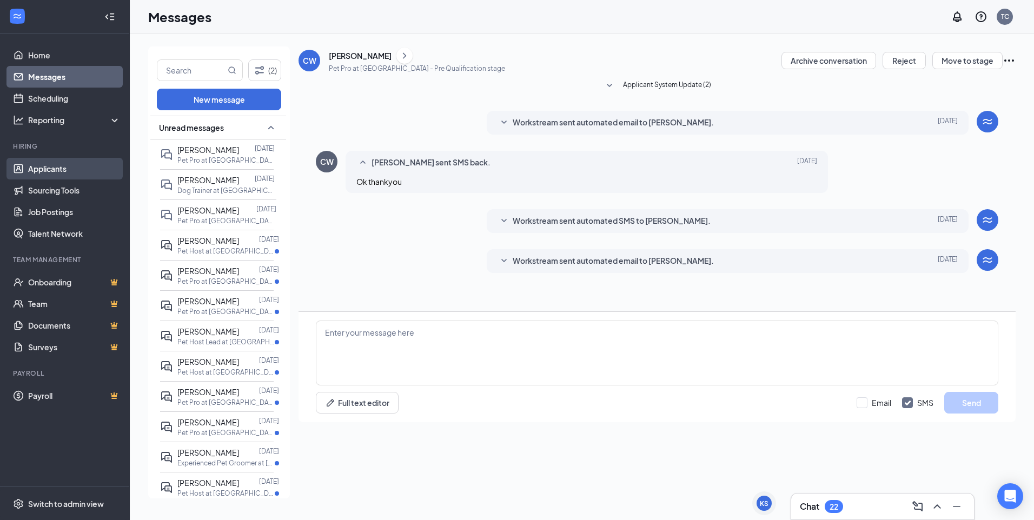
click at [62, 170] on link "Applicants" at bounding box center [74, 169] width 92 height 22
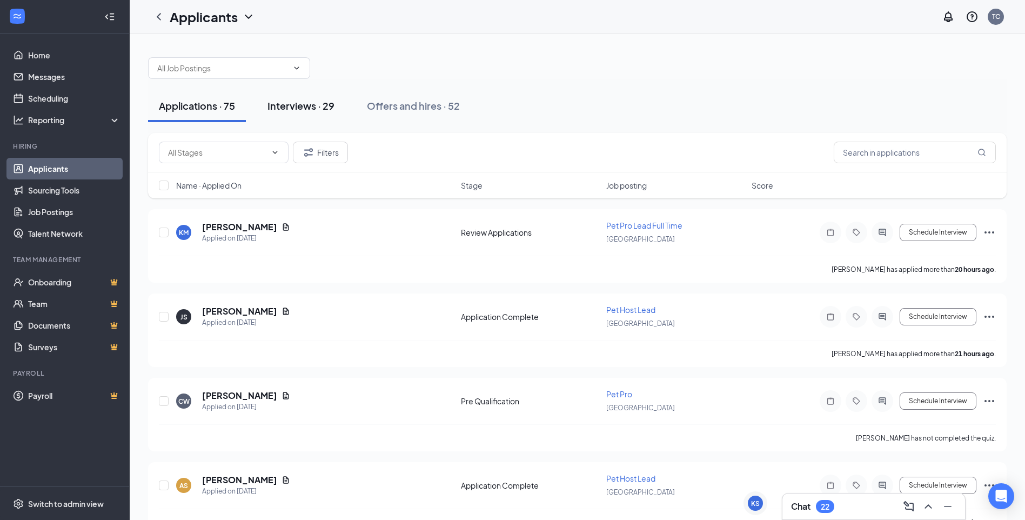
click at [276, 114] on button "Interviews · 29" at bounding box center [301, 106] width 89 height 32
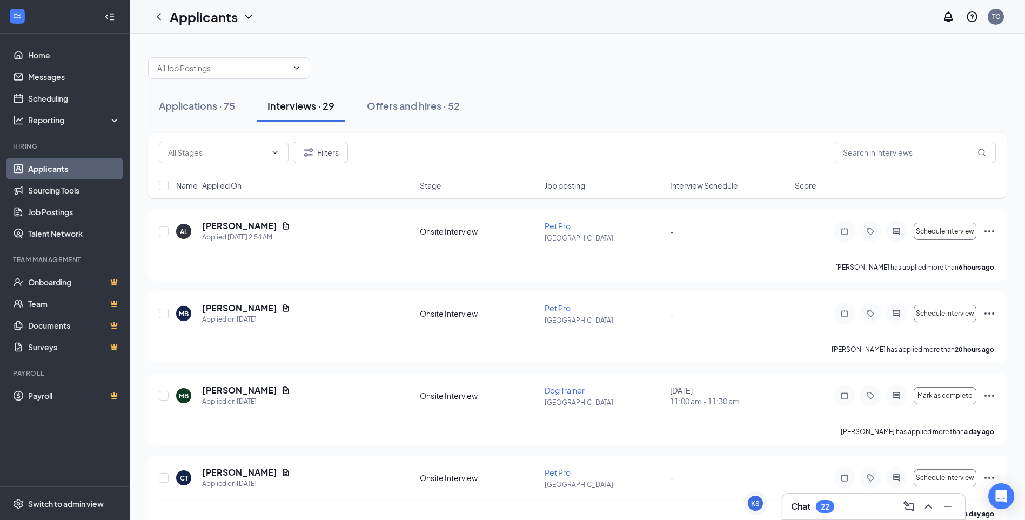
click at [821, 514] on div "Chat 22" at bounding box center [873, 506] width 165 height 17
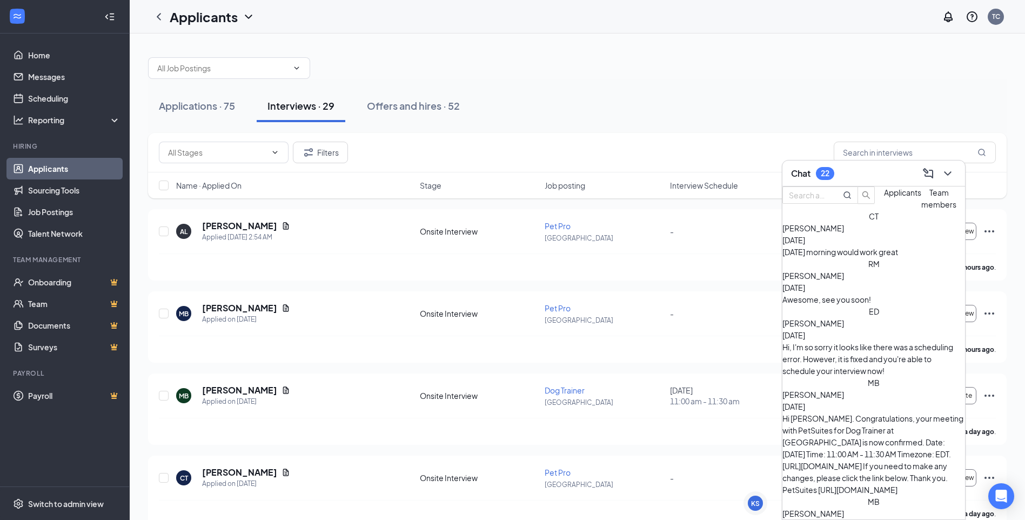
click at [890, 331] on div "Edward Dixon Aug 26" at bounding box center [874, 329] width 183 height 24
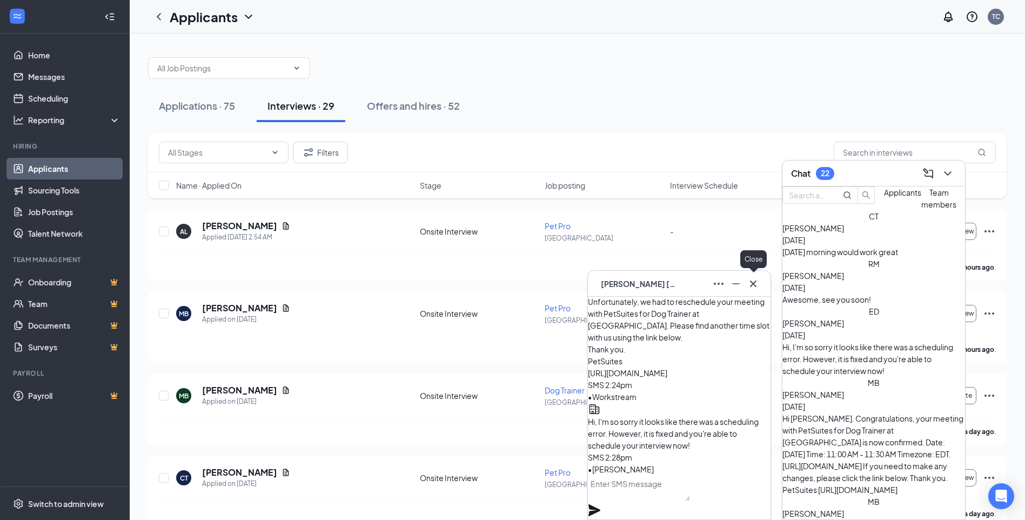
click at [754, 279] on icon "Cross" at bounding box center [753, 283] width 13 height 13
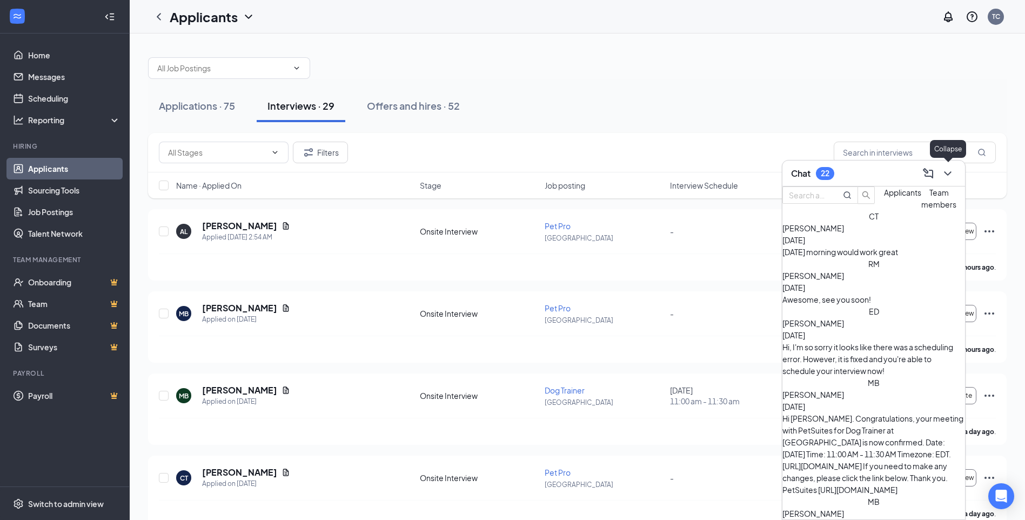
click at [946, 170] on icon "ChevronDown" at bounding box center [948, 173] width 13 height 13
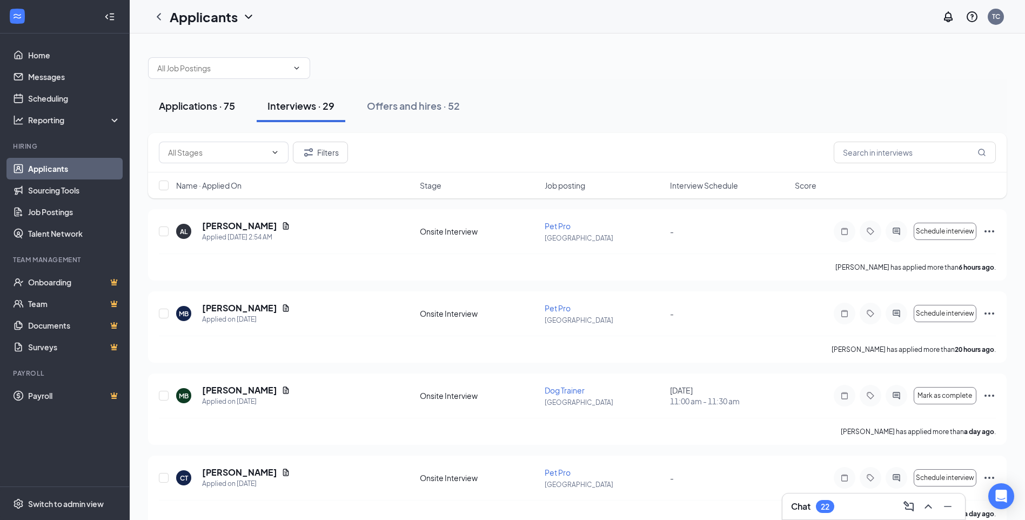
click at [192, 109] on div "Applications · 75" at bounding box center [197, 106] width 76 height 14
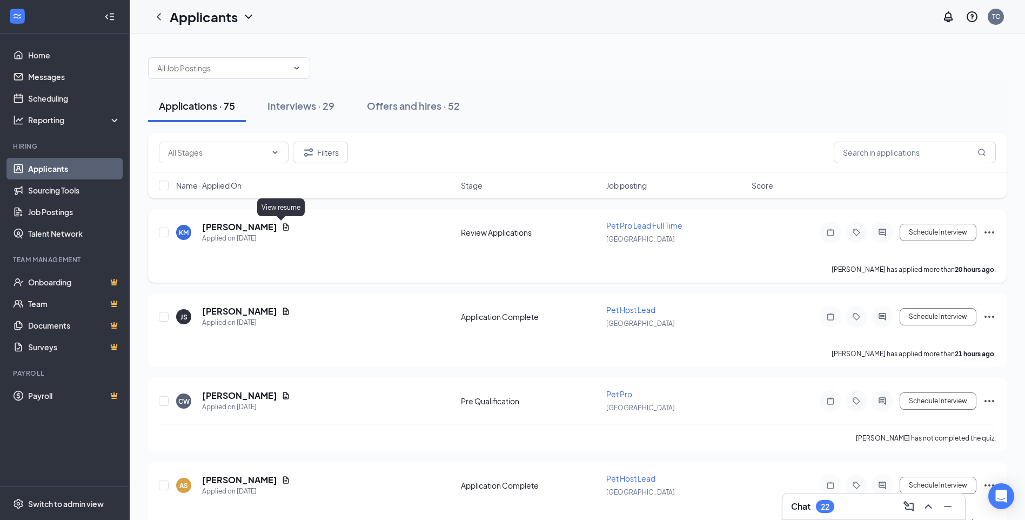
click at [282, 228] on icon "Document" at bounding box center [286, 227] width 9 height 9
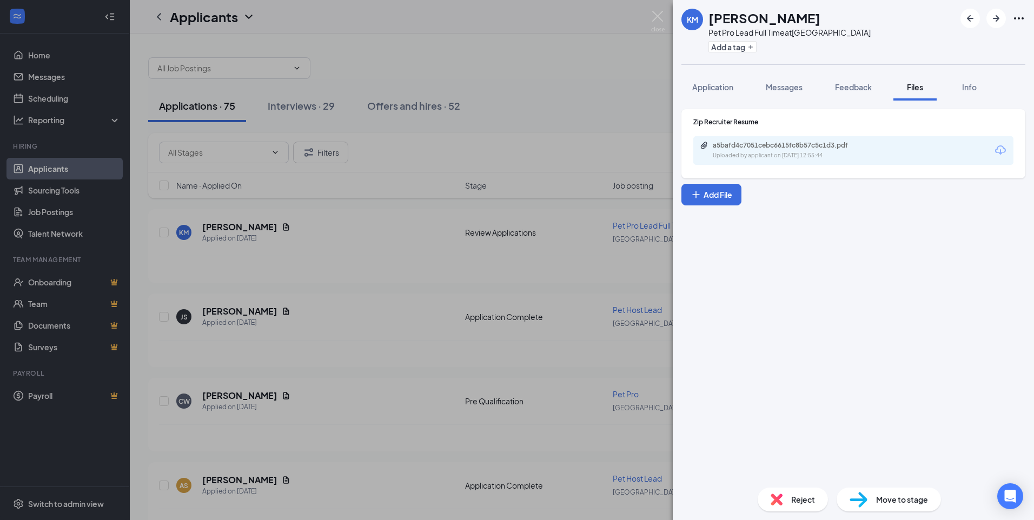
click at [795, 155] on div "Uploaded by applicant on Aug 26, 2025 at 12:55:44" at bounding box center [793, 155] width 162 height 9
click at [658, 16] on img at bounding box center [658, 21] width 14 height 21
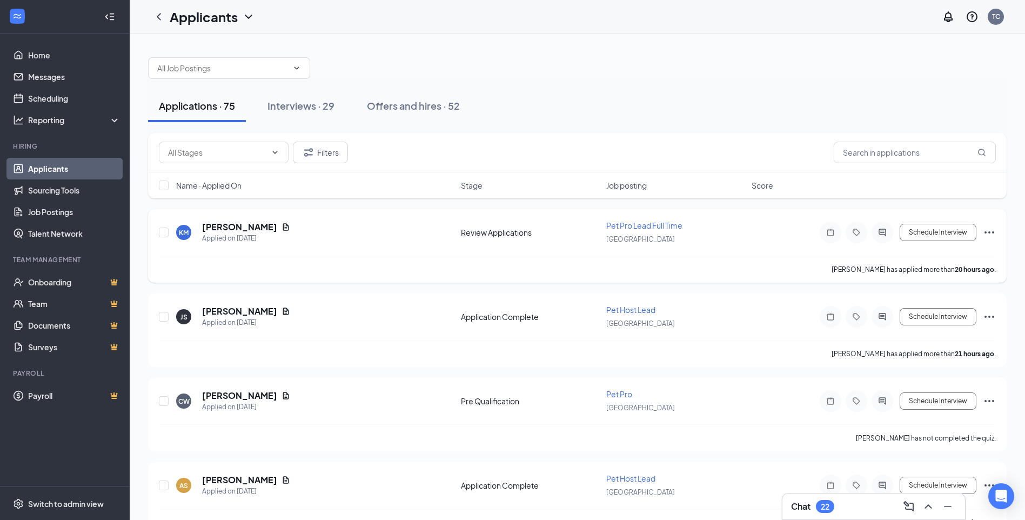
click at [990, 232] on icon "Ellipses" at bounding box center [990, 232] width 10 height 2
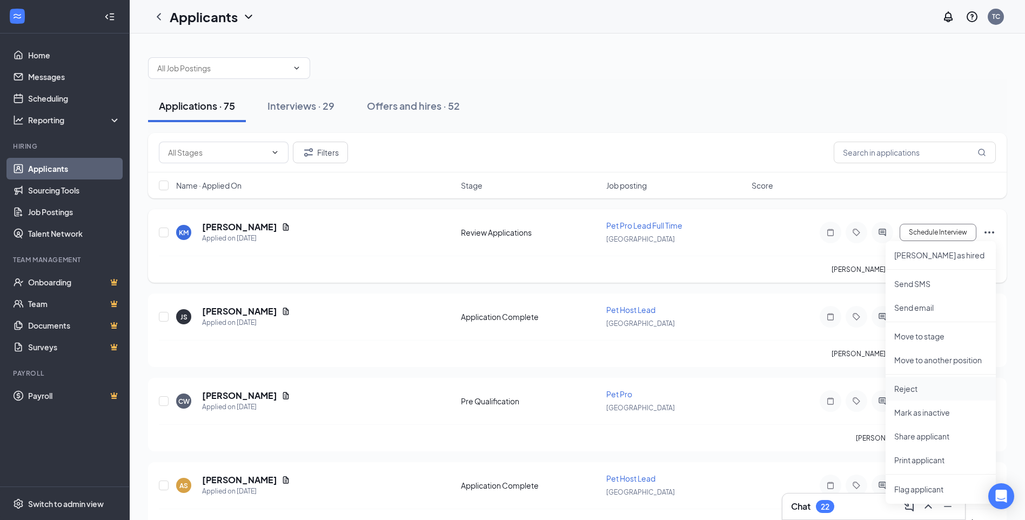
click at [919, 388] on p "Reject" at bounding box center [941, 388] width 93 height 11
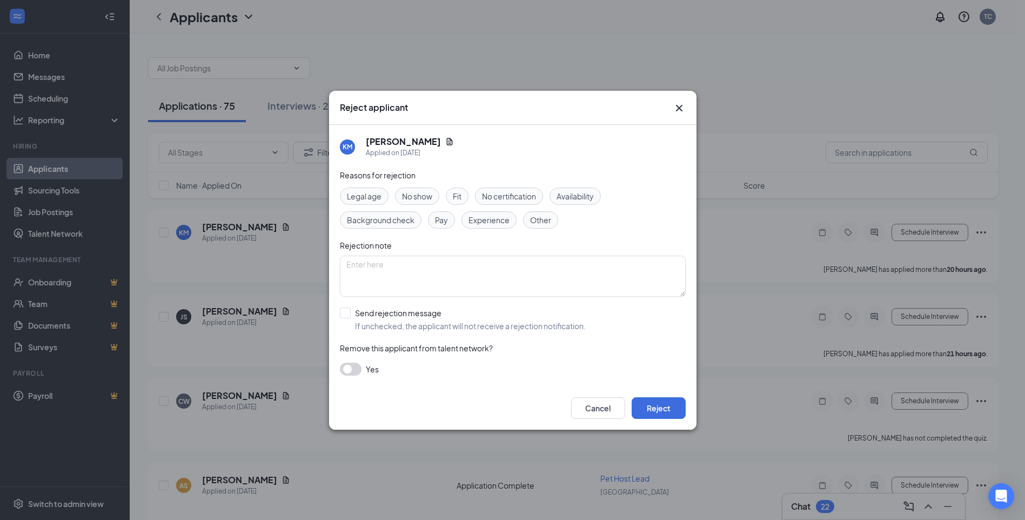
click at [496, 218] on span "Experience" at bounding box center [489, 220] width 41 height 12
click at [350, 312] on input "Send rejection message If unchecked, the applicant will not receive a rejection…" at bounding box center [463, 320] width 246 height 24
checkbox input "true"
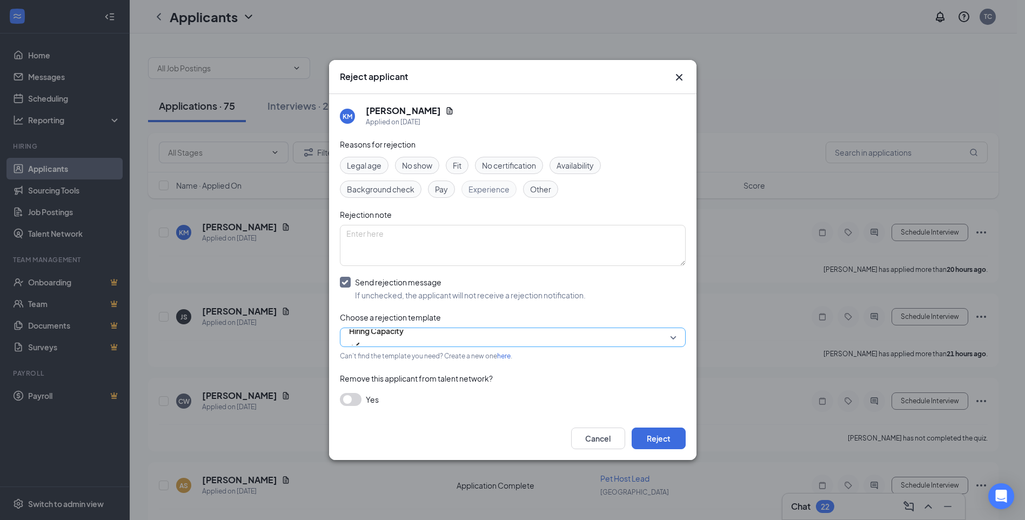
click at [404, 335] on span "Hiring Capacity" at bounding box center [376, 337] width 55 height 29
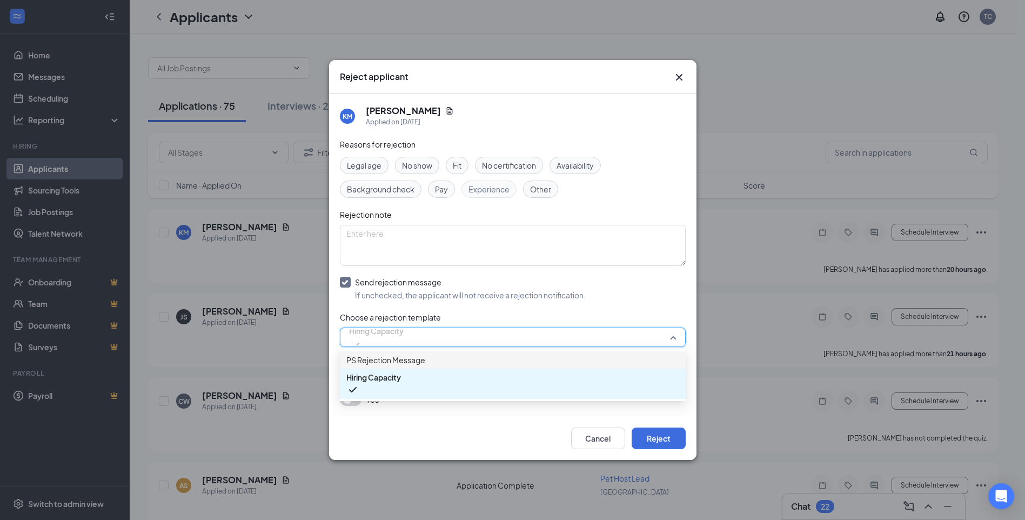
click at [494, 363] on span "PS Rejection Message" at bounding box center [512, 360] width 333 height 12
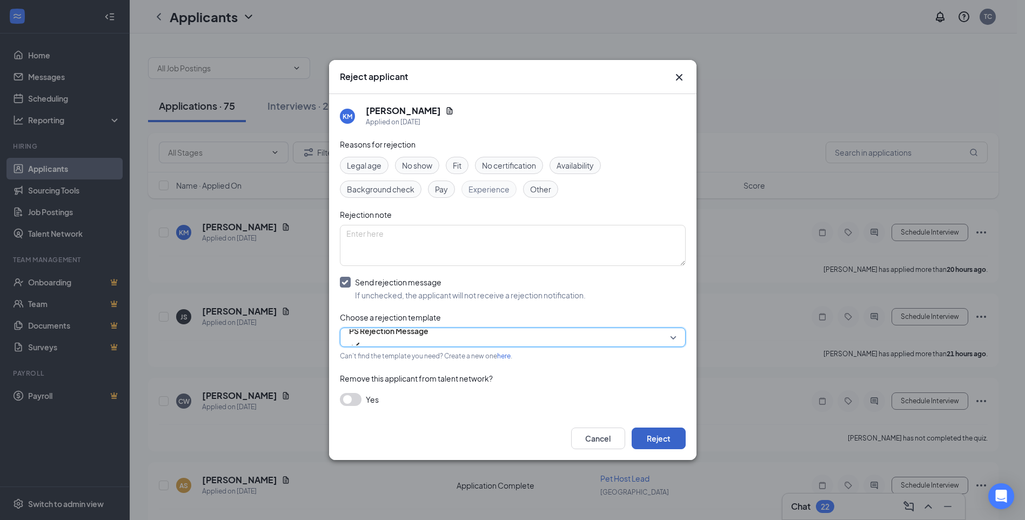
click at [637, 438] on button "Reject" at bounding box center [659, 439] width 54 height 22
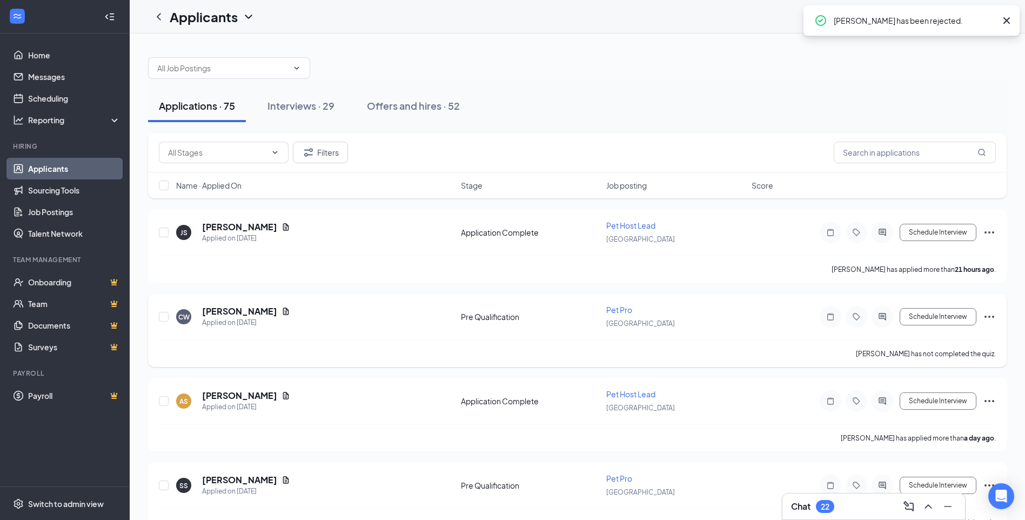
click at [275, 310] on div "CW Carl Wissinger Applied on Aug 26" at bounding box center [315, 316] width 278 height 23
click at [283, 224] on icon "Document" at bounding box center [286, 226] width 6 height 7
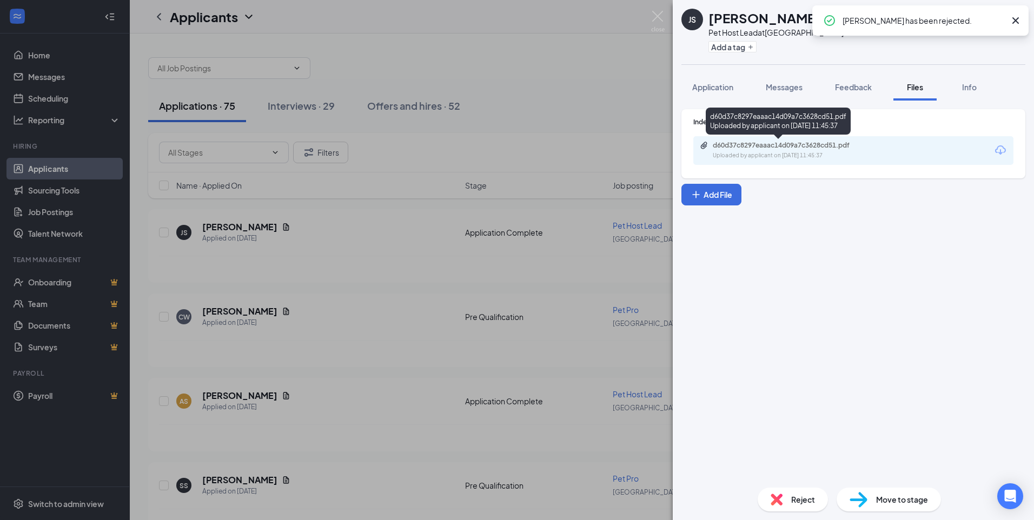
click at [750, 157] on div "Uploaded by applicant on Aug 26, 2025 at 11:45:37" at bounding box center [793, 155] width 162 height 9
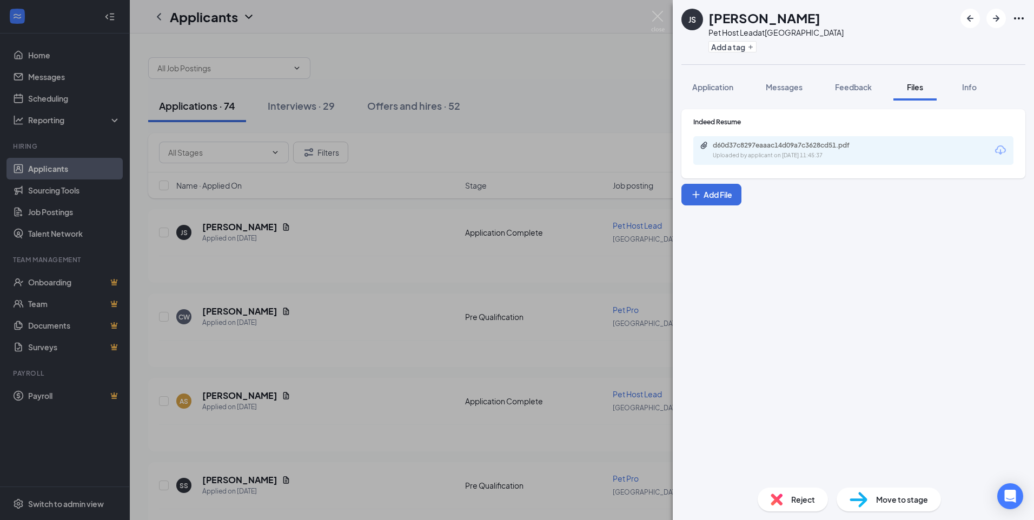
click at [663, 14] on img at bounding box center [658, 21] width 14 height 21
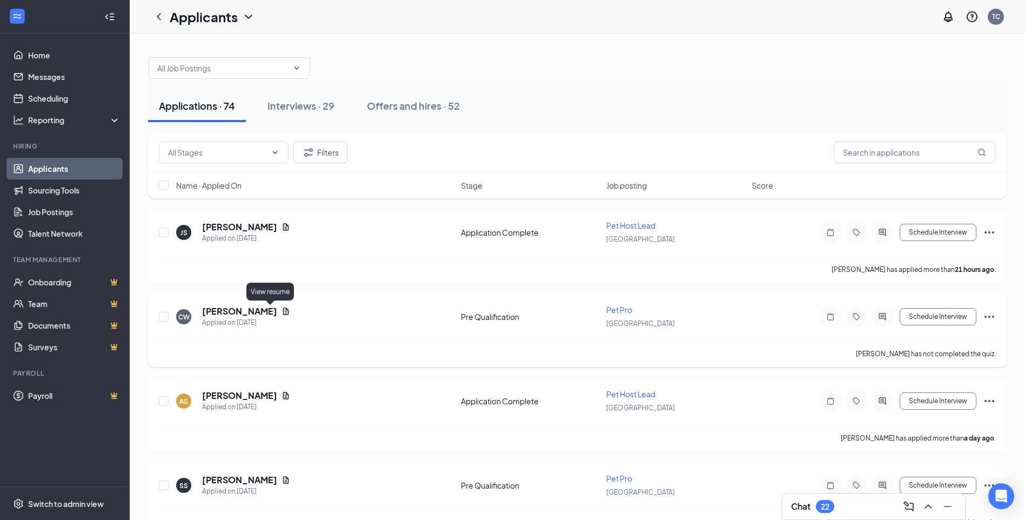
click at [282, 309] on icon "Document" at bounding box center [286, 311] width 9 height 9
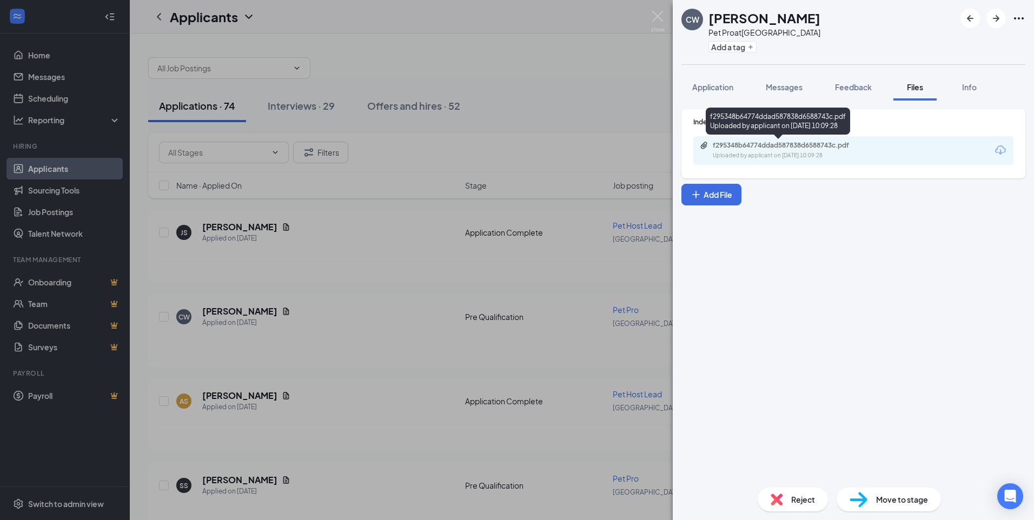
click at [718, 142] on div "f295348b64774ddad587838d6588743c.pdf" at bounding box center [787, 145] width 151 height 9
click at [665, 15] on div "CW Carl Wissinger Pet Pro at Sterling Heights Add a tag Application Messages Fe…" at bounding box center [517, 260] width 1034 height 520
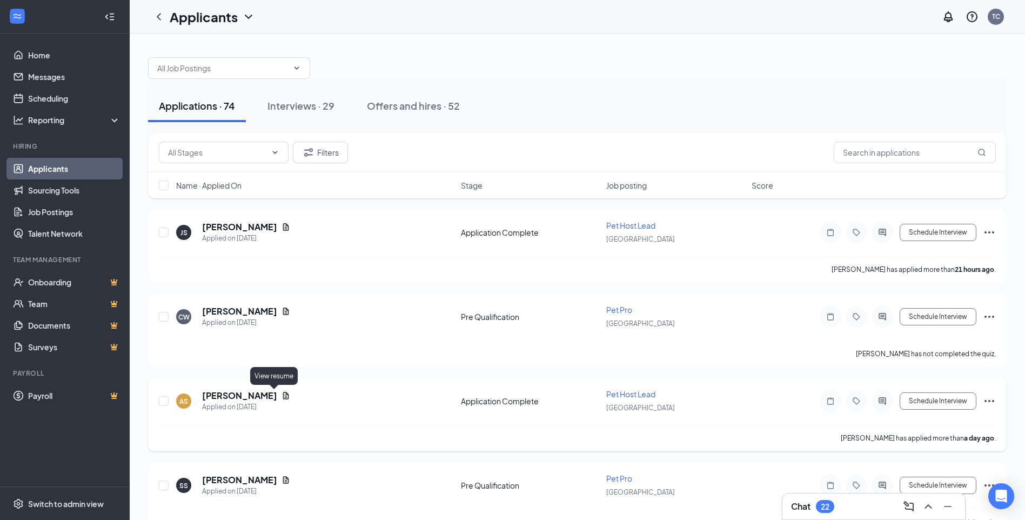
click at [283, 392] on icon "Document" at bounding box center [286, 395] width 6 height 7
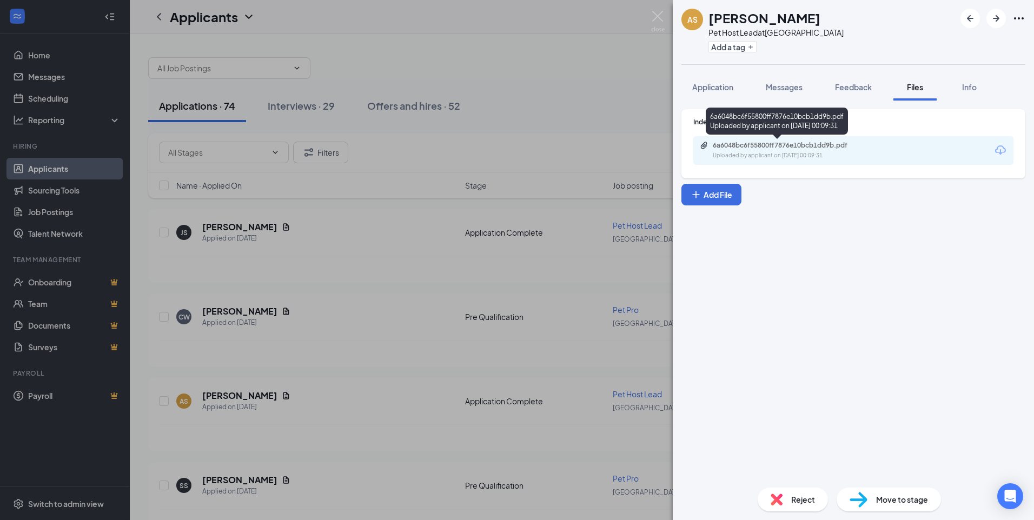
click at [772, 156] on div "Uploaded by applicant on Aug 26, 2025 at 00:09:31" at bounding box center [793, 155] width 162 height 9
click at [653, 10] on div "AS Amanda Staats Pet Host Lead at Sterling Heights Add a tag Application Messag…" at bounding box center [517, 260] width 1034 height 520
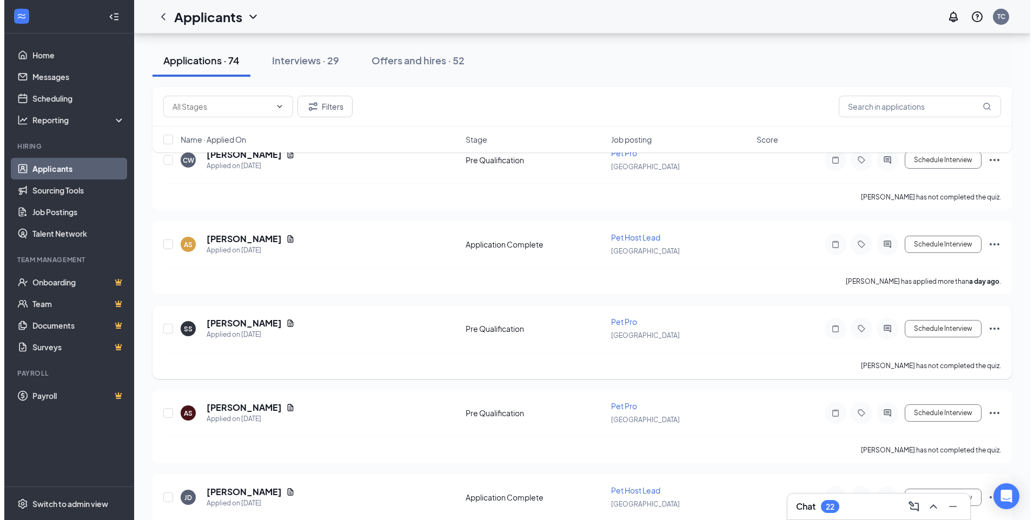
scroll to position [162, 0]
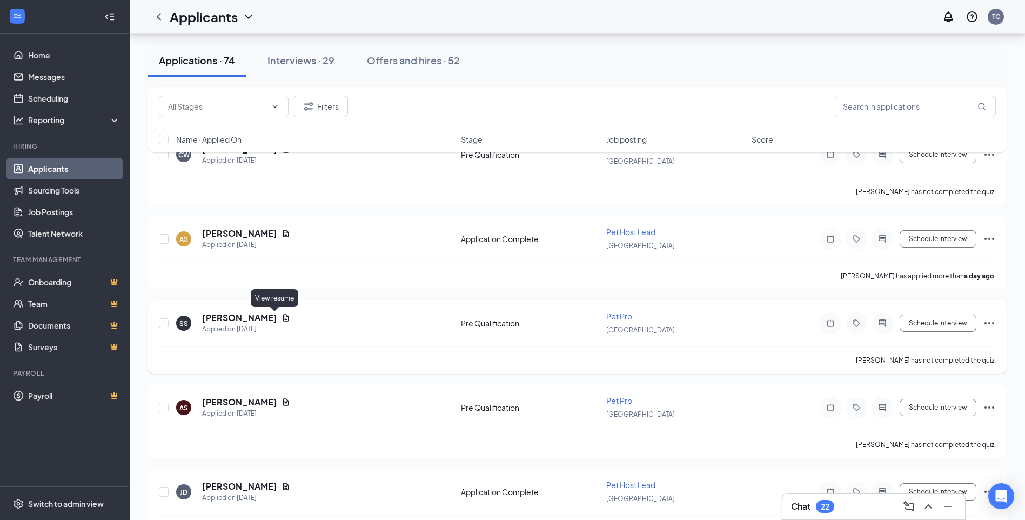
click at [282, 318] on icon "Document" at bounding box center [286, 318] width 9 height 9
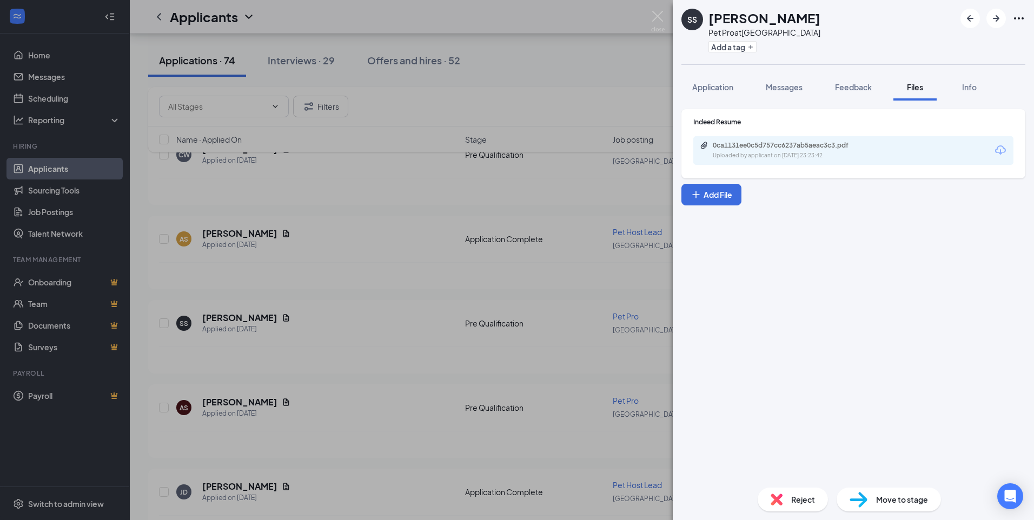
click at [752, 139] on div "0ca1131ee0c5d757cc6237ab5aeac3c3.pdf Uploaded by applicant on Aug 25, 2025 at 2…" at bounding box center [853, 150] width 320 height 29
click at [752, 154] on div "Uploaded by applicant on Aug 25, 2025 at 23:23:42" at bounding box center [793, 155] width 162 height 9
click at [722, 88] on span "Application" at bounding box center [712, 87] width 41 height 10
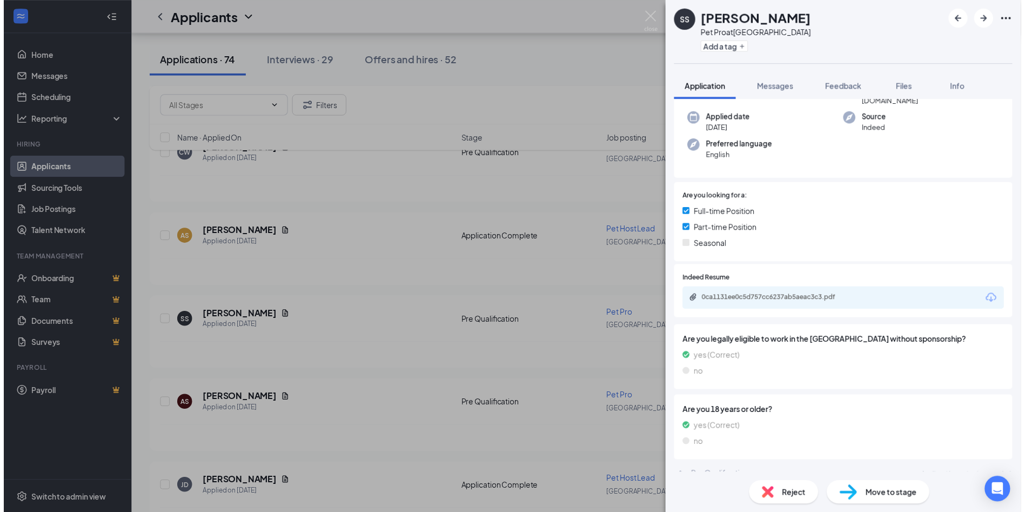
scroll to position [87, 0]
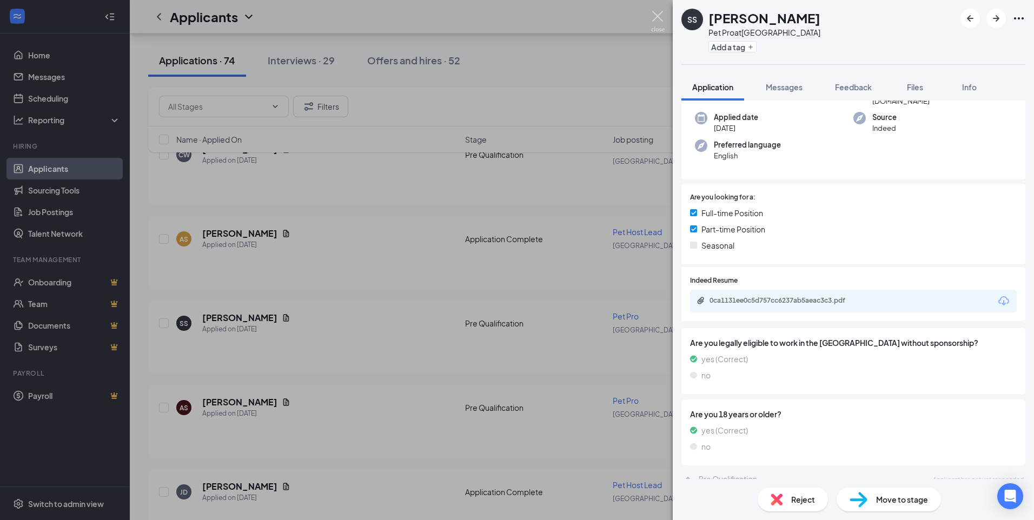
click at [654, 13] on img at bounding box center [658, 21] width 14 height 21
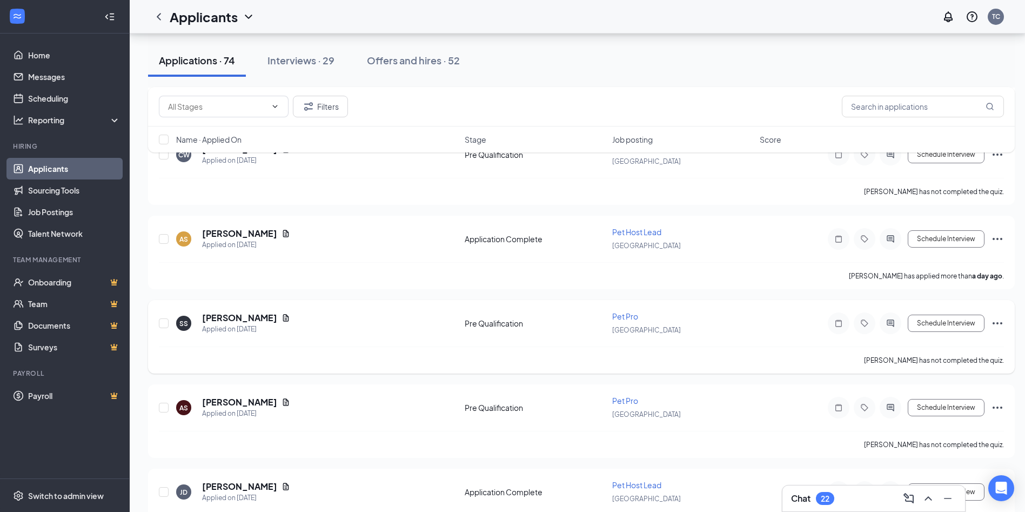
click at [1004, 326] on div "SS Salvana Savaya Applied on Aug 25 Pre Qualification Pet Pro Sterling Heights …" at bounding box center [581, 337] width 867 height 74
click at [1000, 324] on icon "Ellipses" at bounding box center [997, 323] width 13 height 13
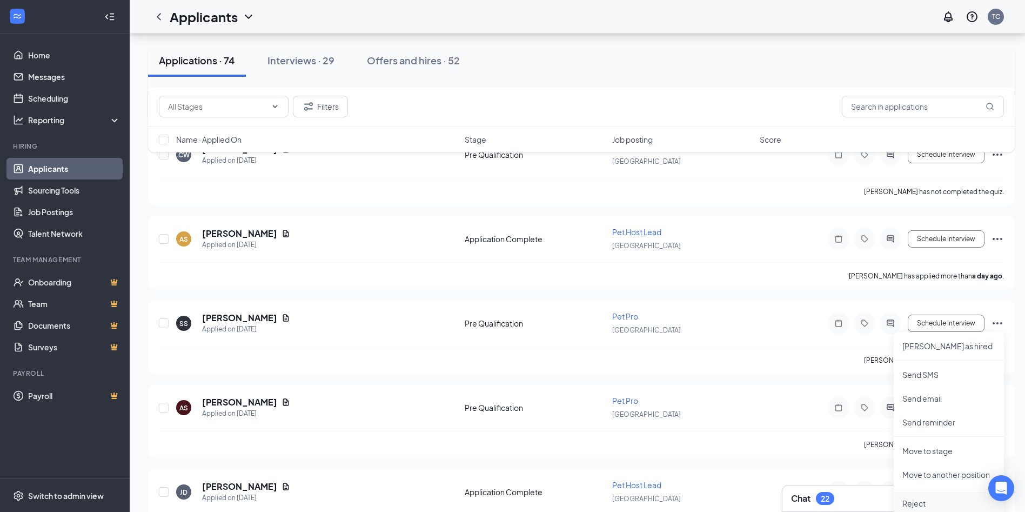
click at [919, 493] on li "Reject" at bounding box center [949, 503] width 110 height 24
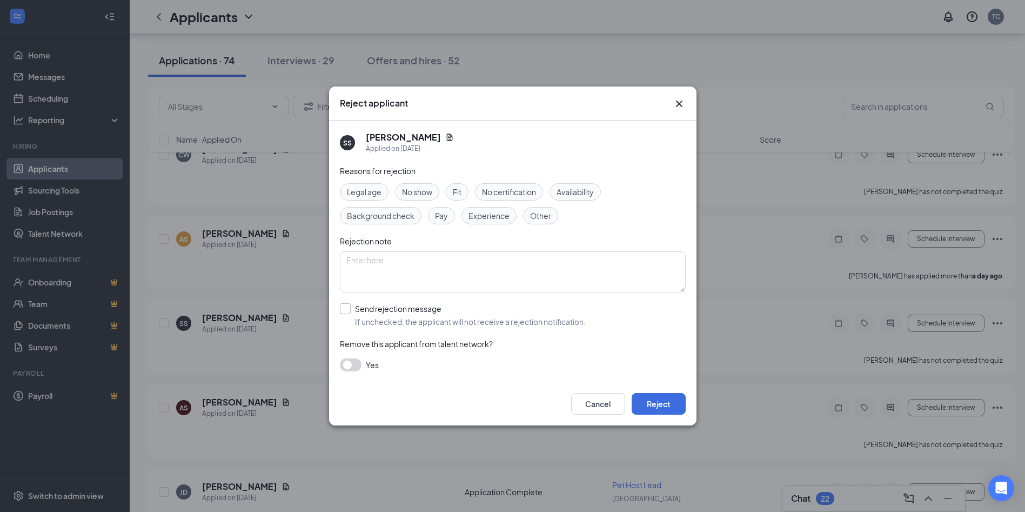
click at [364, 317] on input "Send rejection message If unchecked, the applicant will not receive a rejection…" at bounding box center [463, 315] width 246 height 24
checkbox input "true"
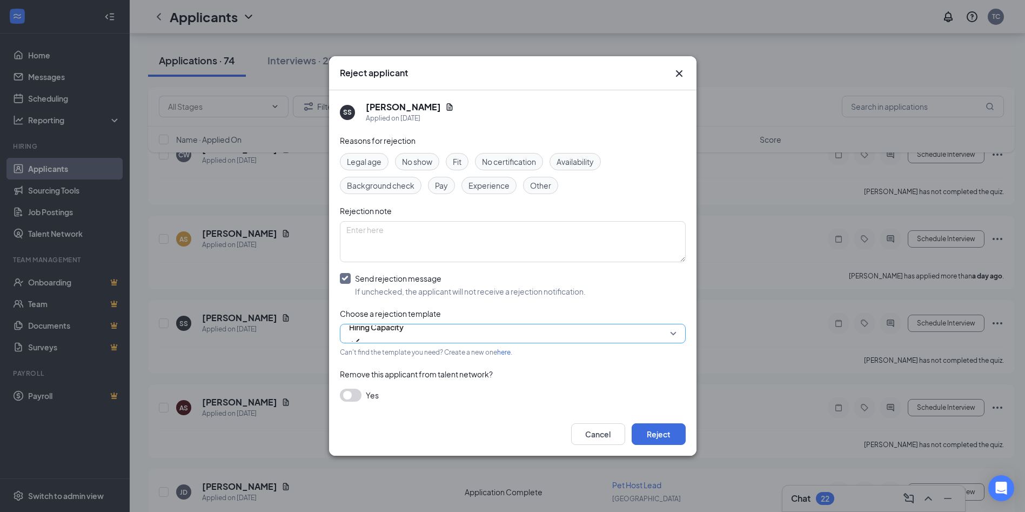
click at [404, 325] on span "Hiring Capacity" at bounding box center [376, 333] width 55 height 29
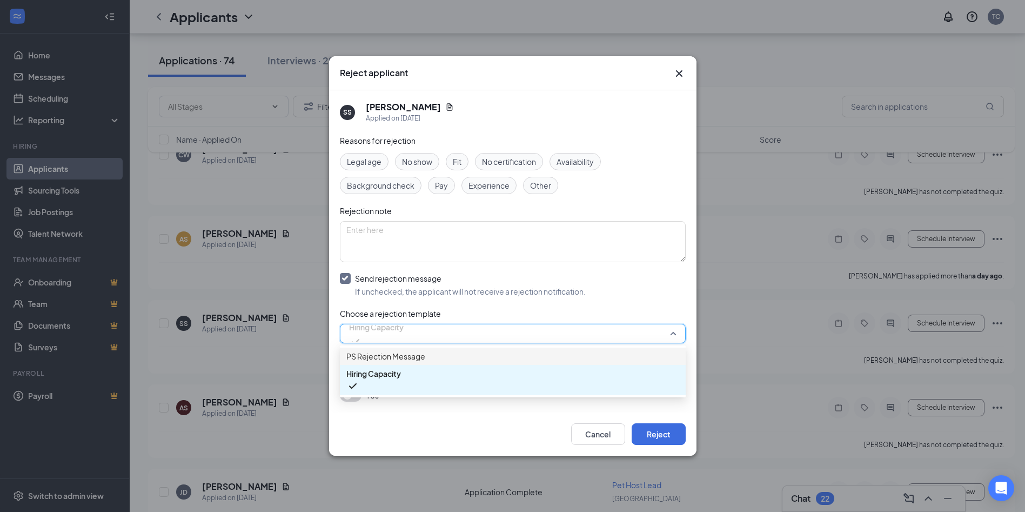
click at [473, 356] on span "PS Rejection Message" at bounding box center [512, 356] width 333 height 12
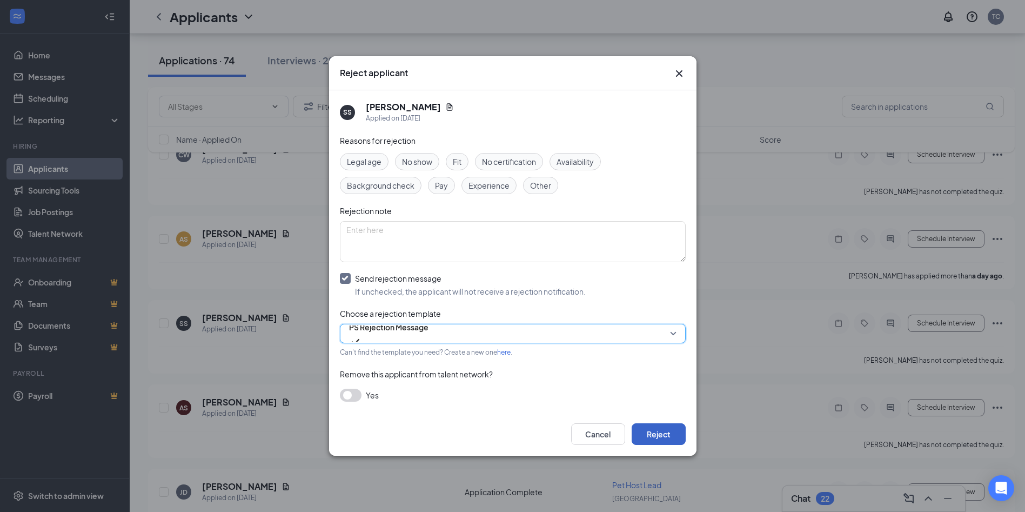
click at [662, 436] on button "Reject" at bounding box center [659, 434] width 54 height 22
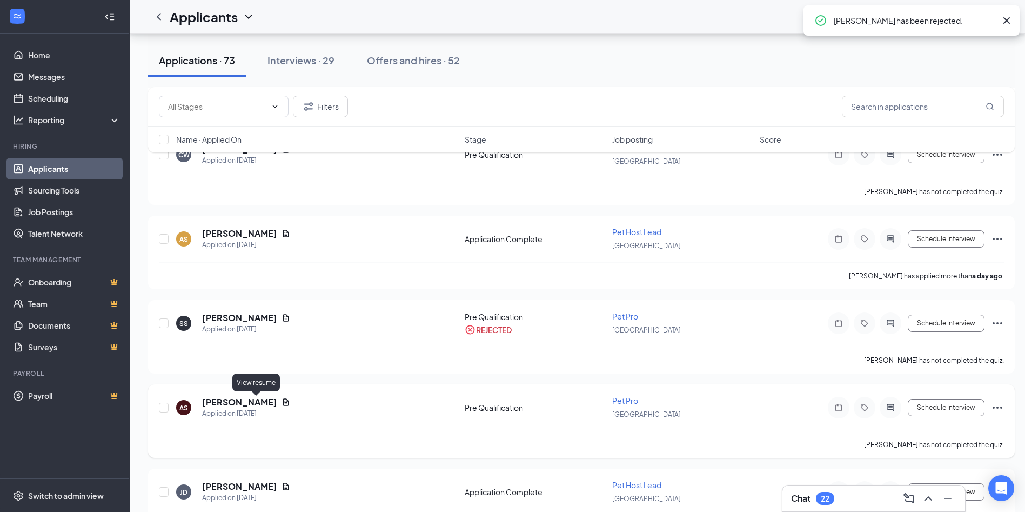
click at [283, 404] on icon "Document" at bounding box center [286, 401] width 6 height 7
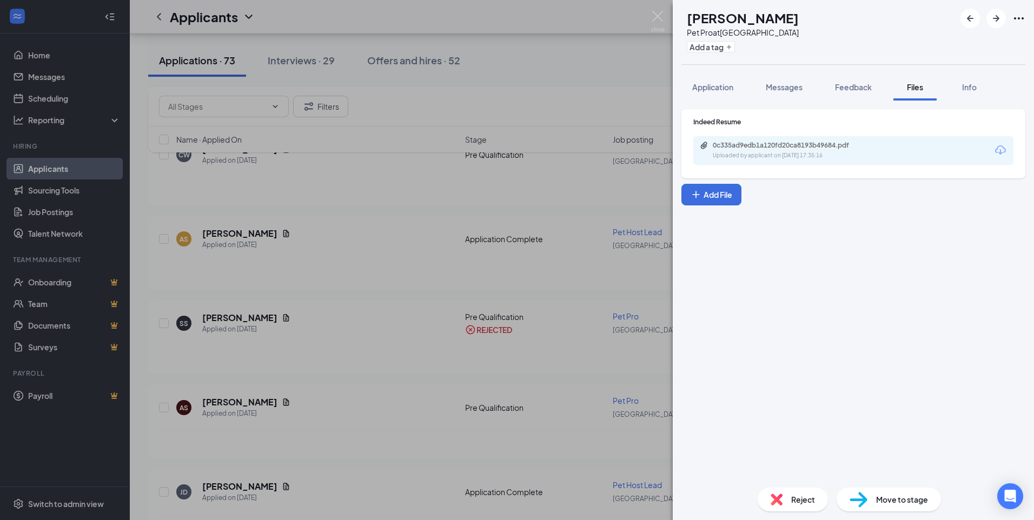
click at [718, 149] on div "0c335ad9edb1a120fd20ca8193b49684.pdf" at bounding box center [787, 145] width 151 height 9
click at [656, 20] on img at bounding box center [658, 21] width 14 height 21
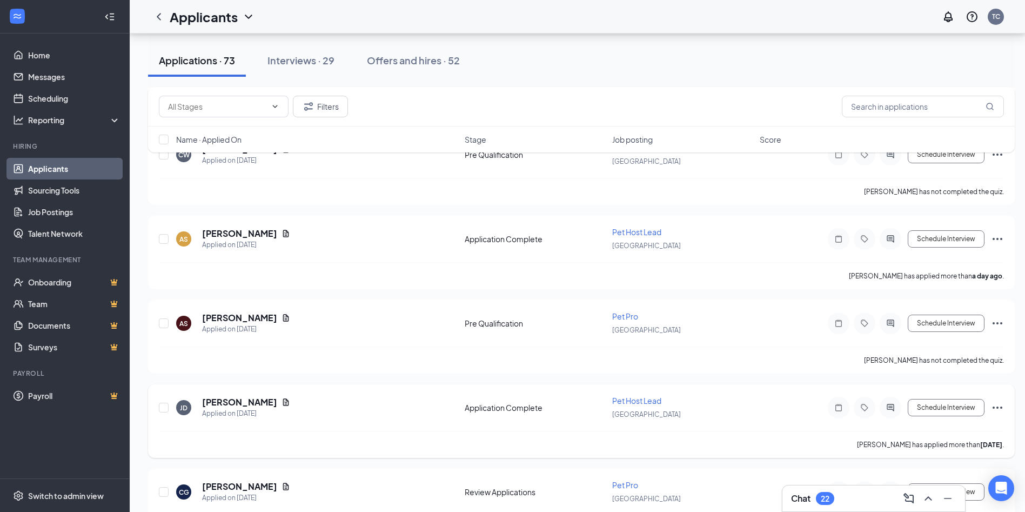
click at [997, 410] on icon "Ellipses" at bounding box center [997, 407] width 13 height 13
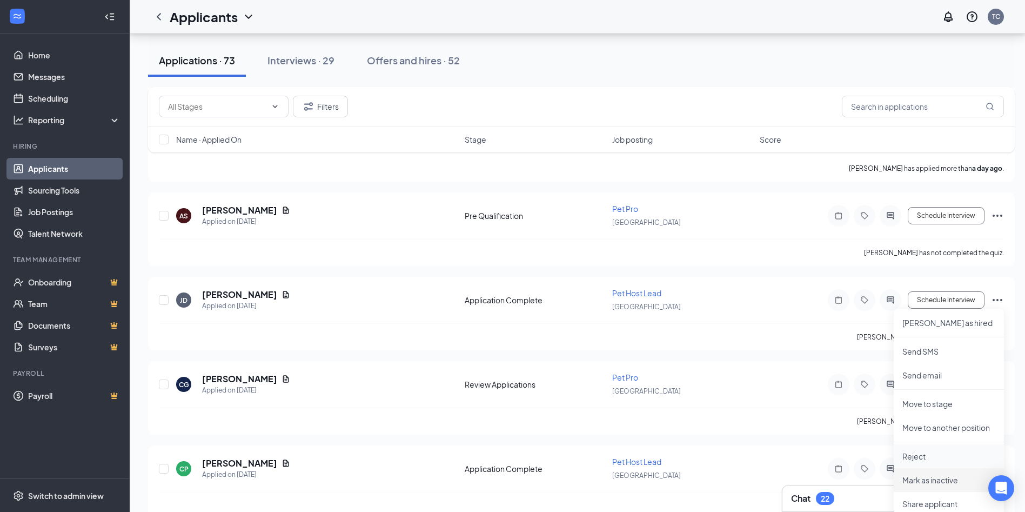
scroll to position [270, 0]
click at [923, 457] on p "Reject" at bounding box center [949, 455] width 93 height 11
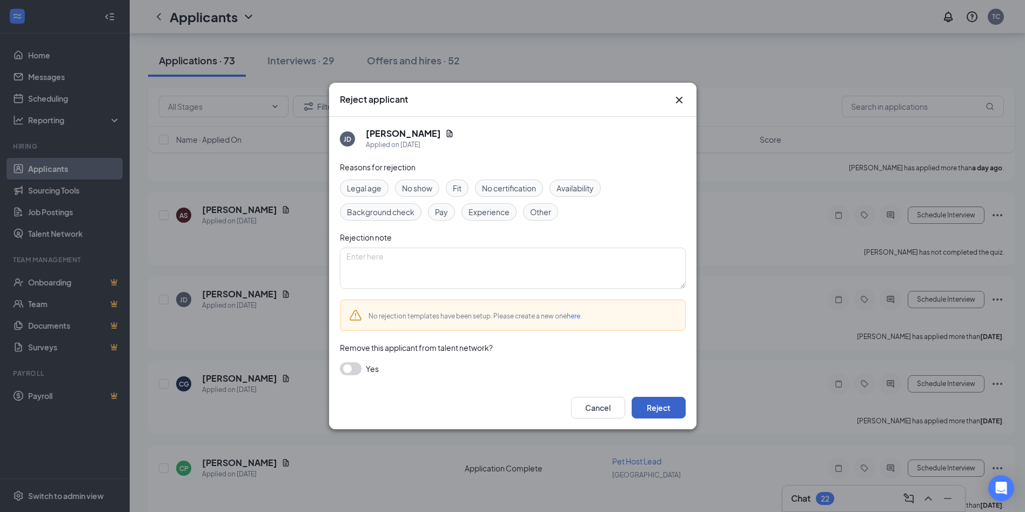
click at [655, 399] on button "Reject" at bounding box center [659, 408] width 54 height 22
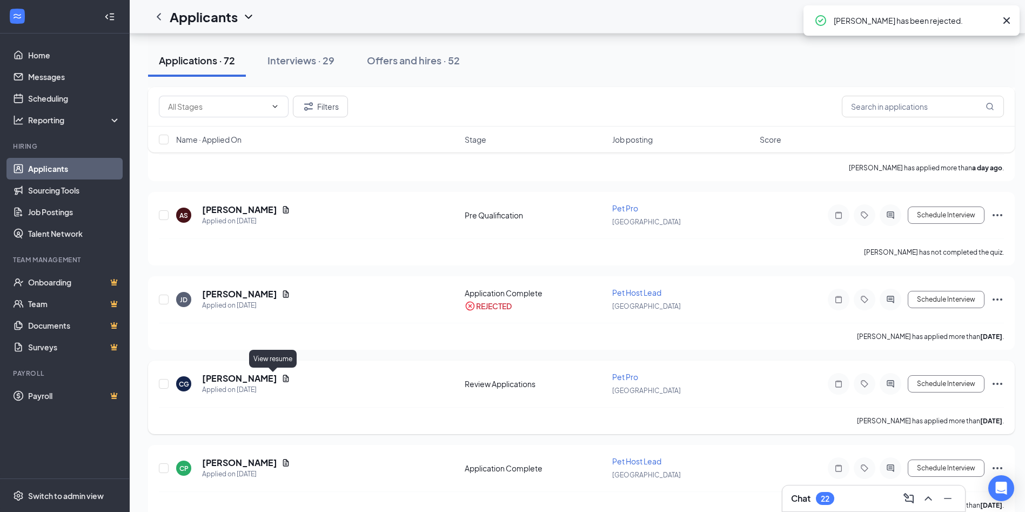
click at [283, 378] on icon "Document" at bounding box center [286, 378] width 6 height 7
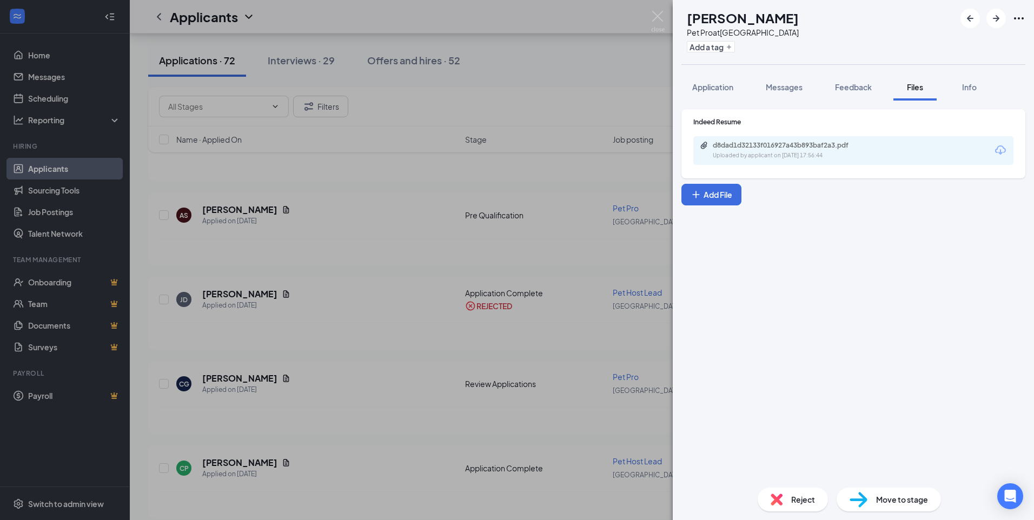
click at [770, 142] on div "d8dad1d32133f016927a43b893baf2a3.pdf" at bounding box center [787, 145] width 151 height 9
click at [655, 21] on img at bounding box center [658, 21] width 14 height 21
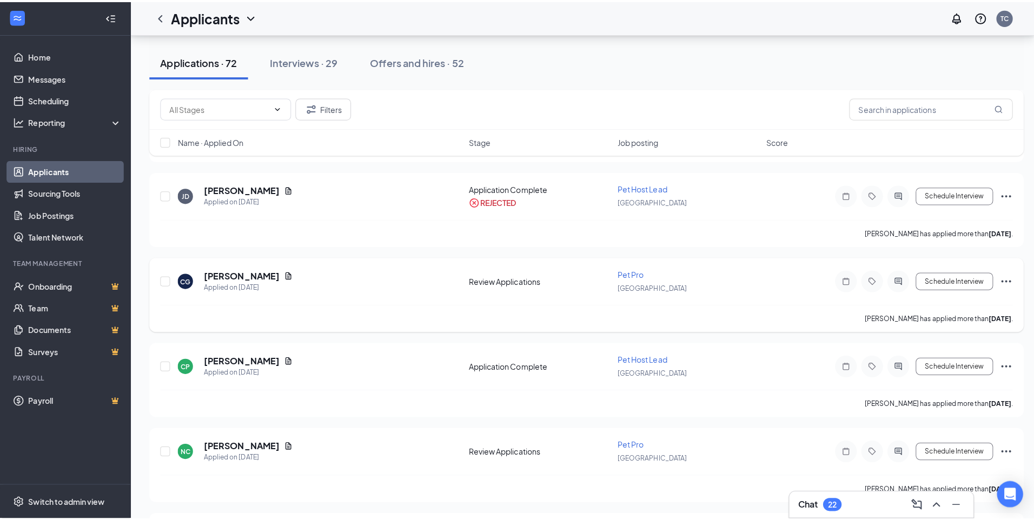
scroll to position [378, 0]
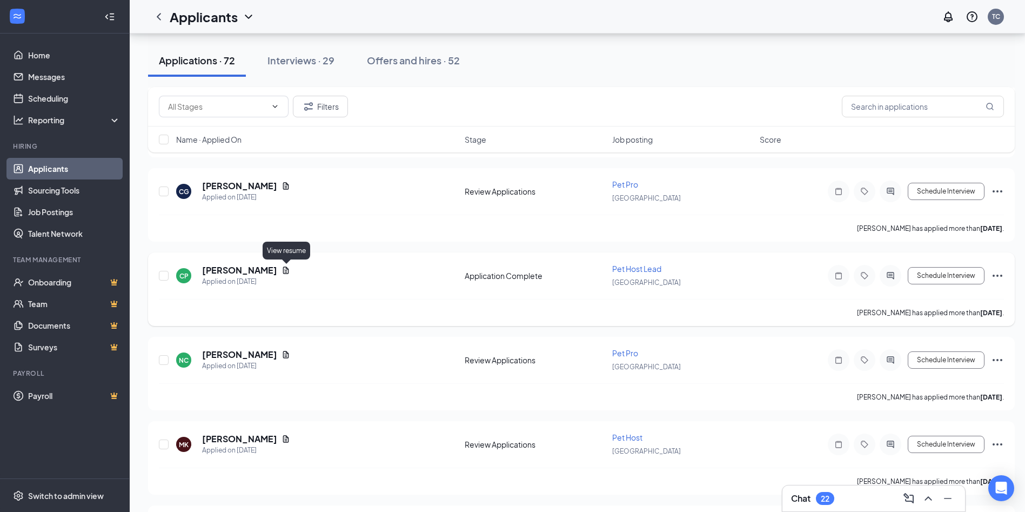
click at [287, 269] on icon "Document" at bounding box center [286, 270] width 9 height 9
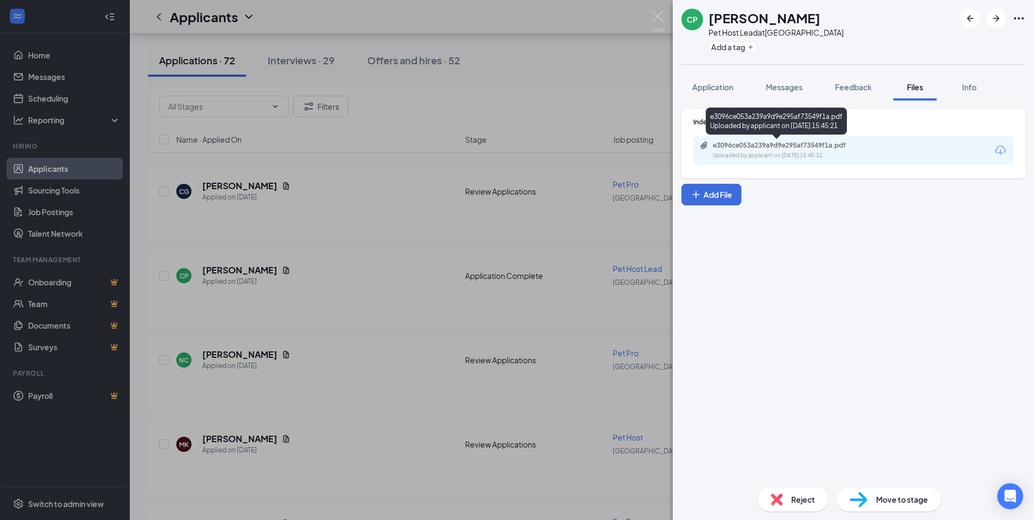
click at [727, 158] on div "Uploaded by applicant on Aug 24, 2025 at 15:45:21" at bounding box center [793, 155] width 162 height 9
click at [708, 83] on span "Application" at bounding box center [712, 87] width 41 height 10
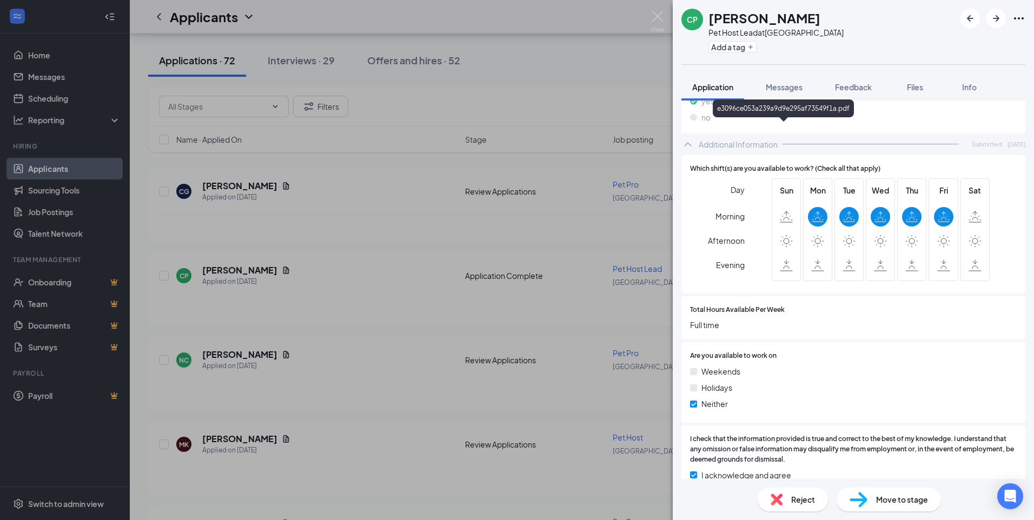
scroll to position [350, 0]
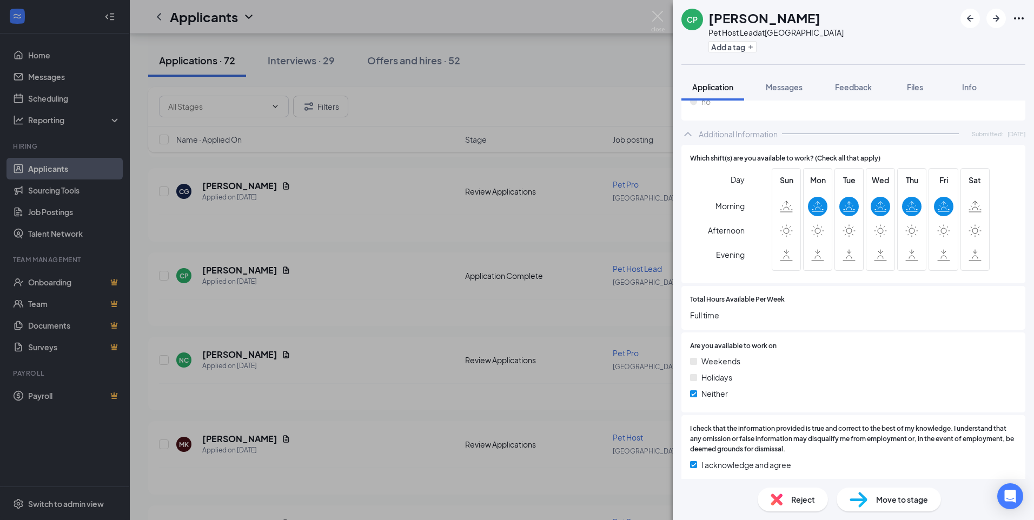
drag, startPoint x: 658, startPoint y: 15, endPoint x: 514, endPoint y: 82, distance: 159.1
click at [658, 15] on img at bounding box center [658, 21] width 14 height 21
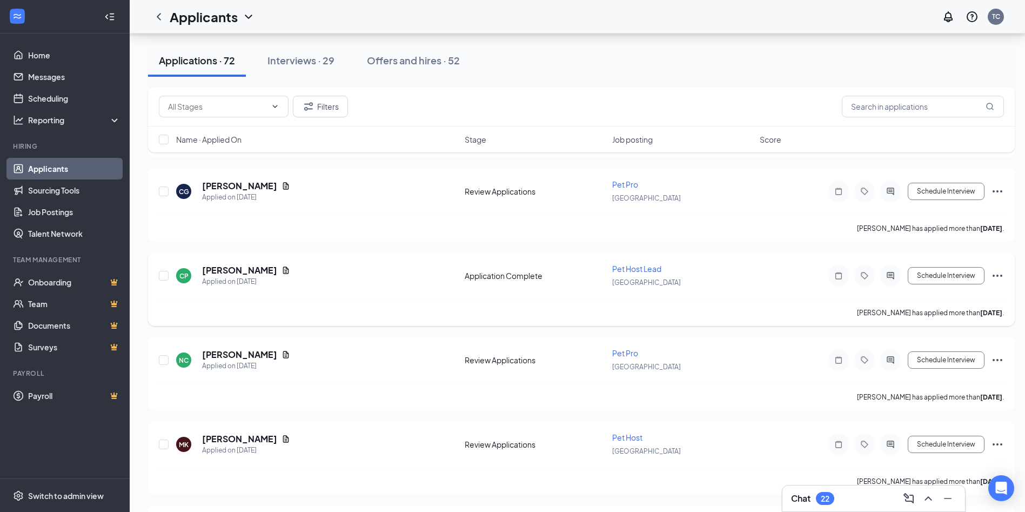
click at [998, 274] on icon "Ellipses" at bounding box center [997, 275] width 13 height 13
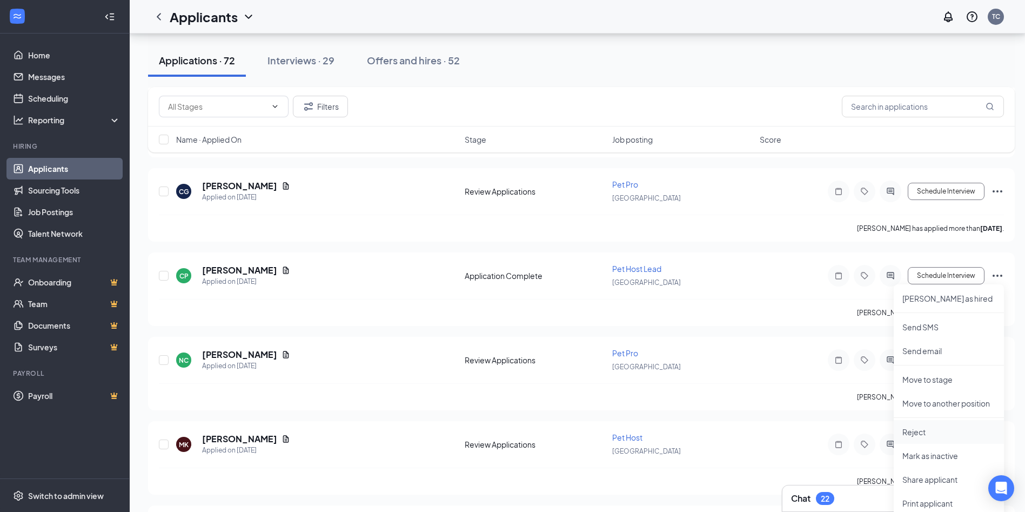
click at [920, 426] on p "Reject" at bounding box center [949, 431] width 93 height 11
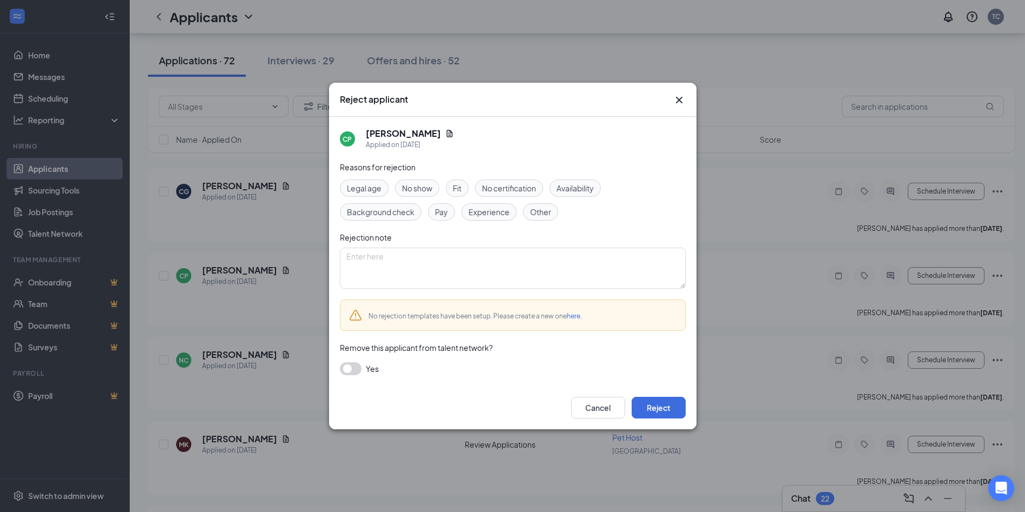
click at [582, 187] on span "Availability" at bounding box center [575, 188] width 37 height 12
click at [665, 421] on div "Cancel Reject" at bounding box center [513, 407] width 368 height 43
click at [664, 415] on button "Reject" at bounding box center [659, 408] width 54 height 22
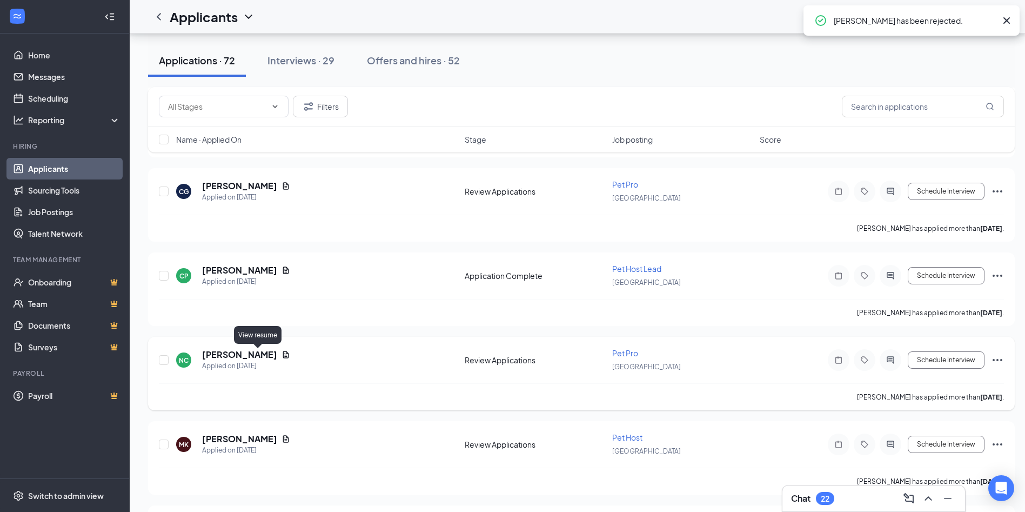
click at [258, 355] on div "[PERSON_NAME]" at bounding box center [246, 355] width 88 height 12
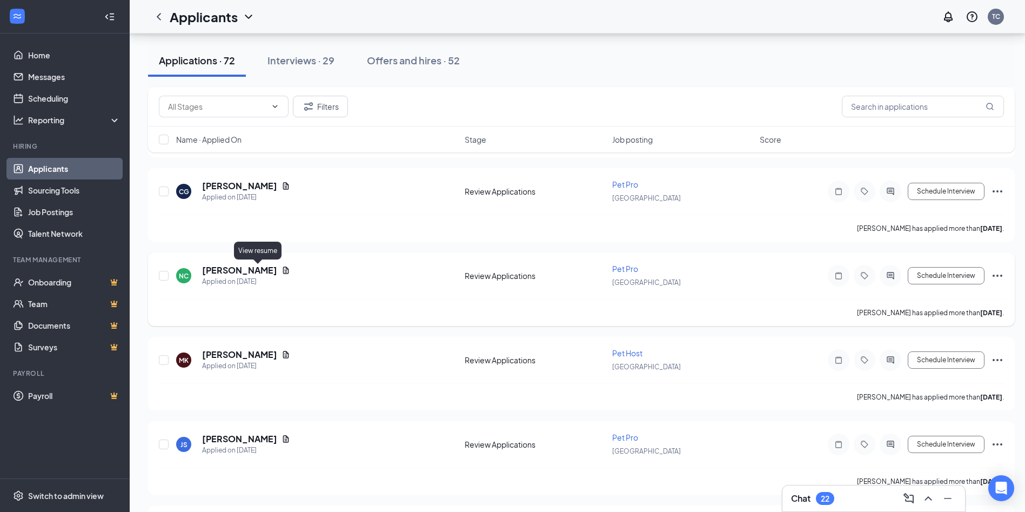
click at [283, 271] on icon "Document" at bounding box center [286, 269] width 6 height 7
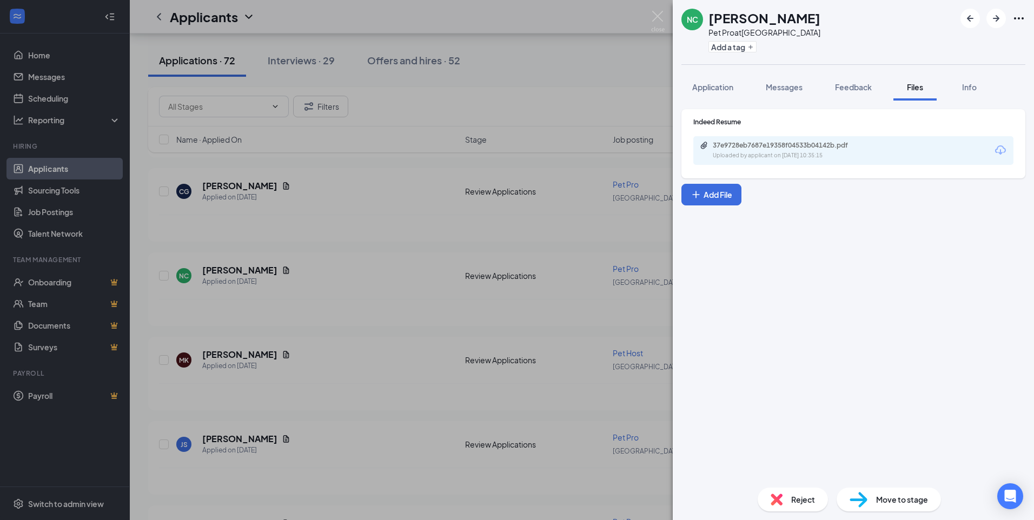
click at [739, 144] on div "37e9728eb7687e19358f04533b04142b.pdf" at bounding box center [787, 145] width 151 height 9
click at [657, 18] on img at bounding box center [658, 21] width 14 height 21
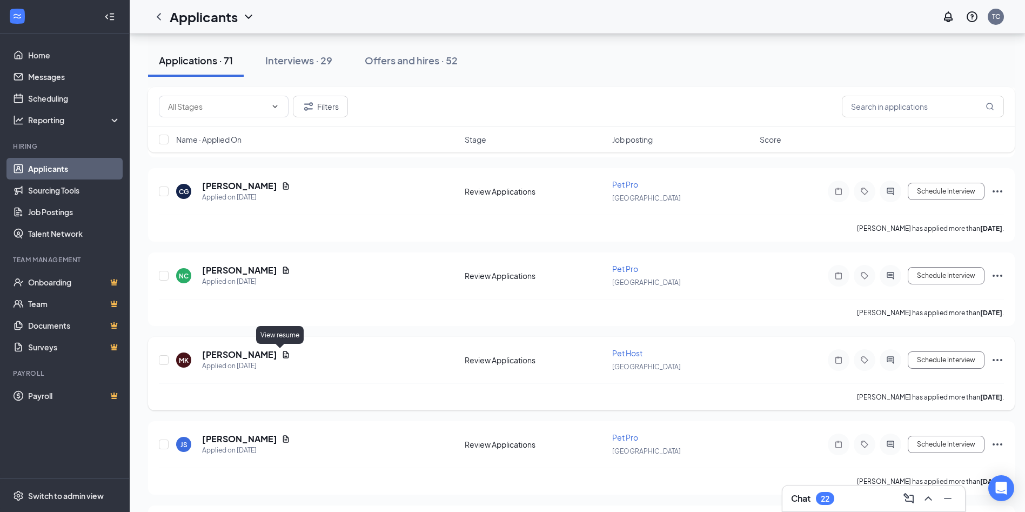
click at [282, 351] on icon "Document" at bounding box center [286, 354] width 9 height 9
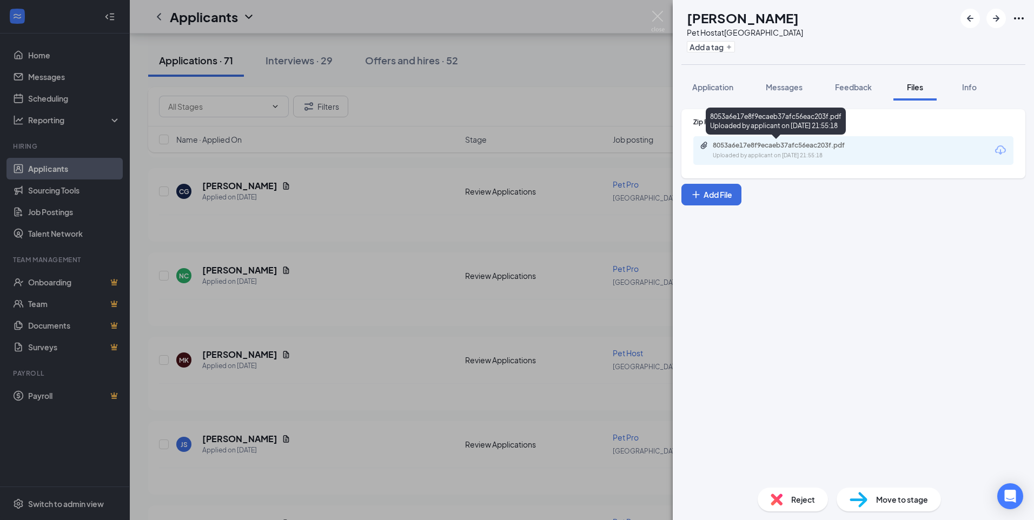
click at [755, 150] on div "8053a6e17e8f9ecaeb37afc56eac203f.pdf Uploaded by applicant on Aug 23, 2025 at 2…" at bounding box center [786, 150] width 175 height 19
click at [662, 19] on img at bounding box center [658, 21] width 14 height 21
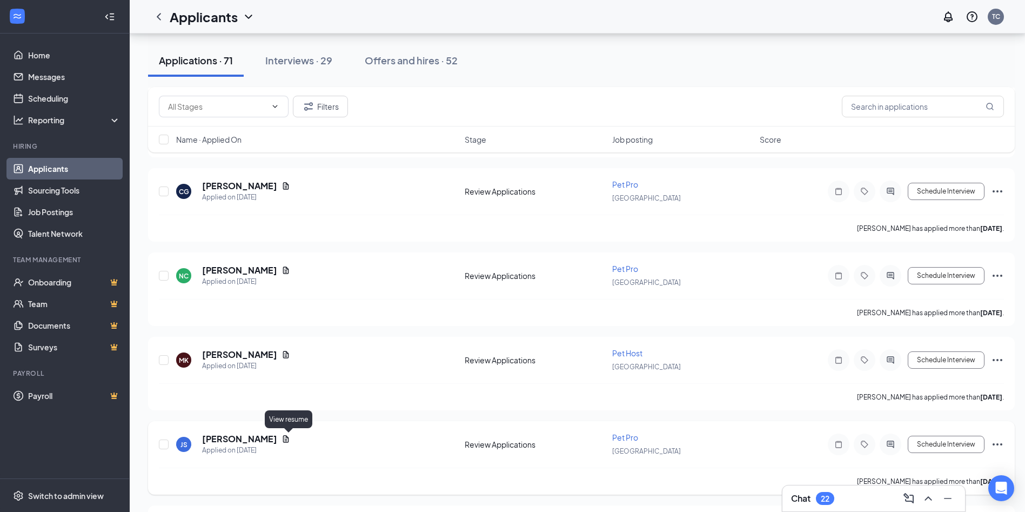
click at [288, 439] on icon "Document" at bounding box center [286, 438] width 6 height 7
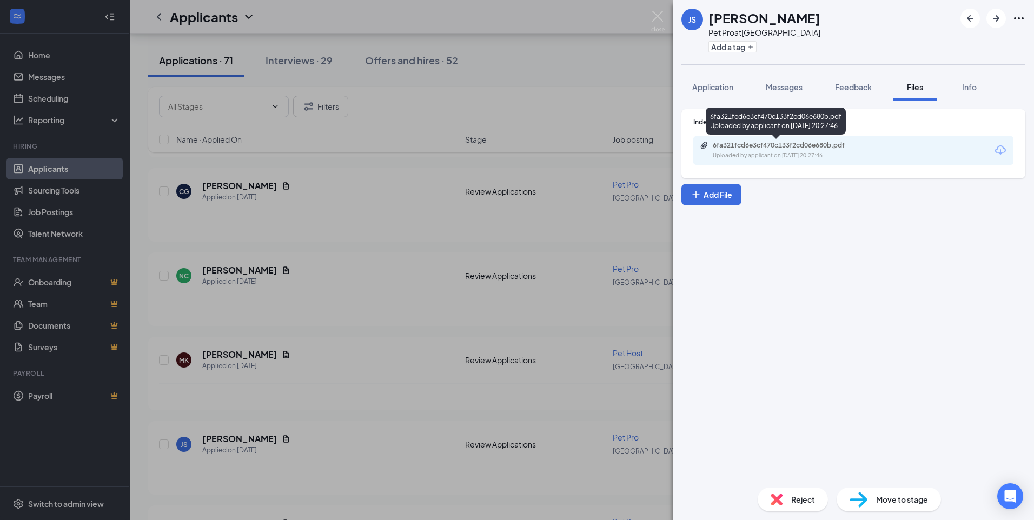
click at [757, 150] on div "6fa321fcd6e3cf470c133f2cd06e680b.pdf Uploaded by applicant on Aug 23, 2025 at 2…" at bounding box center [786, 150] width 175 height 19
click at [708, 85] on span "Application" at bounding box center [712, 87] width 41 height 10
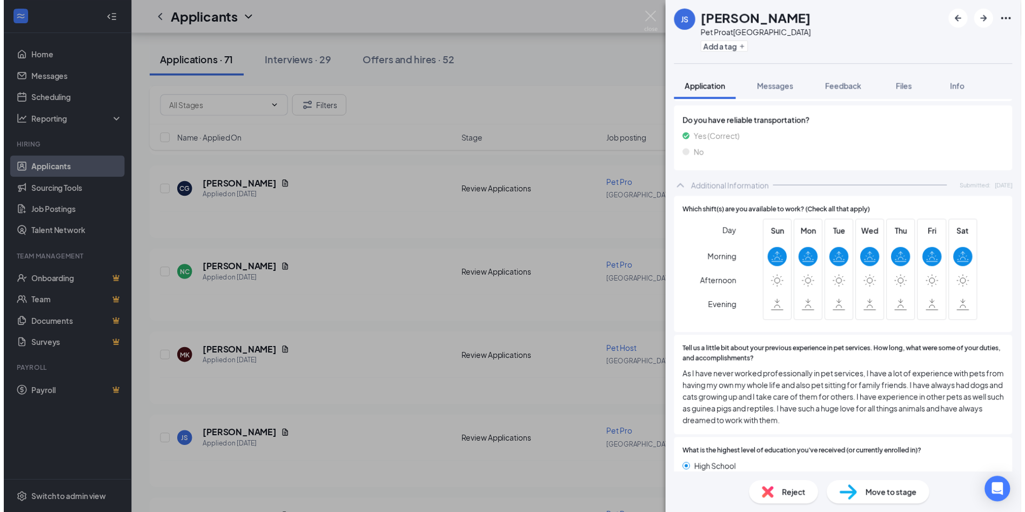
scroll to position [973, 0]
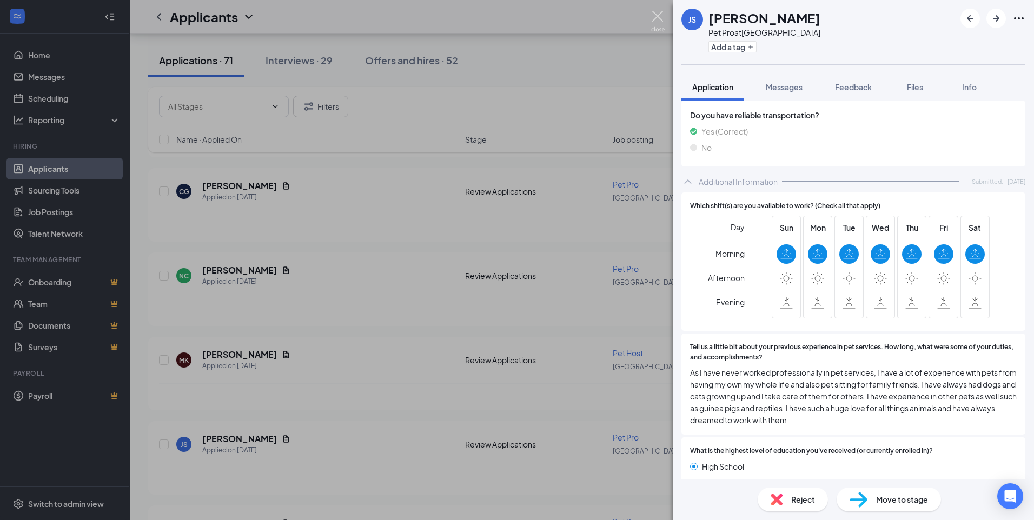
click at [663, 12] on img at bounding box center [658, 21] width 14 height 21
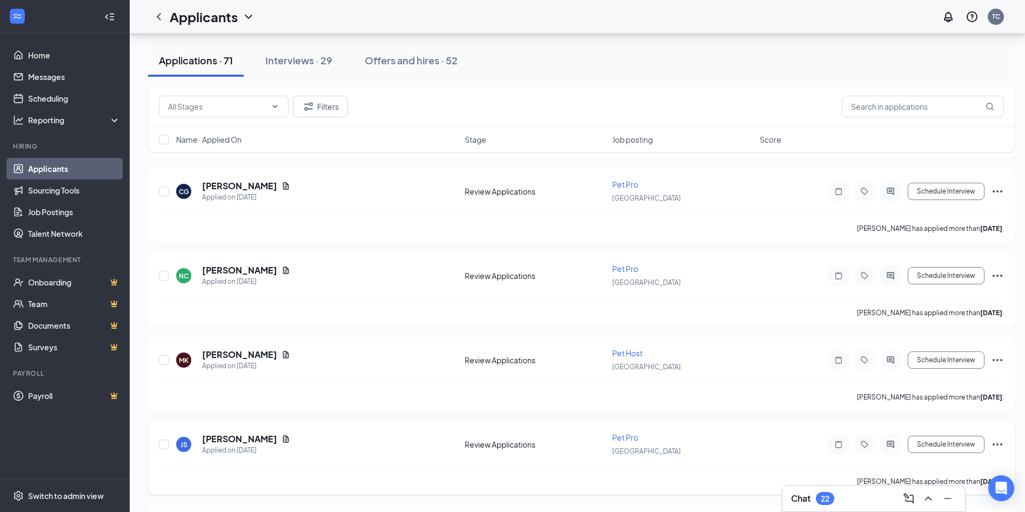
click at [998, 444] on icon "Ellipses" at bounding box center [998, 444] width 10 height 2
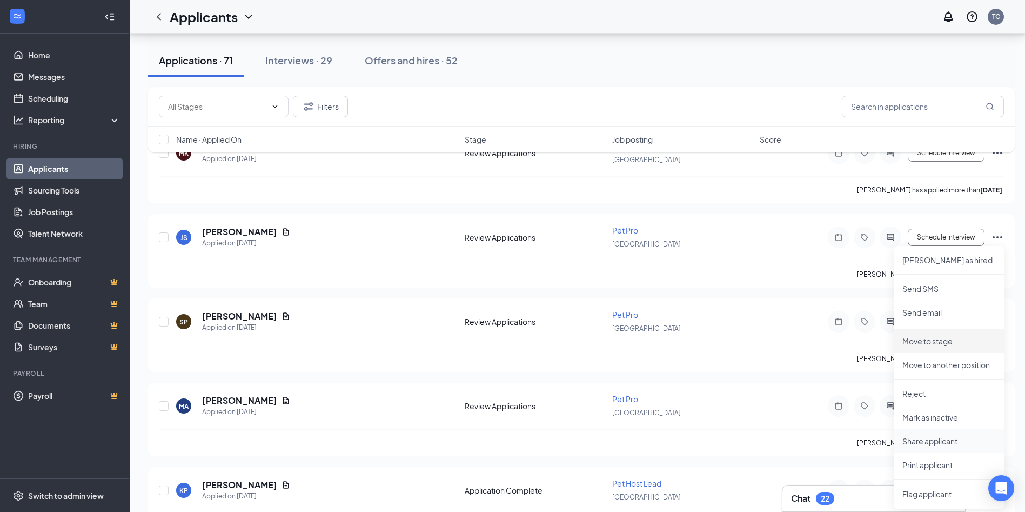
scroll to position [595, 0]
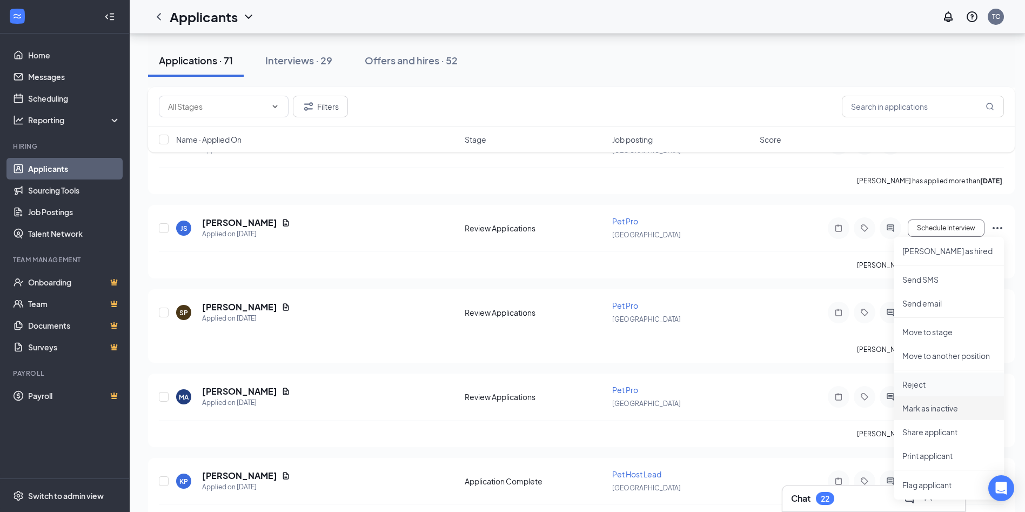
click at [935, 384] on p "Reject" at bounding box center [949, 384] width 93 height 11
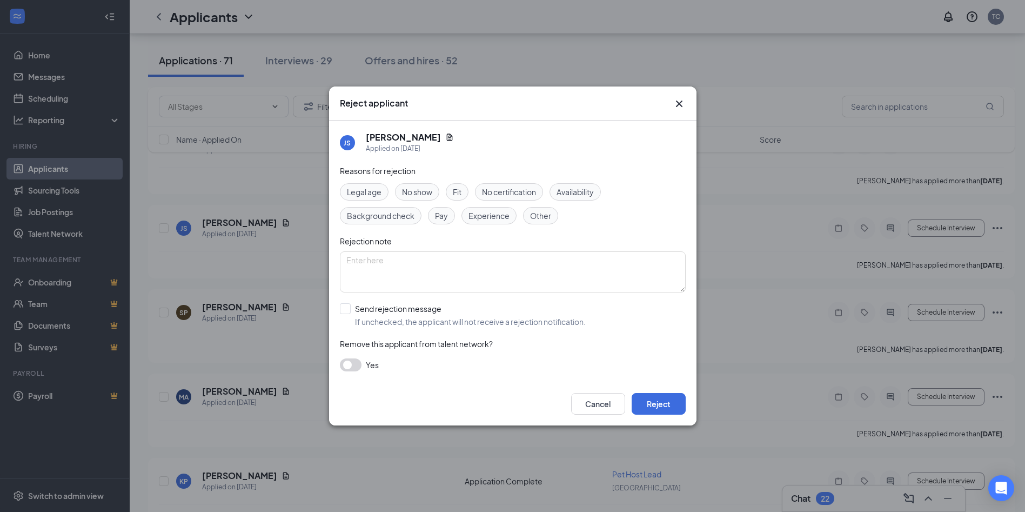
click at [571, 191] on span "Availability" at bounding box center [575, 192] width 37 height 12
click at [342, 312] on input "Send rejection message If unchecked, the applicant will not receive a rejection…" at bounding box center [463, 315] width 246 height 24
checkbox input "true"
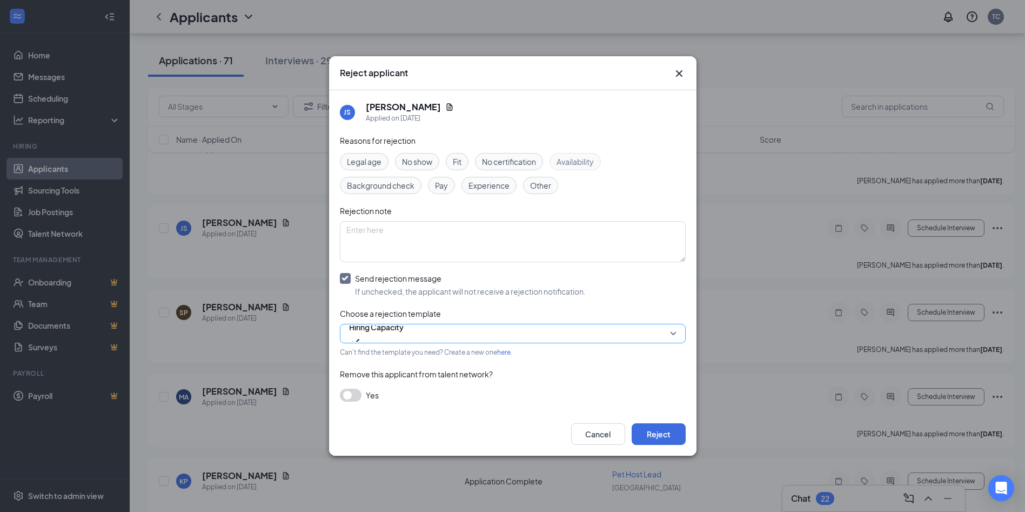
click at [404, 329] on span "Hiring Capacity" at bounding box center [376, 333] width 55 height 29
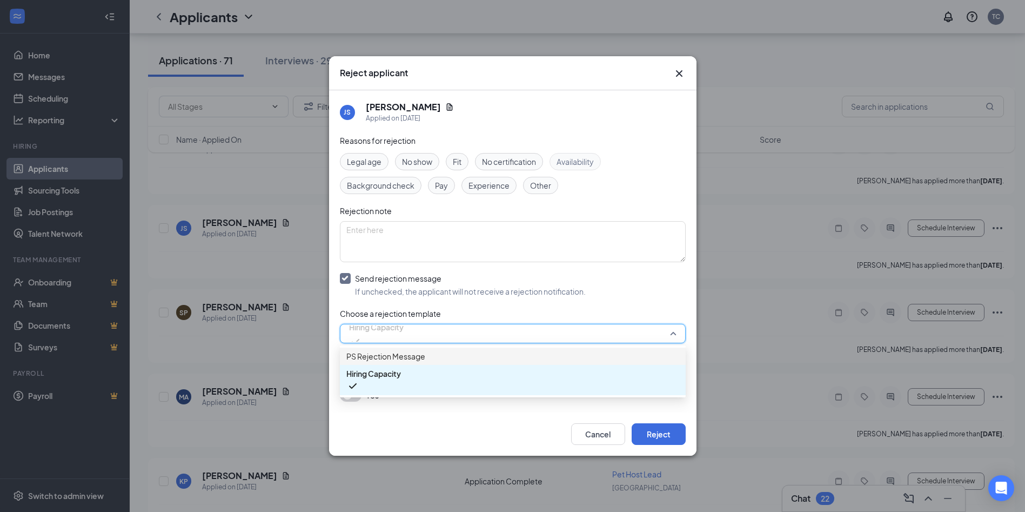
click at [454, 360] on span "PS Rejection Message" at bounding box center [512, 356] width 333 height 12
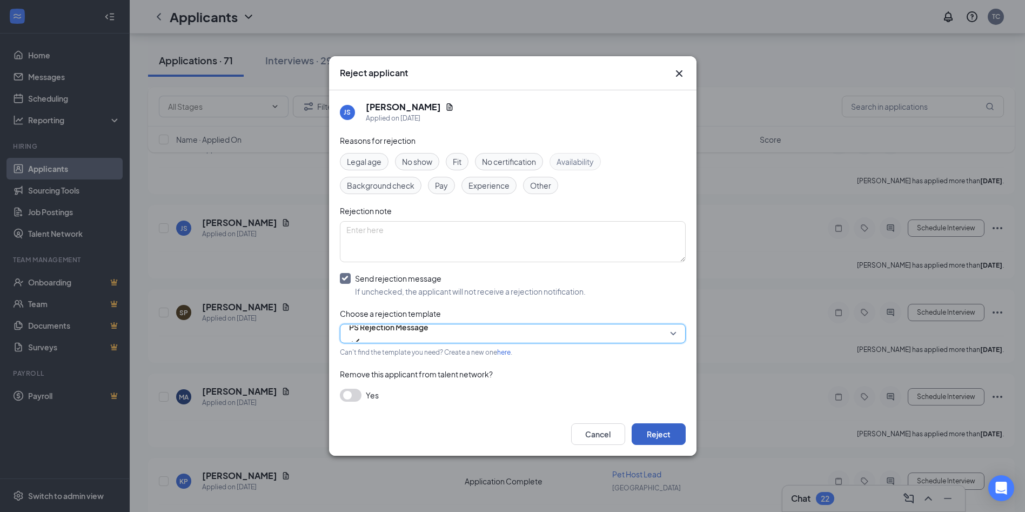
click at [668, 437] on button "Reject" at bounding box center [659, 434] width 54 height 22
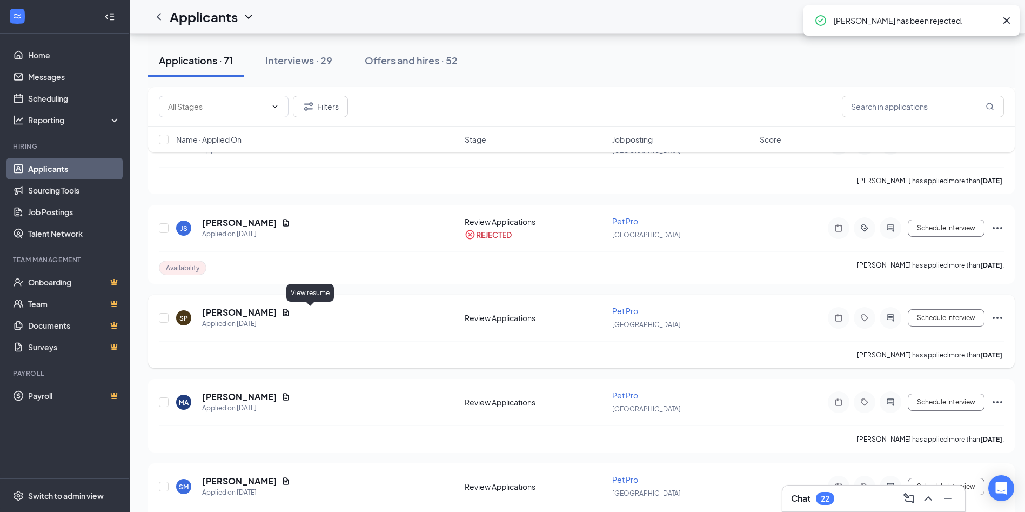
click at [289, 312] on icon "Document" at bounding box center [286, 312] width 6 height 7
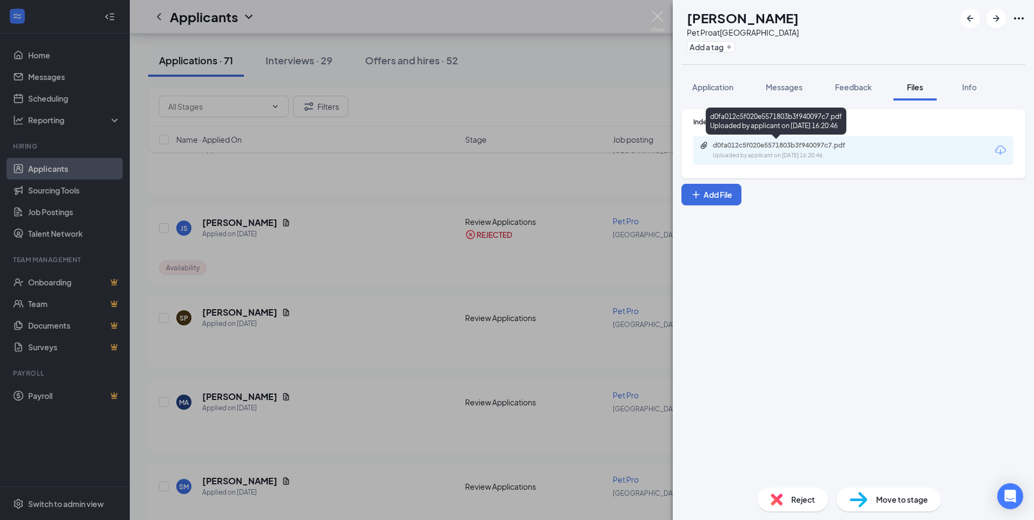
click at [755, 144] on div "d0fa012c5f020e5571803b3f940097c7.pdf" at bounding box center [787, 145] width 151 height 9
click at [661, 18] on img at bounding box center [658, 21] width 14 height 21
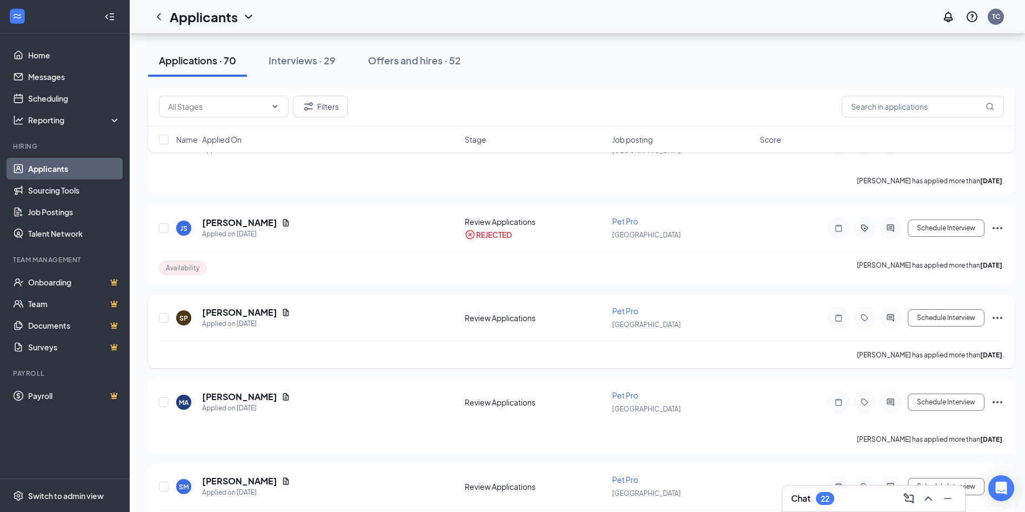
click at [991, 314] on icon "Ellipses" at bounding box center [997, 317] width 13 height 13
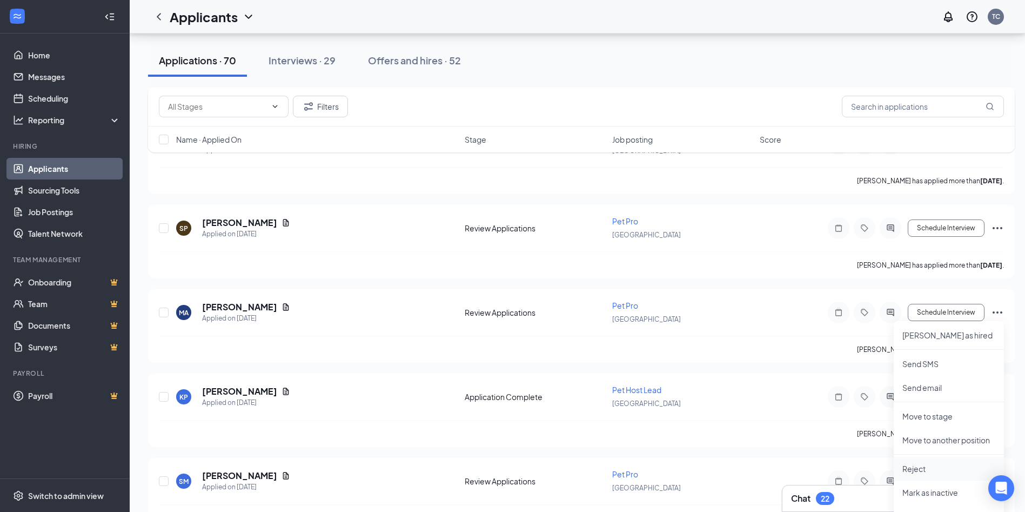
click at [921, 468] on p "Reject" at bounding box center [949, 468] width 93 height 11
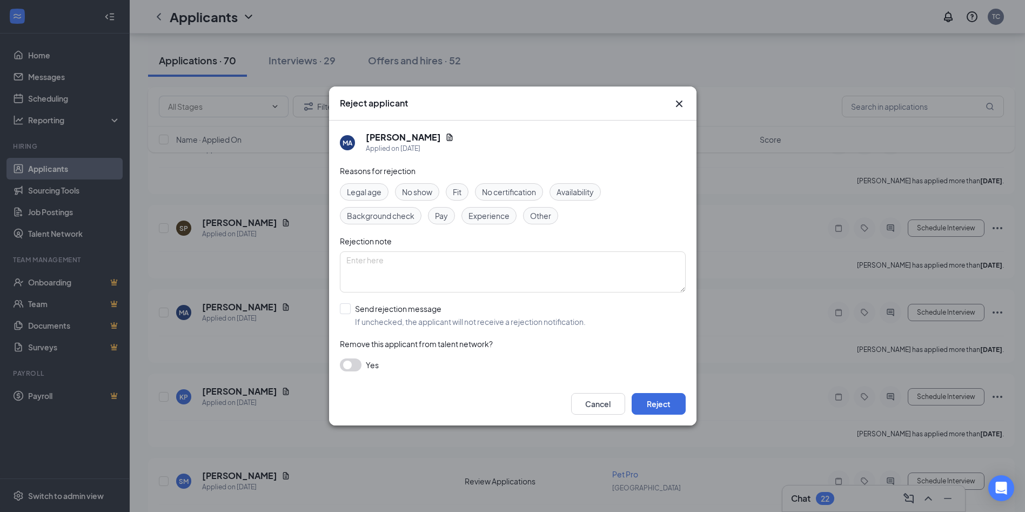
click at [393, 298] on div "Reasons for rejection Legal age No show Fit No certification Availability Backg…" at bounding box center [513, 273] width 346 height 217
click at [398, 309] on input "Send rejection message If unchecked, the applicant will not receive a rejection…" at bounding box center [463, 315] width 246 height 24
checkbox input "true"
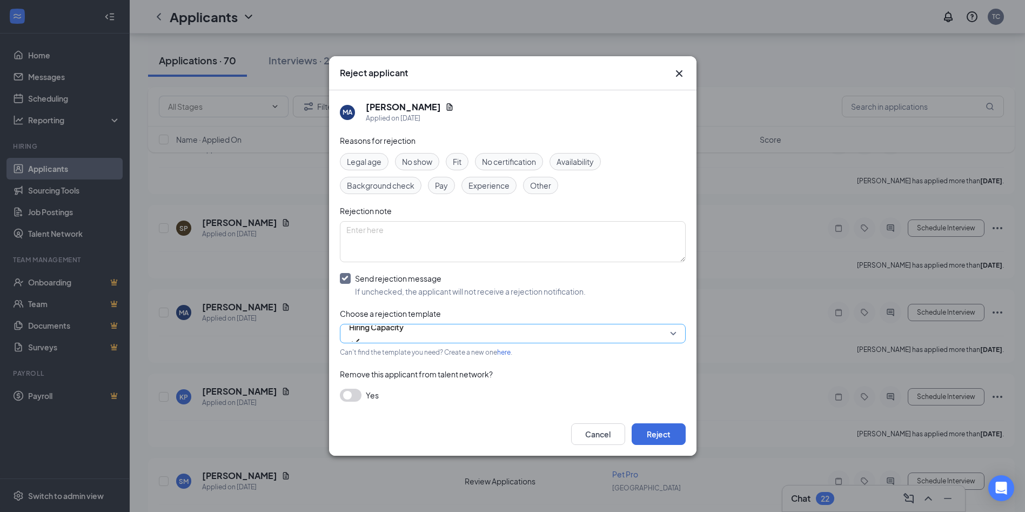
drag, startPoint x: 508, startPoint y: 328, endPoint x: 505, endPoint y: 341, distance: 13.2
click at [404, 329] on span "Hiring Capacity" at bounding box center [376, 333] width 55 height 29
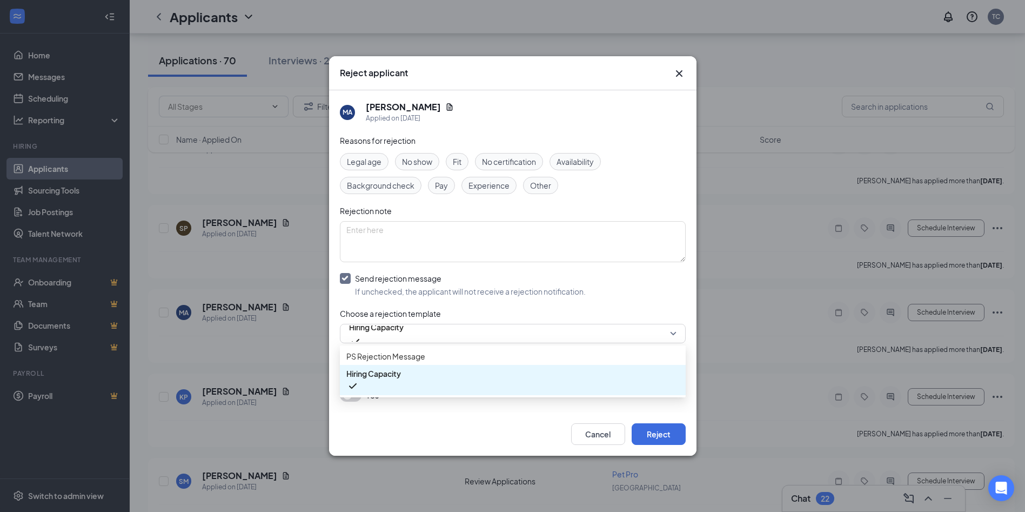
click at [502, 348] on div "Reasons for rejection Legal age No show Fit No certification Availability Backg…" at bounding box center [513, 274] width 346 height 278
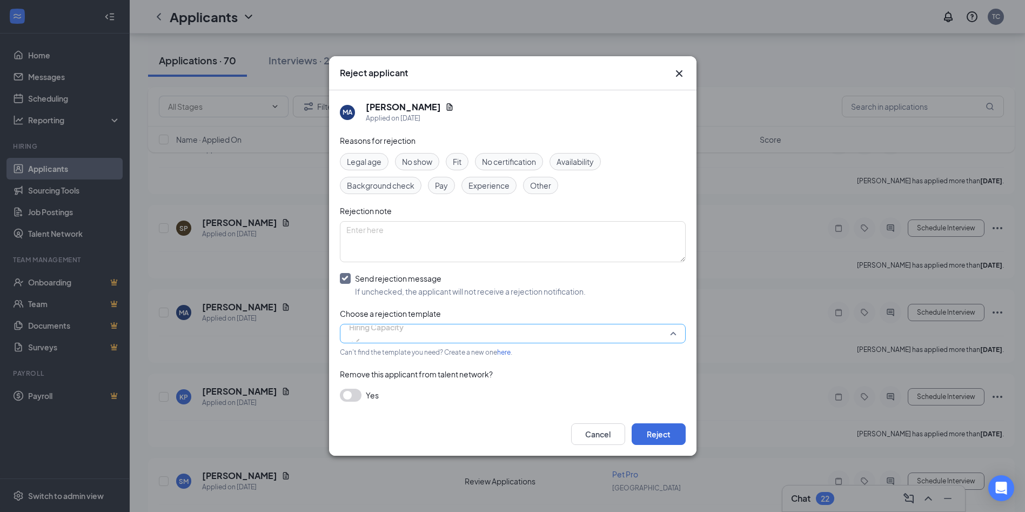
click at [404, 339] on span "Hiring Capacity" at bounding box center [376, 333] width 55 height 29
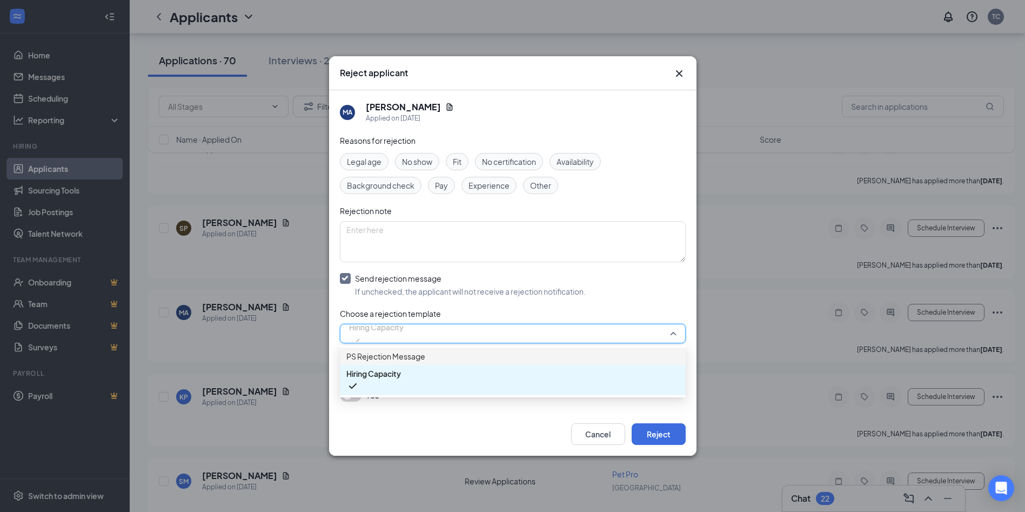
click at [491, 362] on span "PS Rejection Message" at bounding box center [512, 356] width 333 height 12
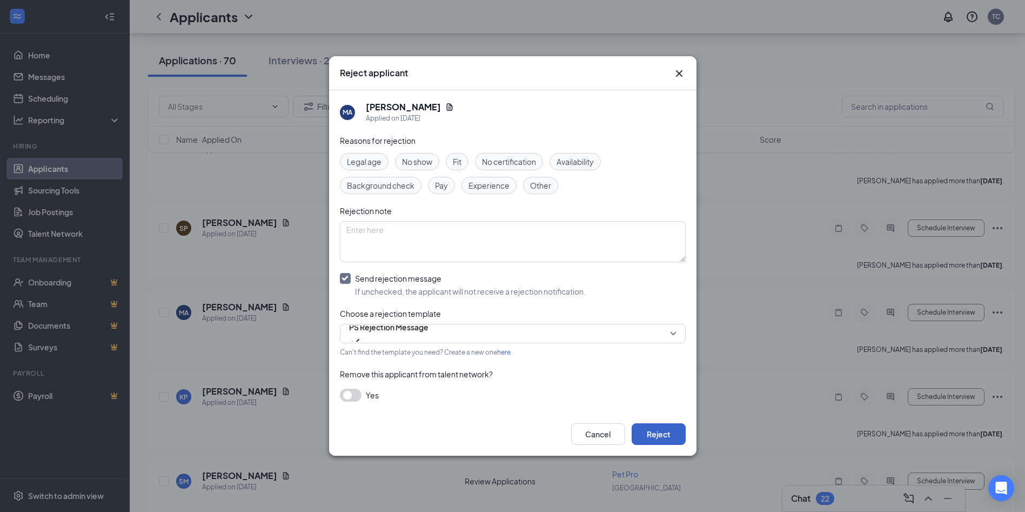
click at [651, 443] on button "Reject" at bounding box center [659, 434] width 54 height 22
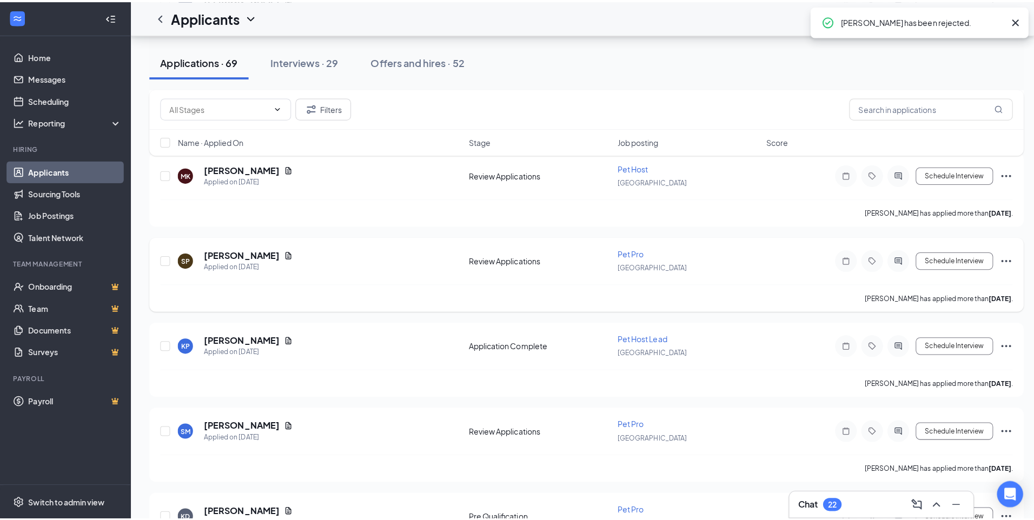
scroll to position [541, 0]
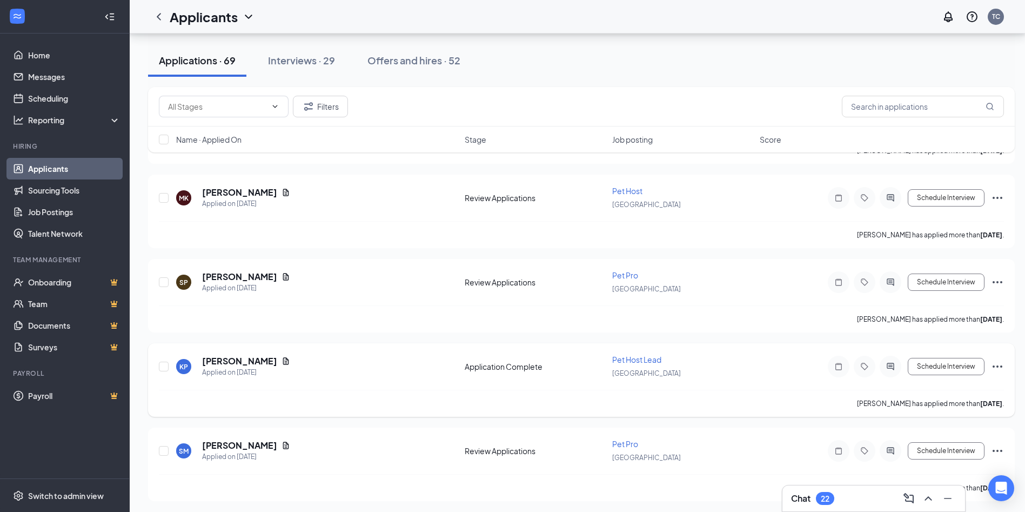
click at [258, 359] on div "Kailynn Pratt" at bounding box center [246, 361] width 88 height 12
click at [283, 358] on icon "Document" at bounding box center [286, 360] width 6 height 7
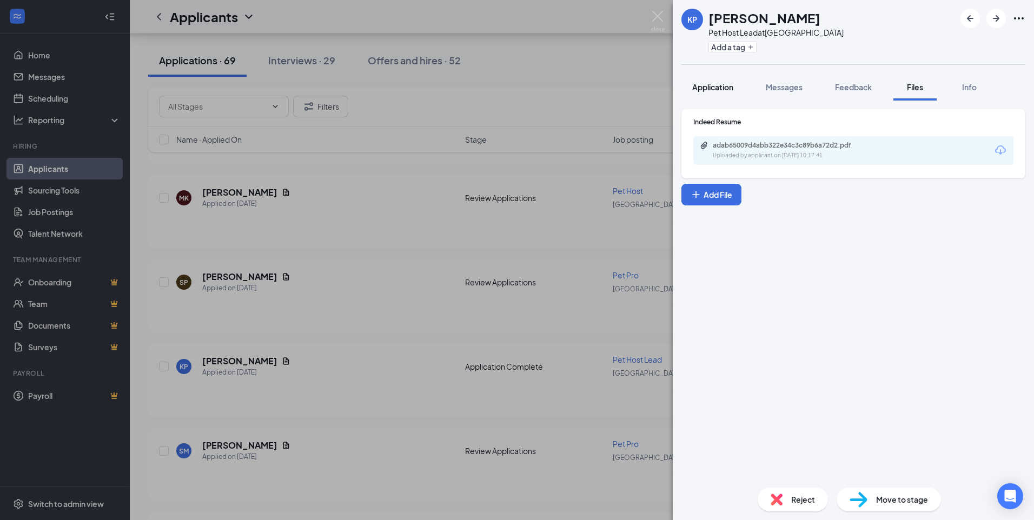
click at [735, 89] on button "Application" at bounding box center [712, 87] width 63 height 27
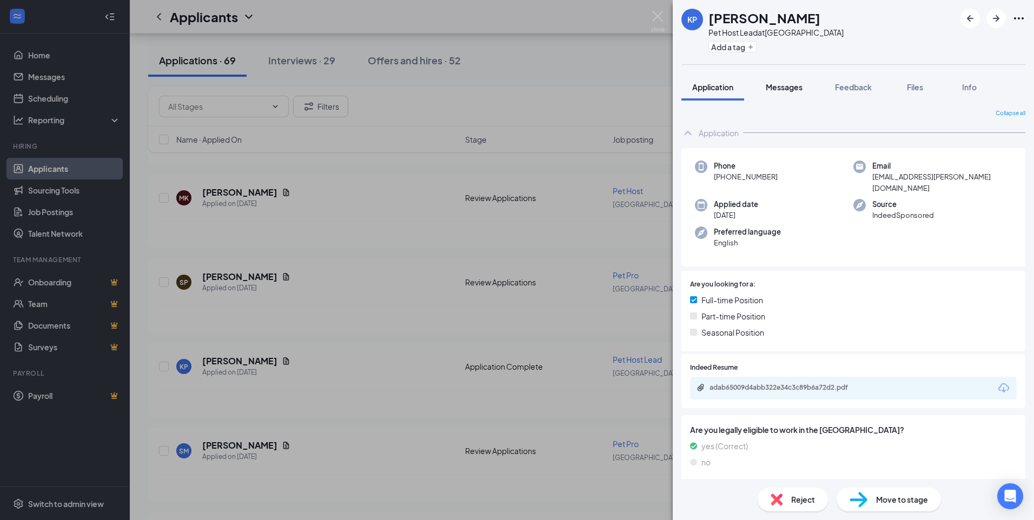
click at [766, 91] on button "Messages" at bounding box center [784, 87] width 58 height 27
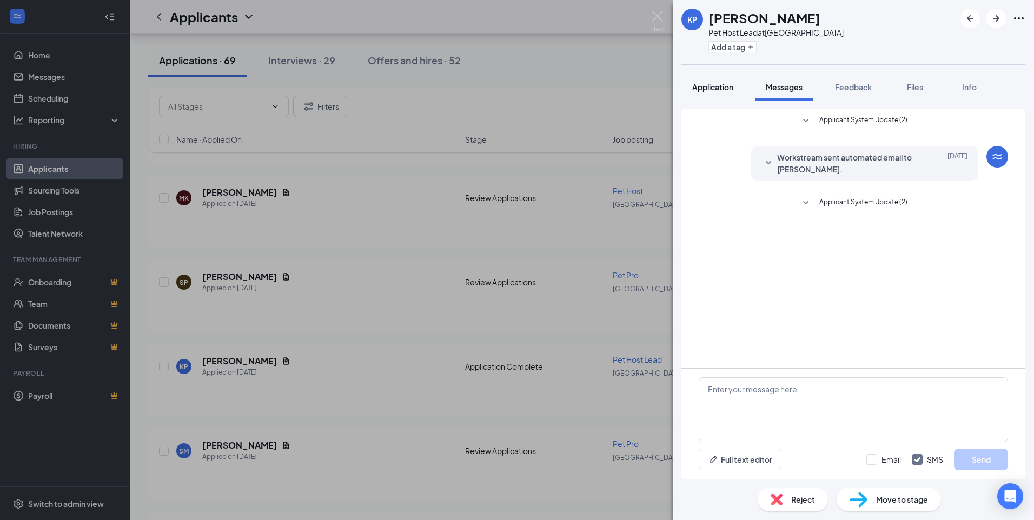
click at [702, 89] on span "Application" at bounding box center [712, 87] width 41 height 10
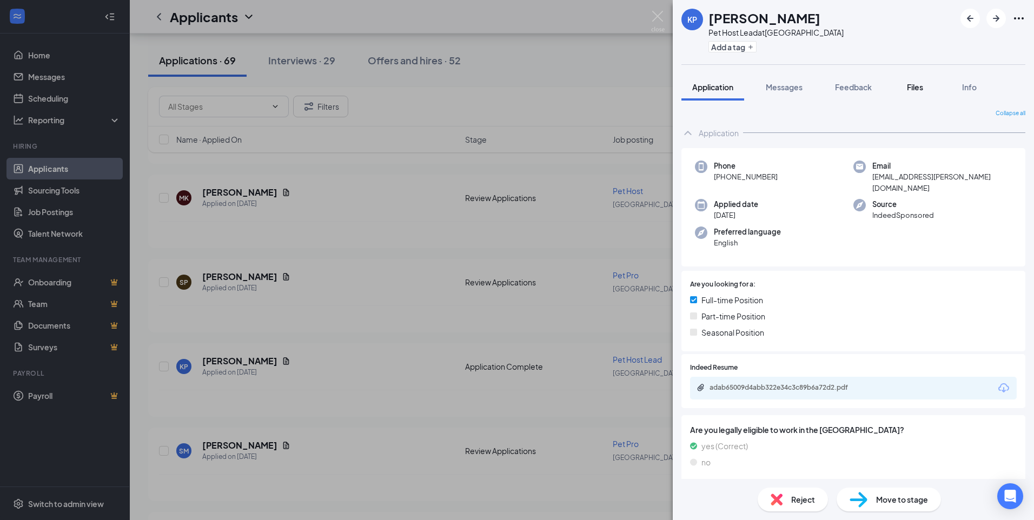
click at [931, 90] on button "Files" at bounding box center [914, 87] width 43 height 27
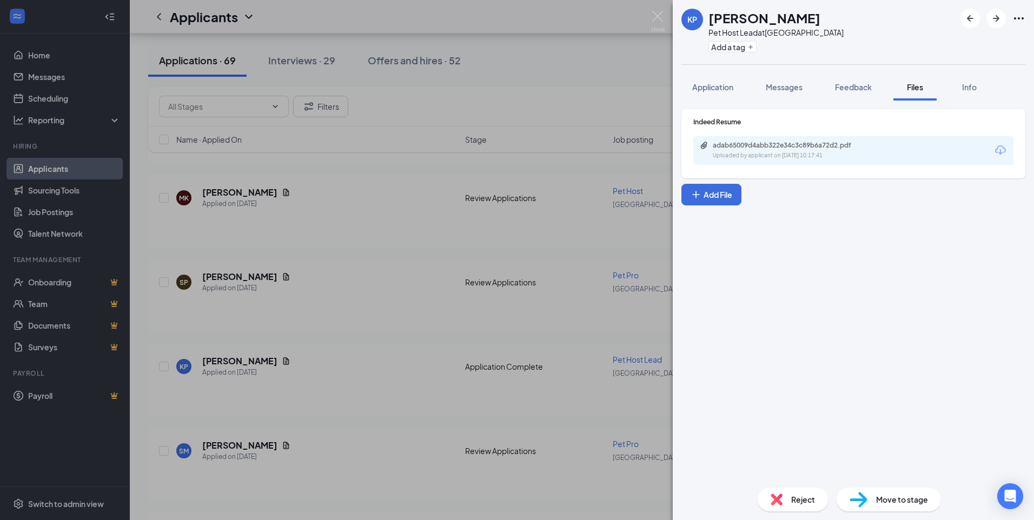
click at [759, 143] on div "adab65009d4abb322e34c3c89b6a72d2.pdf" at bounding box center [787, 145] width 151 height 9
click at [654, 19] on img at bounding box center [658, 21] width 14 height 21
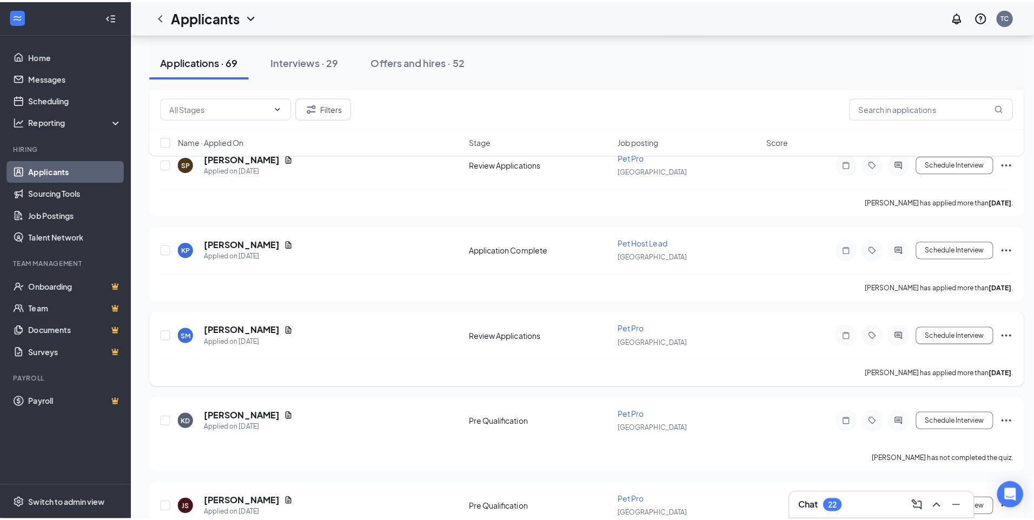
scroll to position [703, 0]
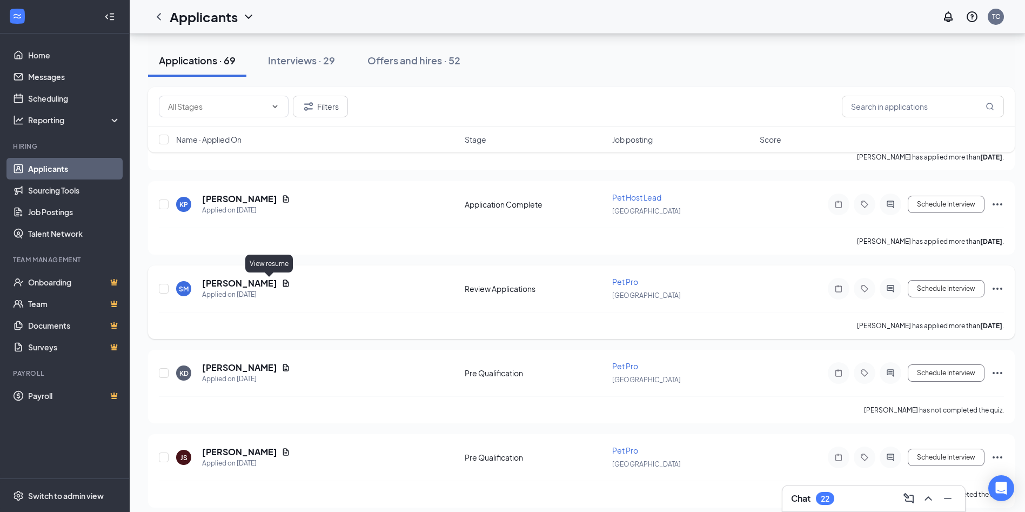
click at [283, 282] on icon "Document" at bounding box center [286, 282] width 6 height 7
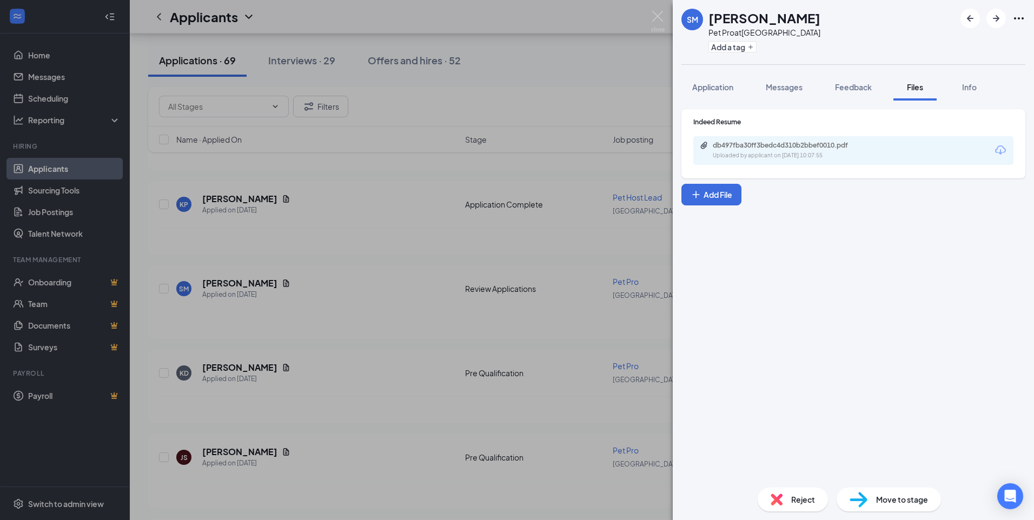
click at [756, 159] on div "Uploaded by applicant on Aug 23, 2025 at 10:07:55" at bounding box center [793, 155] width 162 height 9
click at [668, 14] on div "SM Shannon Mick Pet Pro at Sterling Heights Add a tag Application Messages Feed…" at bounding box center [517, 260] width 1034 height 520
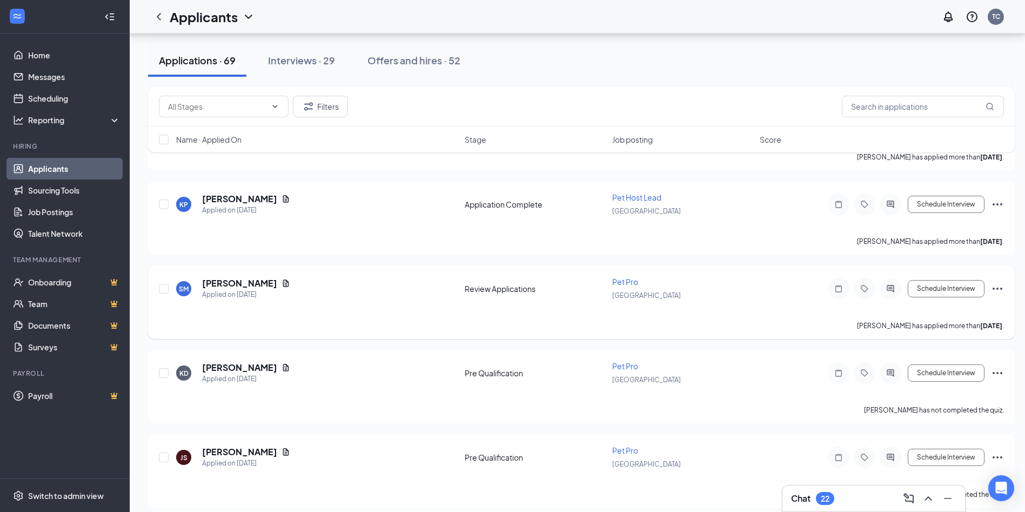
click at [996, 289] on icon "Ellipses" at bounding box center [997, 288] width 13 height 13
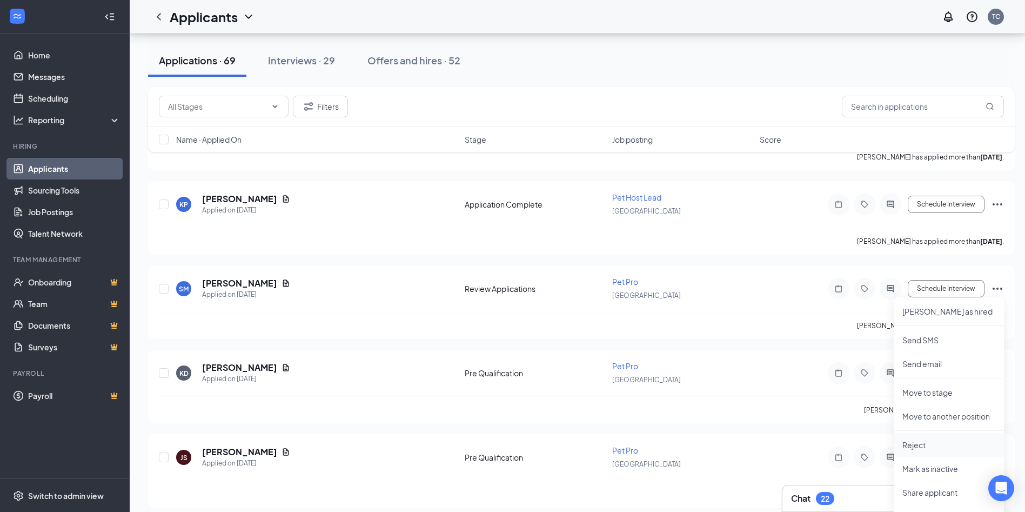
click at [928, 444] on p "Reject" at bounding box center [949, 444] width 93 height 11
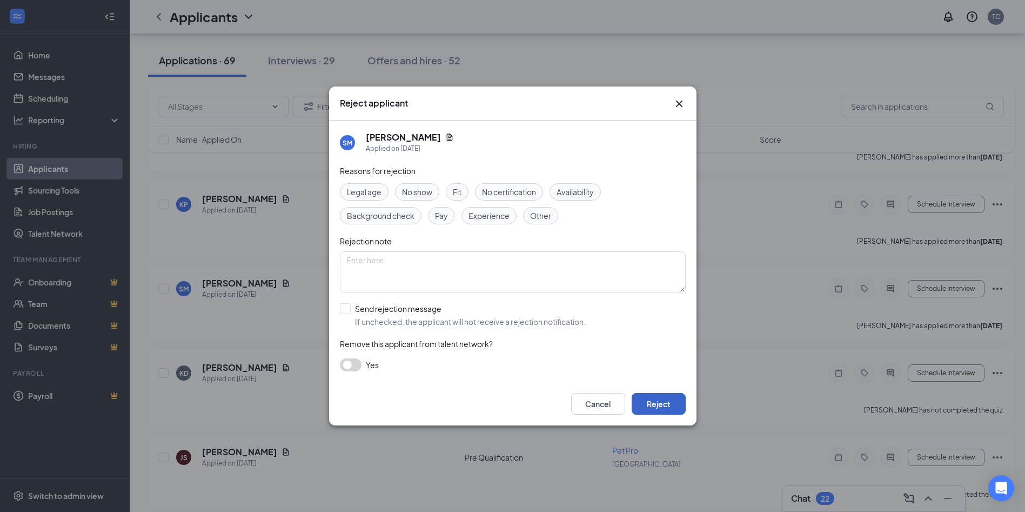
click at [655, 401] on button "Reject" at bounding box center [659, 404] width 54 height 22
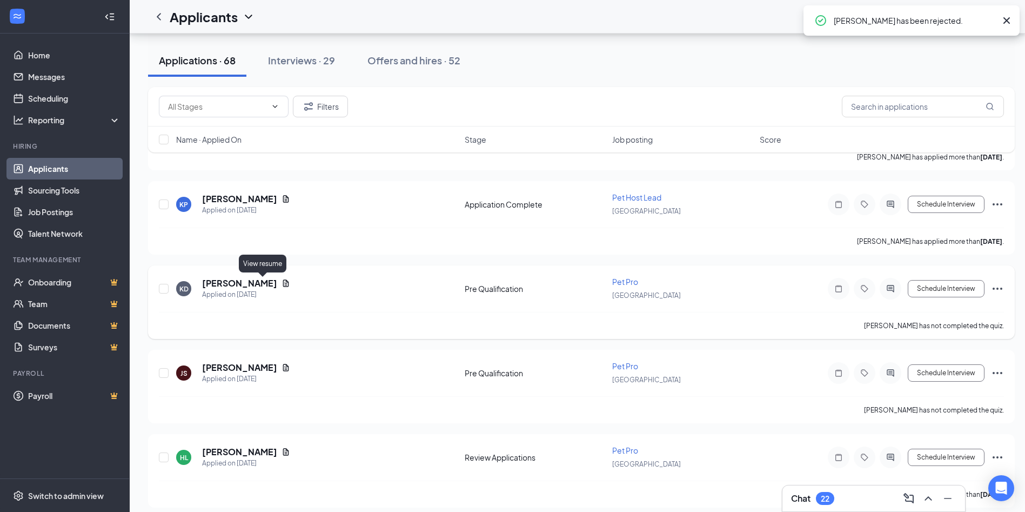
click at [283, 282] on icon "Document" at bounding box center [286, 282] width 6 height 7
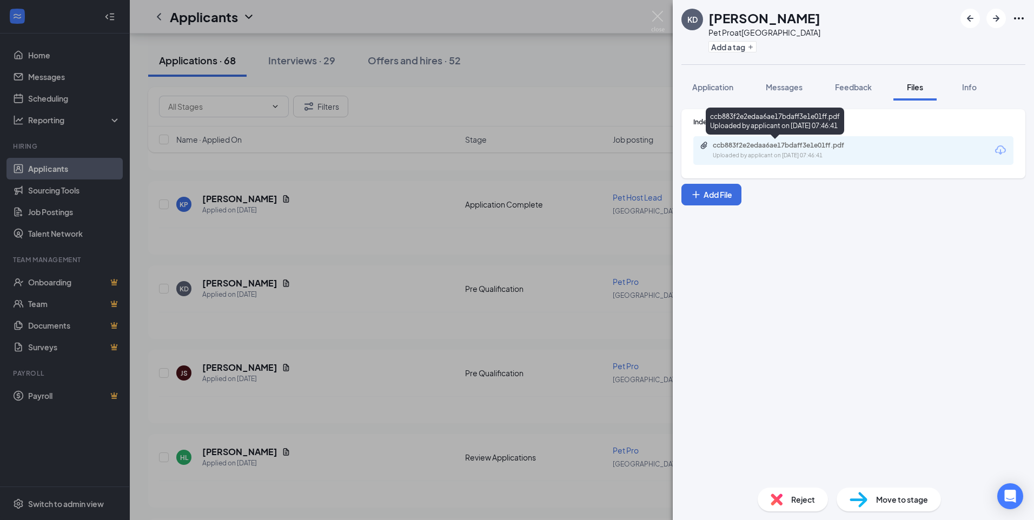
click at [709, 149] on div "ccb883f2e2edaa6ae17bdaff3e1e01ff.pdf" at bounding box center [786, 145] width 175 height 9
